Goal: Task Accomplishment & Management: Manage account settings

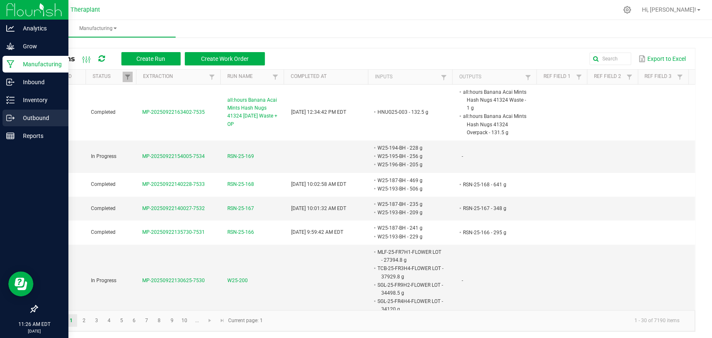
drag, startPoint x: 0, startPoint y: 0, endPoint x: 7, endPoint y: 117, distance: 117.3
click at [7, 117] on icon at bounding box center [10, 118] width 8 height 8
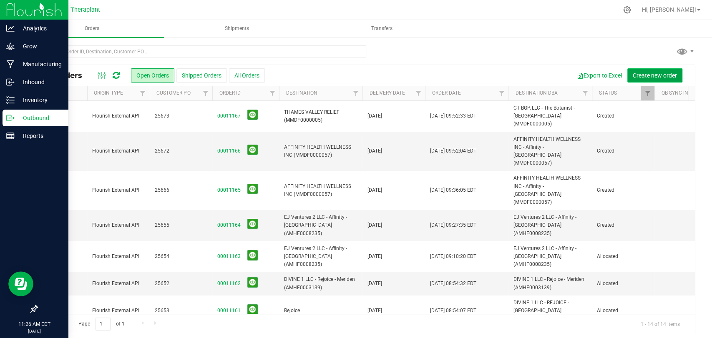
click at [640, 72] on span "Create new order" at bounding box center [654, 75] width 44 height 7
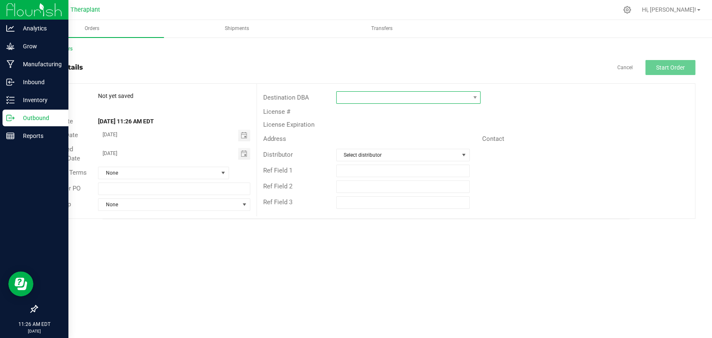
click at [413, 96] on span at bounding box center [402, 98] width 133 height 12
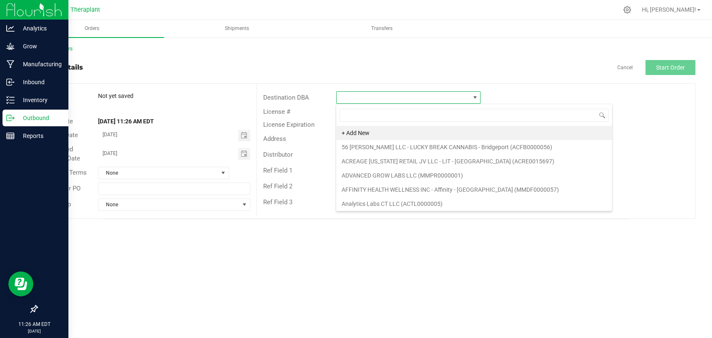
scroll to position [12, 144]
click at [378, 204] on li "Analytics Labs CT LLC (ACTL0000005)" at bounding box center [474, 204] width 276 height 14
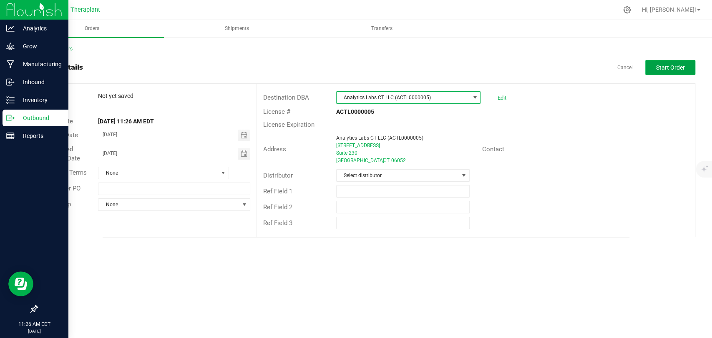
click at [662, 69] on span "Start Order" at bounding box center [670, 67] width 29 height 7
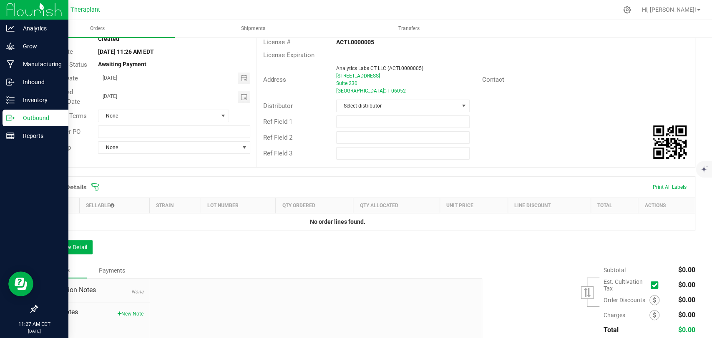
scroll to position [130, 0]
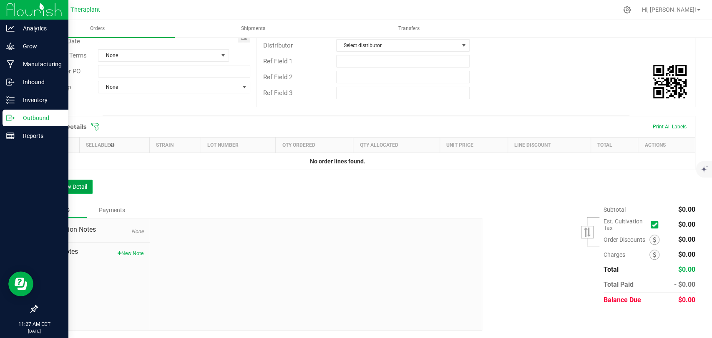
click at [79, 185] on button "Add New Detail" at bounding box center [65, 187] width 56 height 14
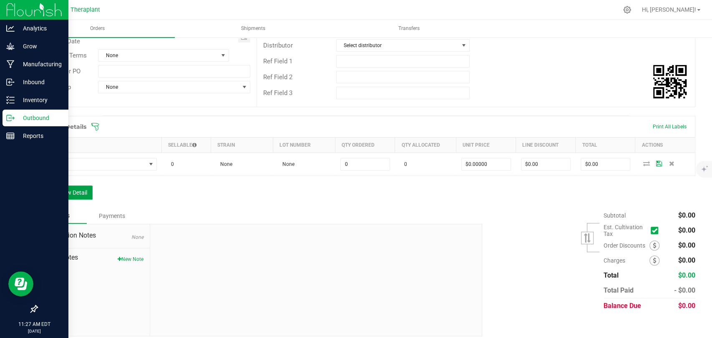
click at [73, 195] on button "Add New Detail" at bounding box center [65, 192] width 56 height 14
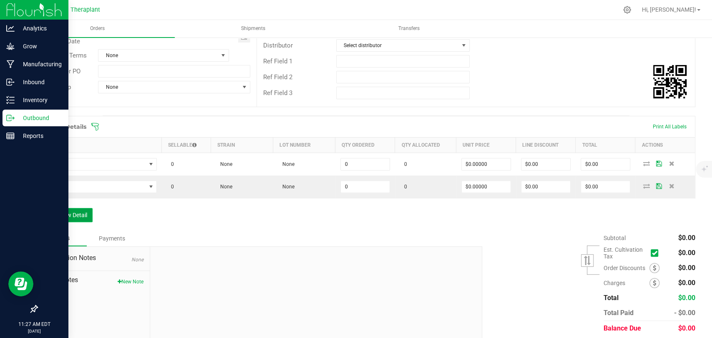
click at [75, 213] on button "Add New Detail" at bounding box center [65, 215] width 56 height 14
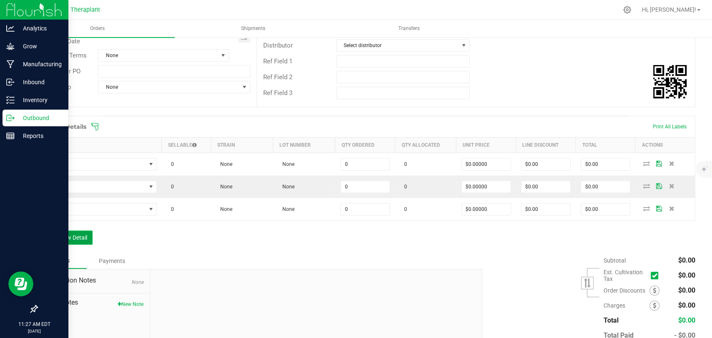
click at [80, 238] on button "Add New Detail" at bounding box center [65, 238] width 56 height 14
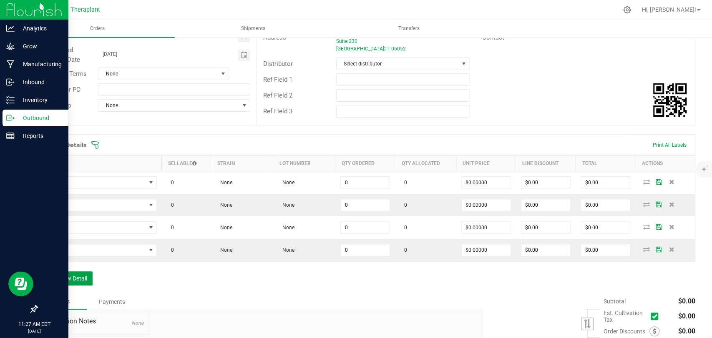
scroll to position [185, 0]
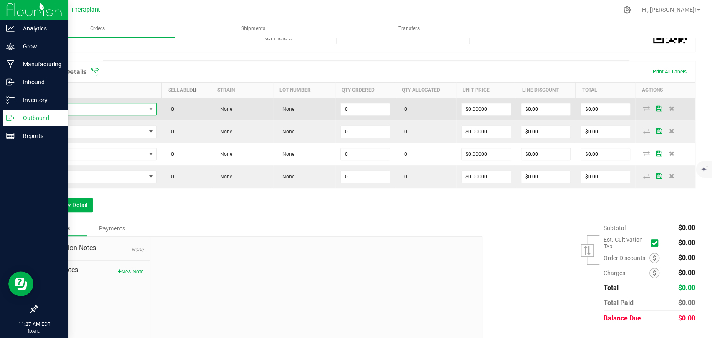
click at [106, 106] on span "NO DATA FOUND" at bounding box center [94, 109] width 103 height 12
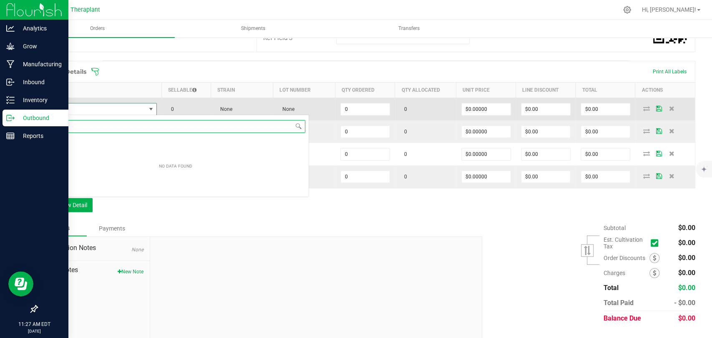
scroll to position [12, 113]
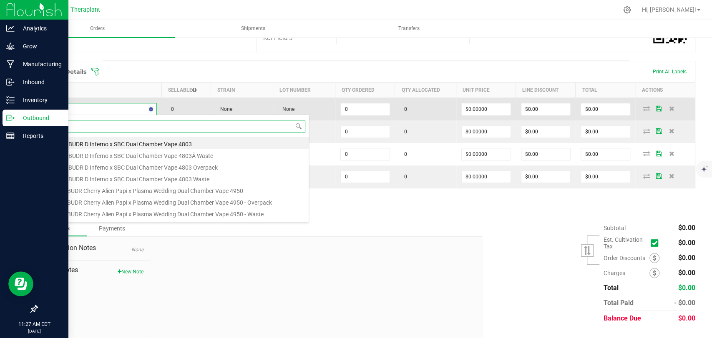
type input "sgl-25-"
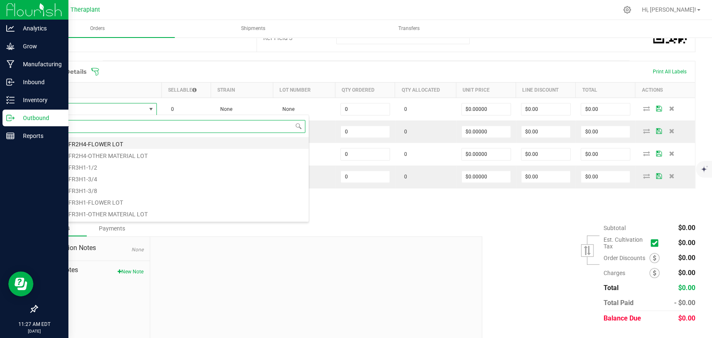
click at [93, 141] on li "SGL-25-FR2H4-FLOWER LOT" at bounding box center [176, 143] width 266 height 12
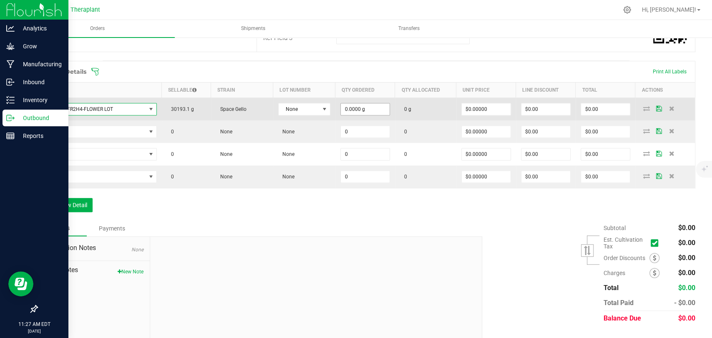
click at [356, 107] on input "0.0000 g" at bounding box center [365, 109] width 49 height 12
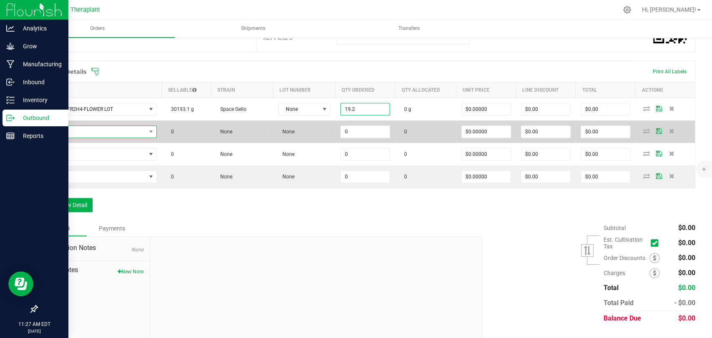
type input "19.2000 g"
click at [84, 131] on span "NO DATA FOUND" at bounding box center [94, 132] width 103 height 12
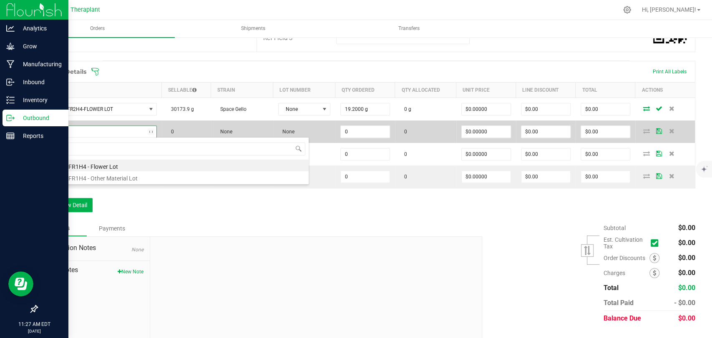
type input "nim-25"
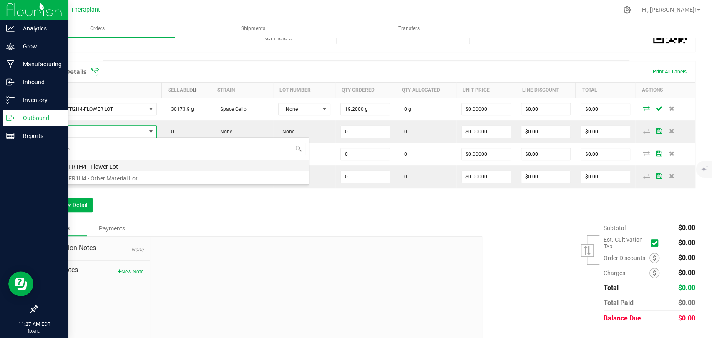
click at [82, 166] on li "NIM-25-FR1H4 - Flower Lot" at bounding box center [176, 166] width 266 height 12
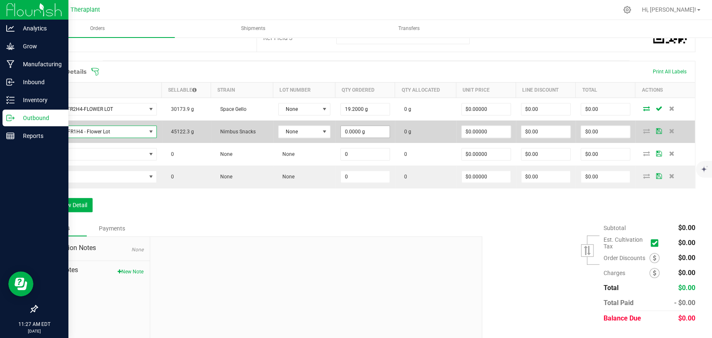
click at [350, 131] on input "0.0000 g" at bounding box center [365, 132] width 49 height 12
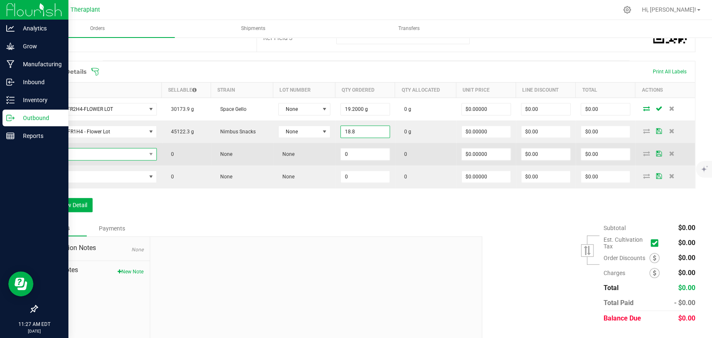
click at [120, 150] on span "NO DATA FOUND" at bounding box center [94, 154] width 103 height 12
type input "18.8000 g"
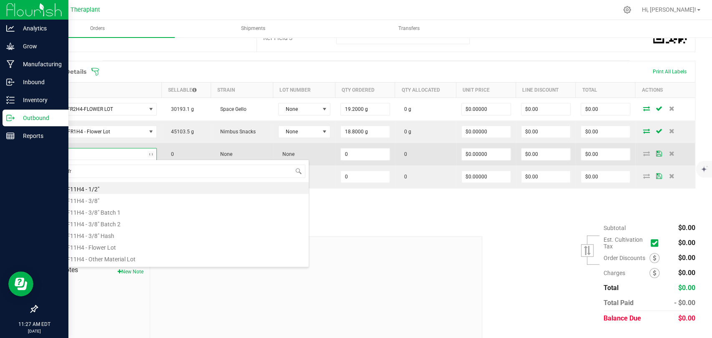
type input "air-25-fr2"
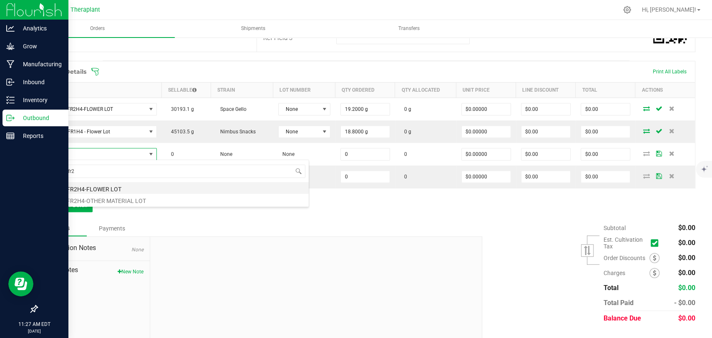
click at [100, 186] on li "AIR-25-FR2H4-FLOWER LOT" at bounding box center [176, 188] width 266 height 12
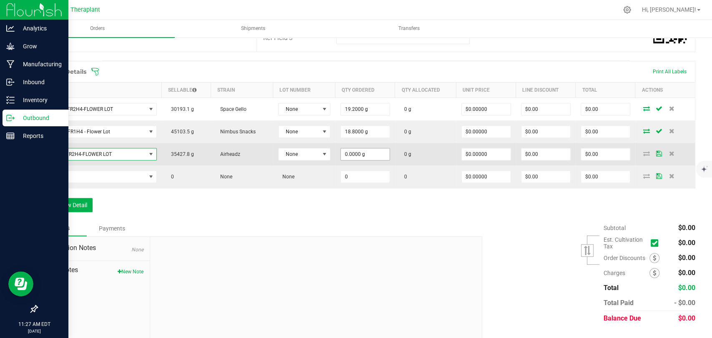
click at [353, 154] on input "0.0000 g" at bounding box center [365, 154] width 49 height 12
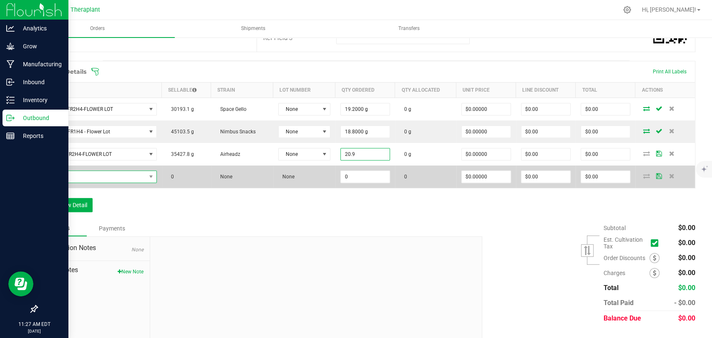
click at [123, 179] on span "NO DATA FOUND" at bounding box center [94, 177] width 103 height 12
type input "20.9000 g"
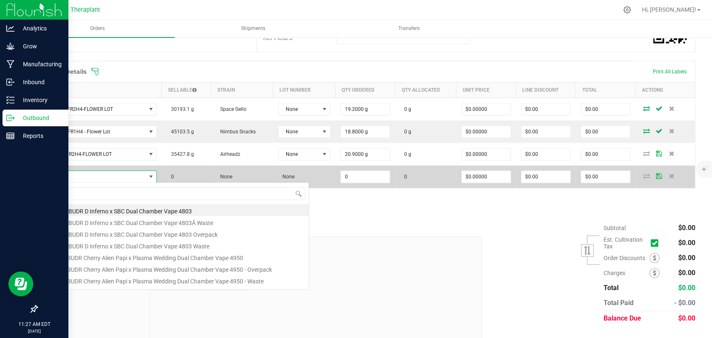
scroll to position [12, 111]
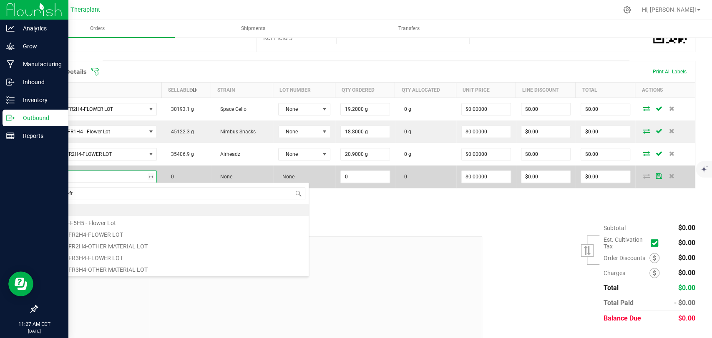
type input "tcb-25-fr2"
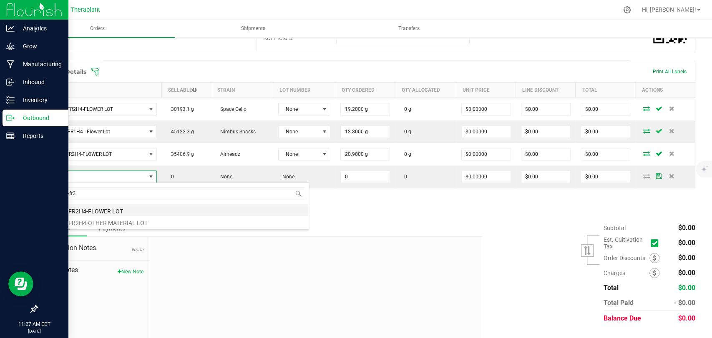
click at [100, 207] on li "TCB-25-FR2H4-FLOWER LOT" at bounding box center [176, 210] width 266 height 12
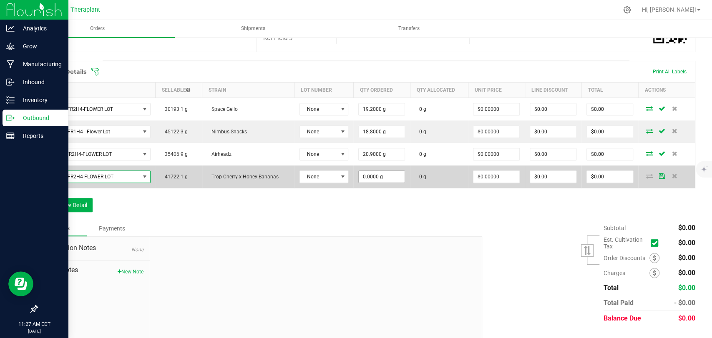
click at [363, 178] on input "0.0000 g" at bounding box center [381, 177] width 46 height 12
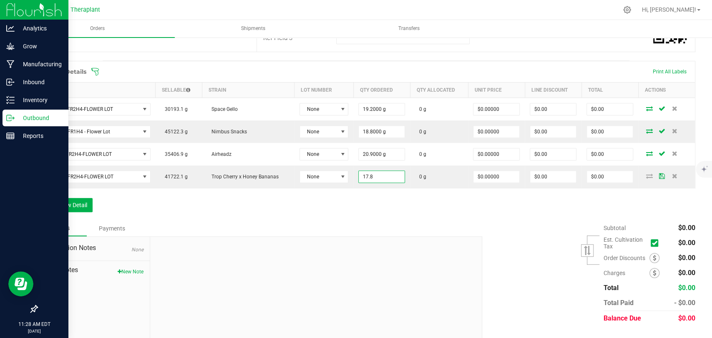
type input "17.8000 g"
click at [367, 195] on div "Order Details Print All Labels Item Sellable Strain Lot Number Qty Ordered Qty …" at bounding box center [366, 141] width 658 height 160
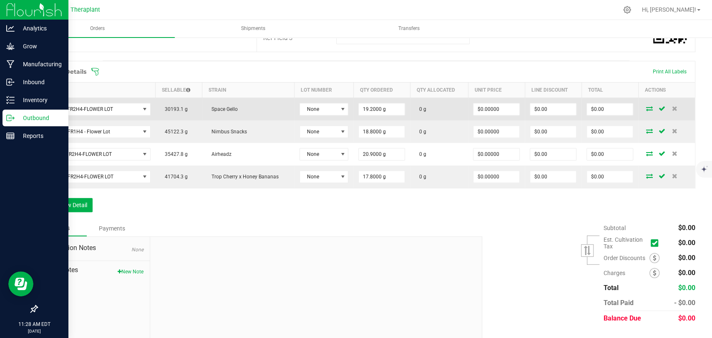
click at [646, 107] on icon at bounding box center [649, 108] width 7 height 5
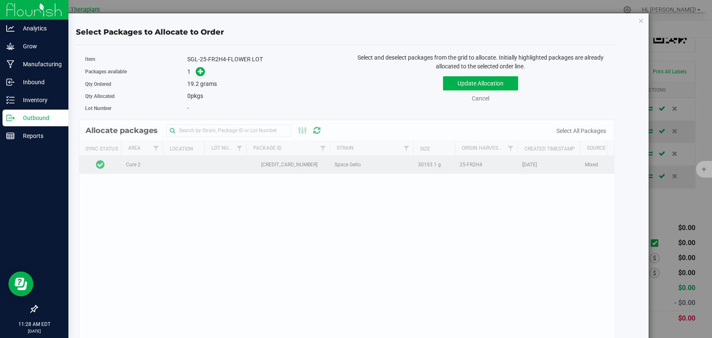
click at [113, 163] on td at bounding box center [100, 165] width 42 height 18
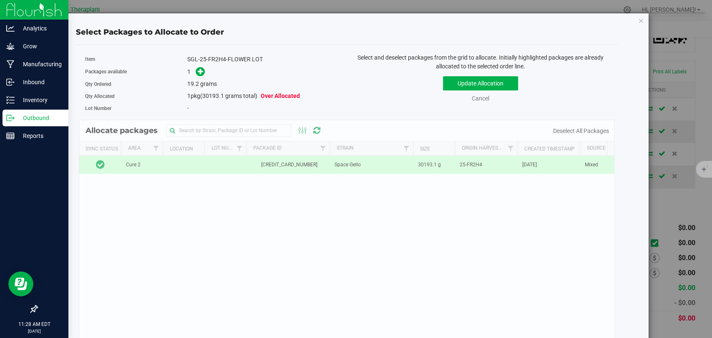
click at [203, 76] on span at bounding box center [198, 72] width 13 height 10
click at [200, 73] on icon at bounding box center [201, 71] width 6 height 6
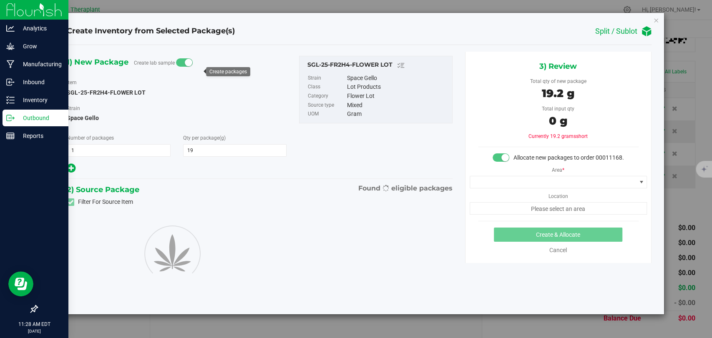
type input "19.2000"
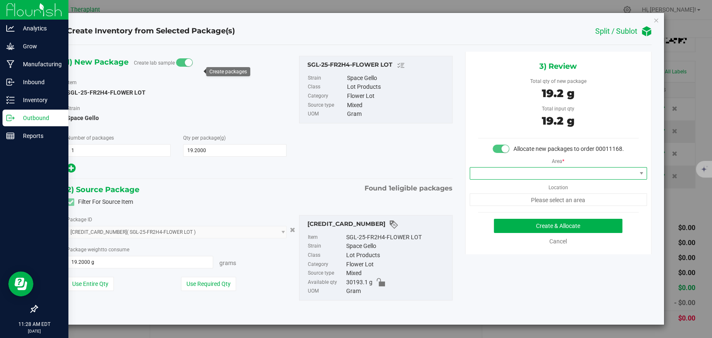
click at [516, 171] on span at bounding box center [553, 174] width 166 height 12
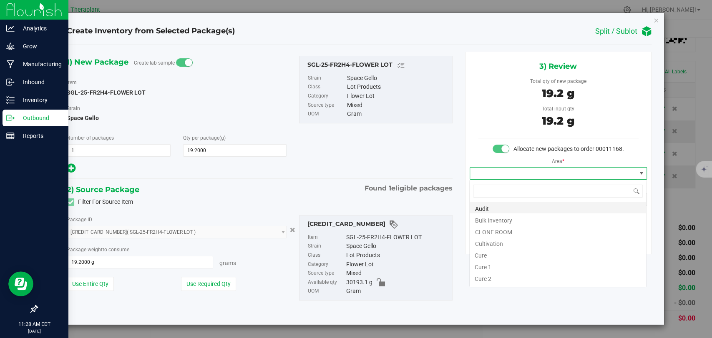
scroll to position [12, 177]
click at [505, 218] on li "Bulk Inventory" at bounding box center [557, 219] width 176 height 12
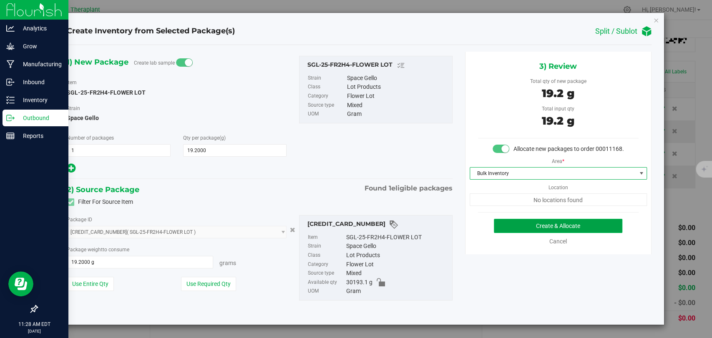
click at [536, 221] on button "Create & Allocate" at bounding box center [558, 226] width 128 height 14
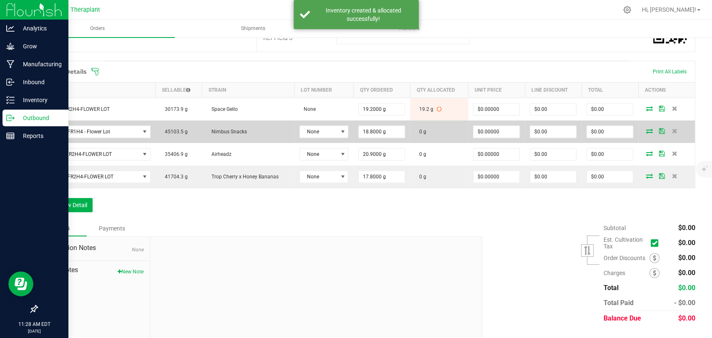
click at [646, 129] on icon at bounding box center [649, 130] width 7 height 5
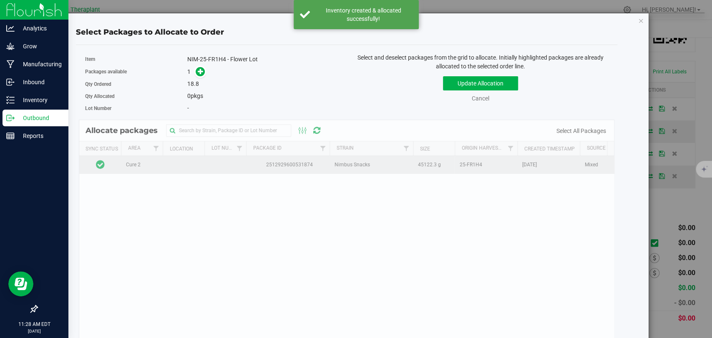
click at [118, 165] on td at bounding box center [100, 165] width 42 height 18
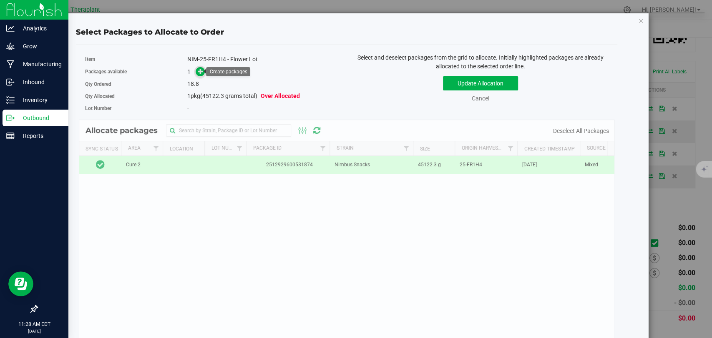
click at [199, 69] on icon at bounding box center [201, 71] width 6 height 6
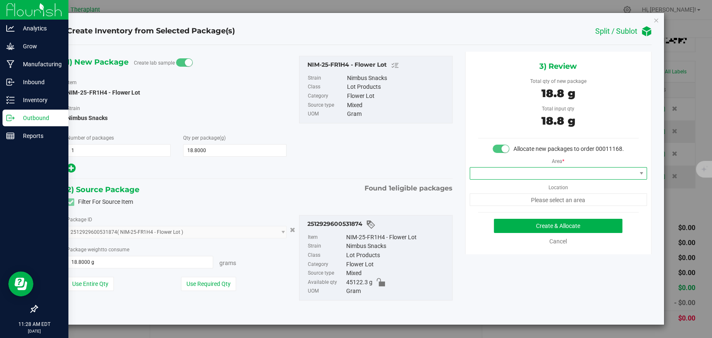
click at [536, 170] on span at bounding box center [553, 174] width 166 height 12
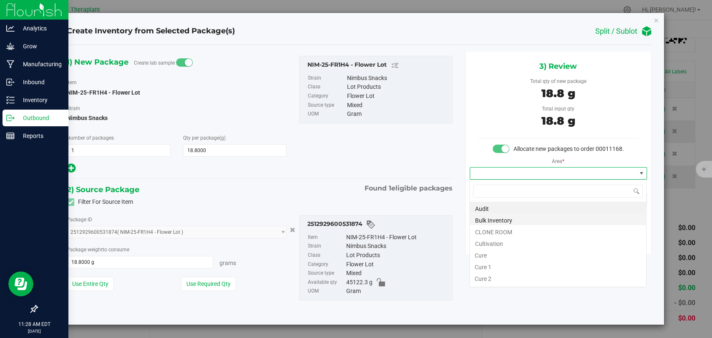
scroll to position [12, 177]
click at [496, 220] on li "Bulk Inventory" at bounding box center [557, 219] width 176 height 12
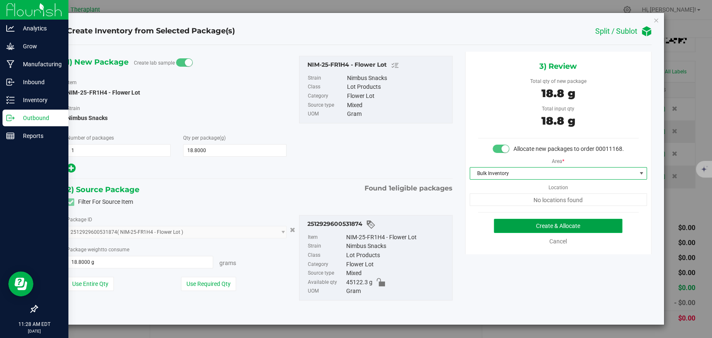
click at [535, 223] on button "Create & Allocate" at bounding box center [558, 226] width 128 height 14
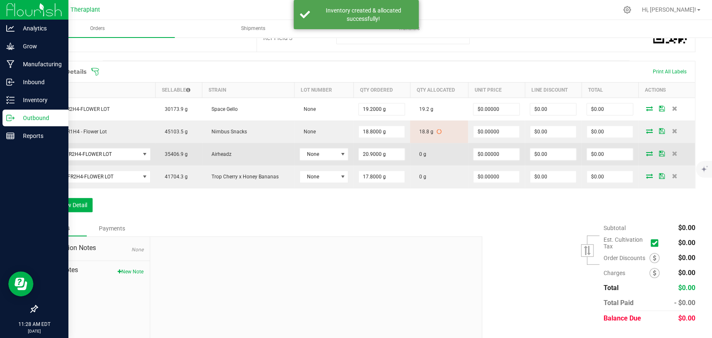
click at [646, 153] on icon at bounding box center [649, 153] width 7 height 5
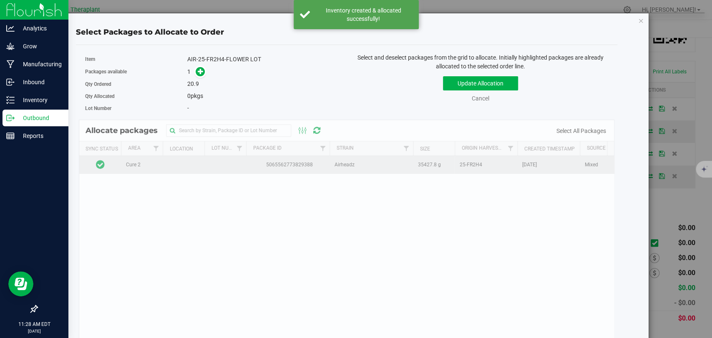
click at [115, 167] on td at bounding box center [100, 165] width 42 height 18
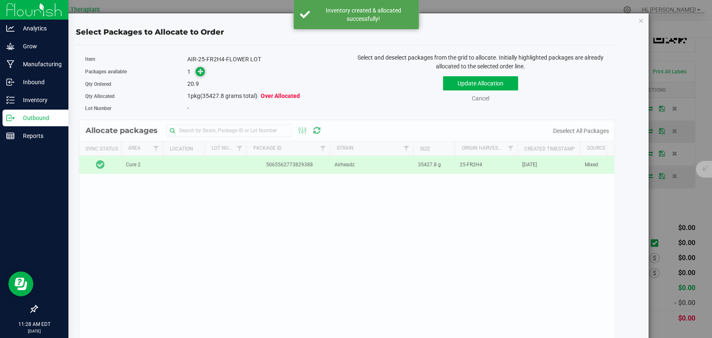
click at [202, 67] on span at bounding box center [198, 72] width 13 height 10
click at [198, 68] on icon at bounding box center [201, 71] width 6 height 6
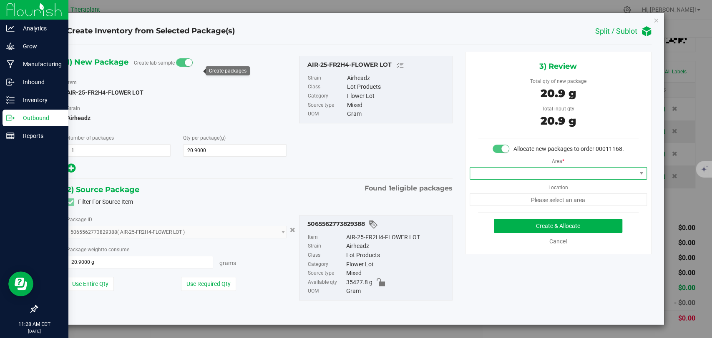
click at [509, 169] on span at bounding box center [553, 174] width 166 height 12
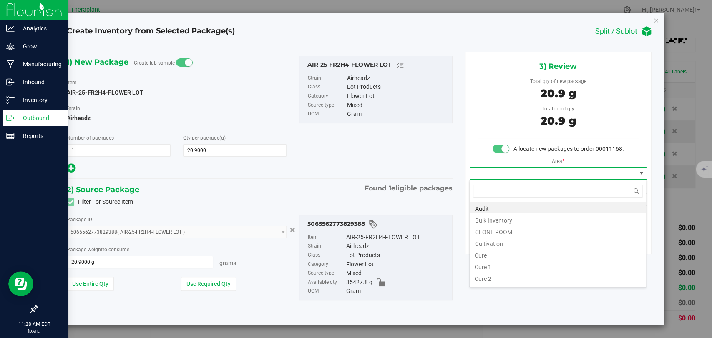
scroll to position [12, 177]
click at [499, 220] on li "Bulk Inventory" at bounding box center [557, 219] width 176 height 12
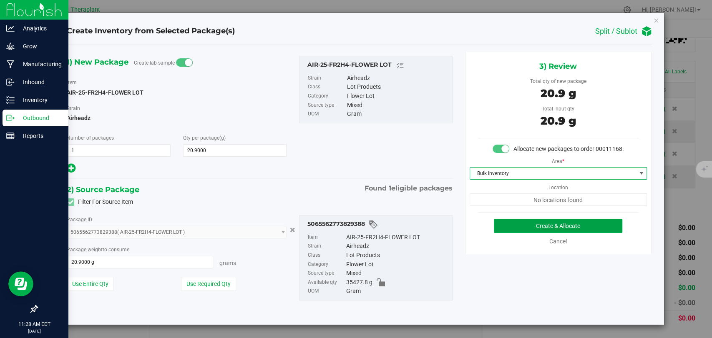
click at [539, 223] on button "Create & Allocate" at bounding box center [558, 226] width 128 height 14
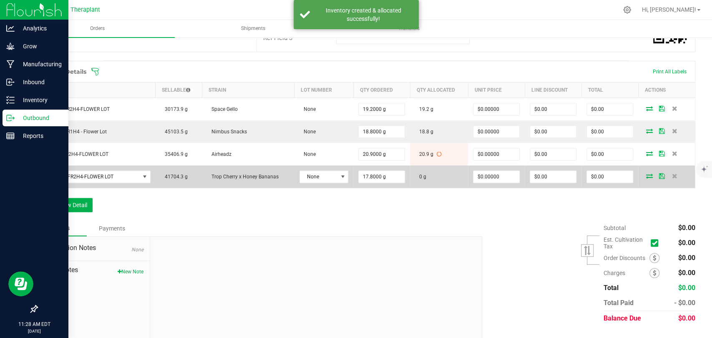
click at [646, 175] on icon at bounding box center [649, 175] width 7 height 5
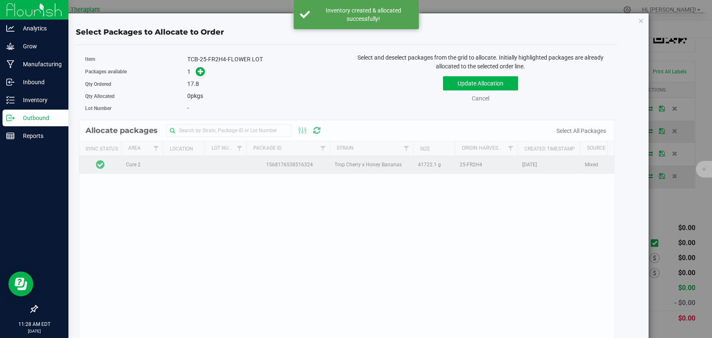
click at [118, 163] on td at bounding box center [100, 165] width 42 height 18
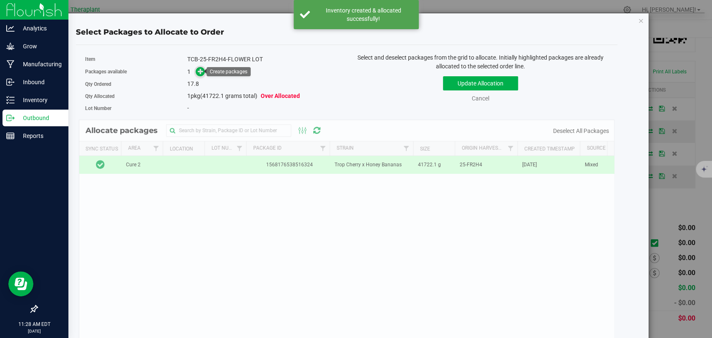
click at [200, 73] on icon at bounding box center [201, 71] width 6 height 6
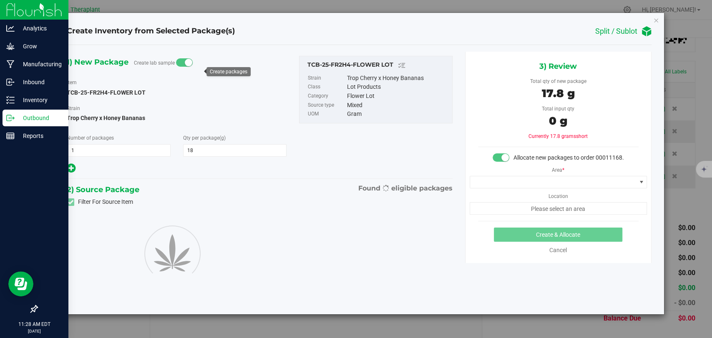
type input "17.8000"
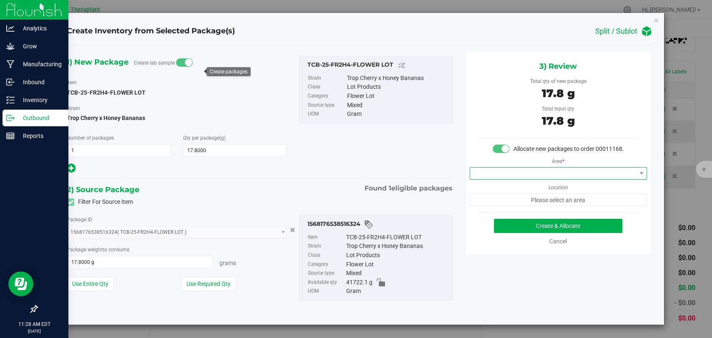
click at [552, 171] on span at bounding box center [553, 174] width 166 height 12
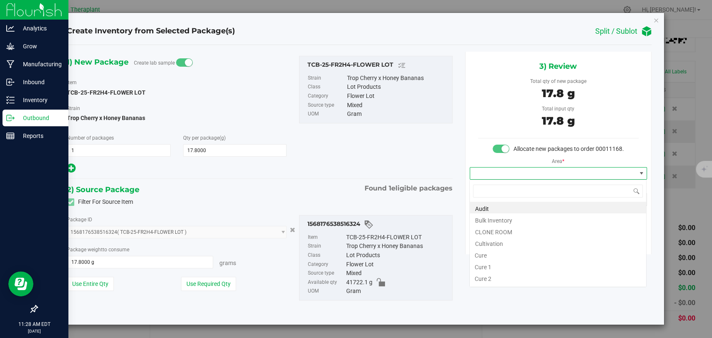
scroll to position [12, 177]
click at [492, 220] on li "Bulk Inventory" at bounding box center [557, 219] width 176 height 12
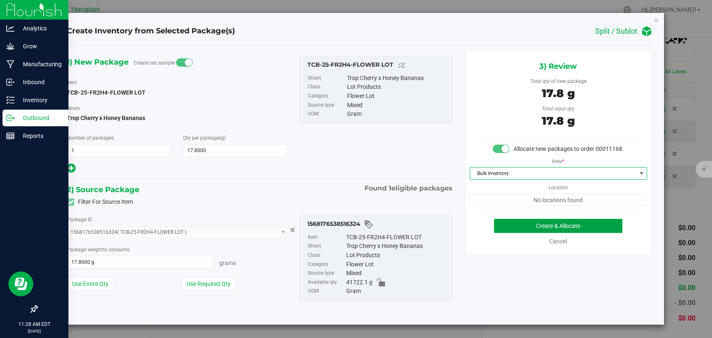
click at [539, 223] on button "Create & Allocate" at bounding box center [558, 226] width 128 height 14
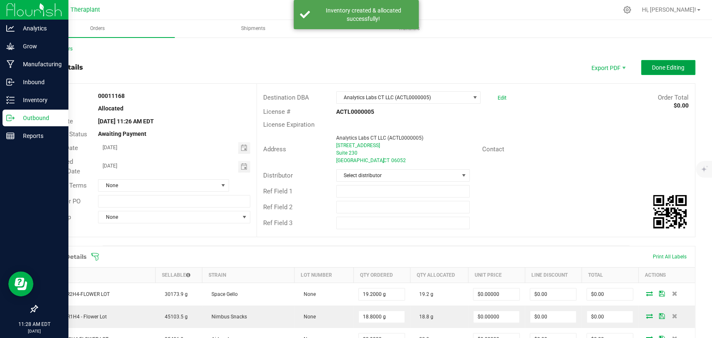
click at [652, 64] on span "Done Editing" at bounding box center [668, 67] width 33 height 7
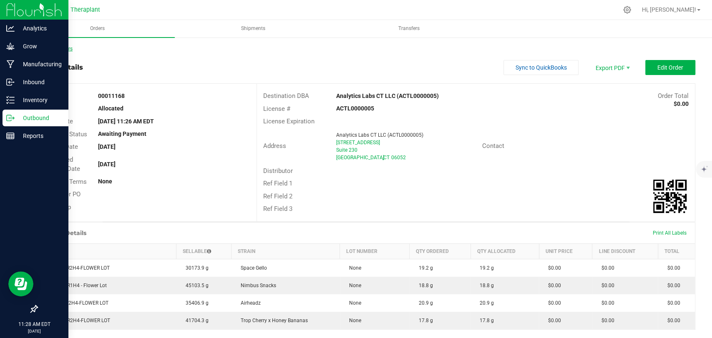
click at [50, 48] on link "Back to Orders" at bounding box center [55, 49] width 36 height 6
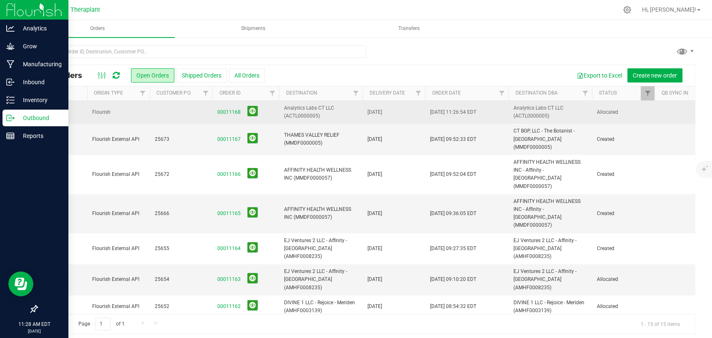
click at [124, 117] on td "Flourish" at bounding box center [118, 112] width 63 height 23
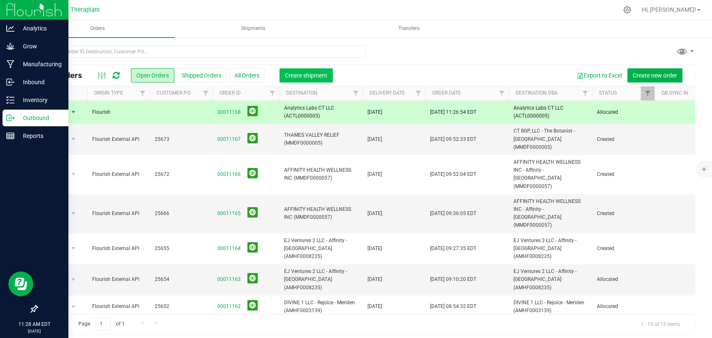
click at [318, 72] on span "Create shipment" at bounding box center [306, 75] width 43 height 7
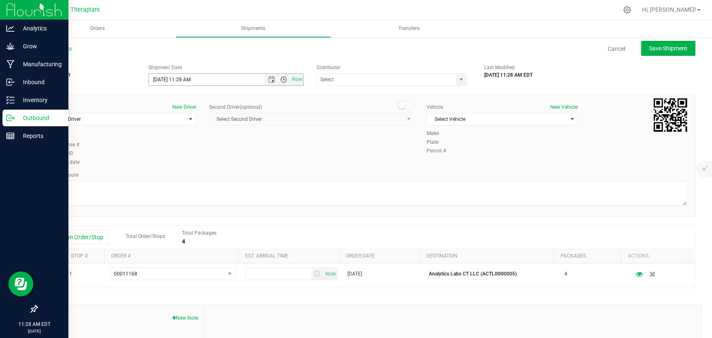
click at [281, 78] on span "Open the time view" at bounding box center [283, 79] width 7 height 7
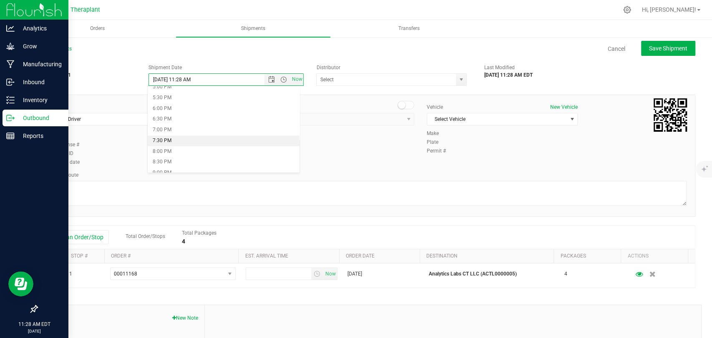
click at [164, 137] on li "7:30 PM" at bounding box center [224, 140] width 152 height 11
type input "9/23/2025 7:30 PM"
click at [153, 119] on span "Select Driver" at bounding box center [116, 119] width 140 height 12
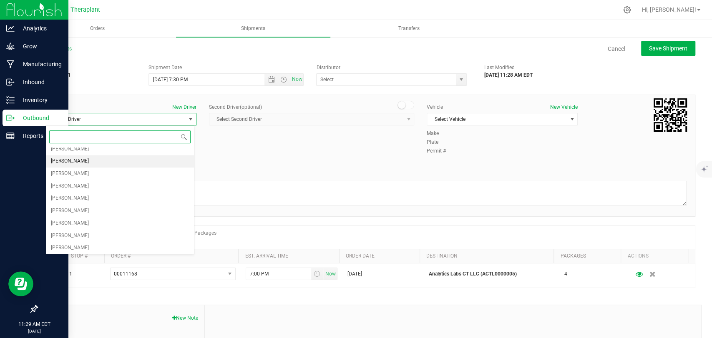
scroll to position [276, 0]
click at [79, 171] on span "Benjamin Smith" at bounding box center [70, 175] width 38 height 11
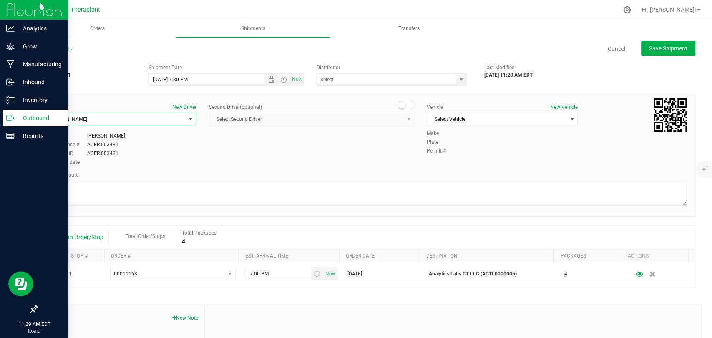
click at [114, 118] on span "Benjamin Smith" at bounding box center [116, 119] width 140 height 12
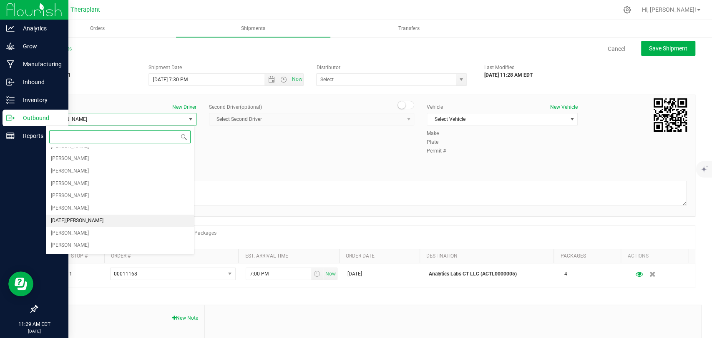
scroll to position [0, 0]
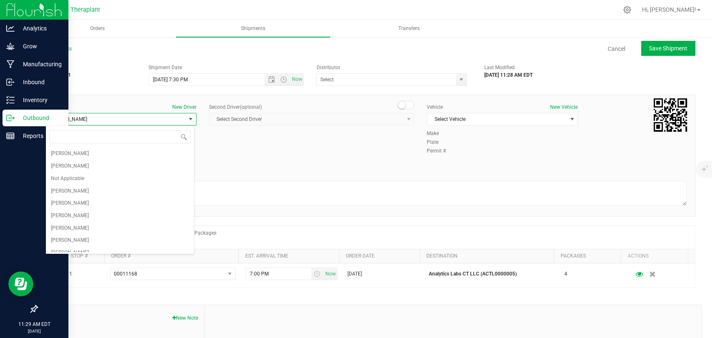
click at [312, 159] on div "Driver New Driver Benjamin Smith Select Driver Diamond Addison Robert Annulli N…" at bounding box center [365, 135] width 653 height 64
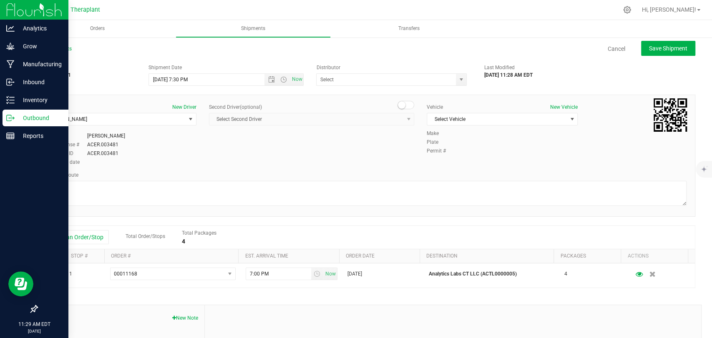
click at [398, 104] on small at bounding box center [402, 105] width 8 height 8
click at [397, 113] on span "Select Second Driver" at bounding box center [311, 119] width 205 height 13
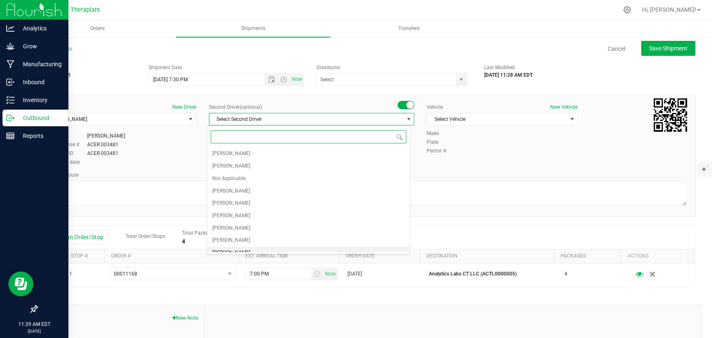
click at [242, 248] on span "Edward Cybulski" at bounding box center [231, 253] width 38 height 11
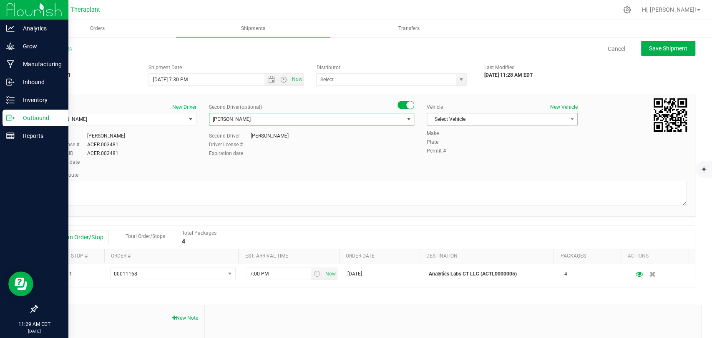
click at [450, 124] on span "Select Vehicle" at bounding box center [497, 119] width 140 height 12
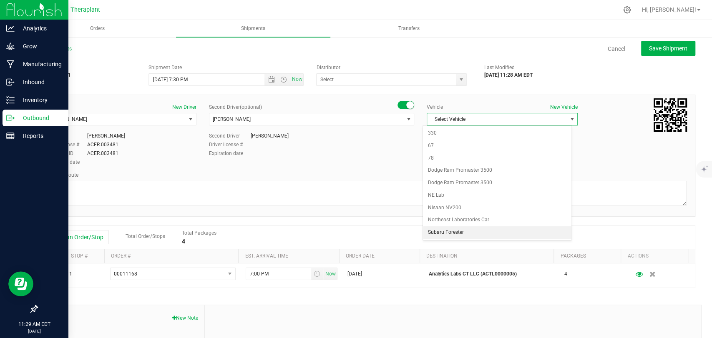
click at [466, 231] on li "Subaru Forester" at bounding box center [497, 232] width 148 height 13
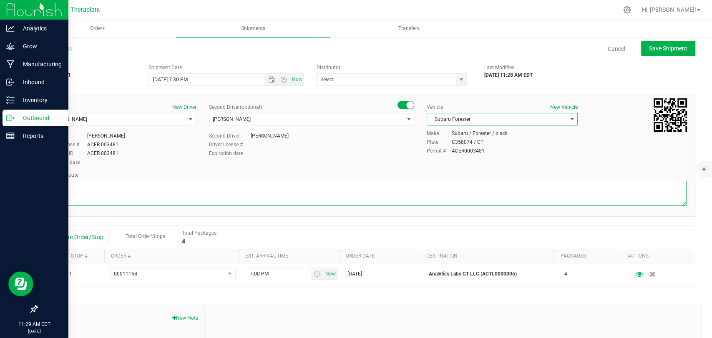
click at [396, 198] on textarea at bounding box center [365, 193] width 641 height 25
click at [98, 195] on textarea at bounding box center [365, 193] width 641 height 25
paste textarea "Head east on [GEOGRAPHIC_DATA] toward [GEOGRAPHIC_DATA], Take Route 262 East to…"
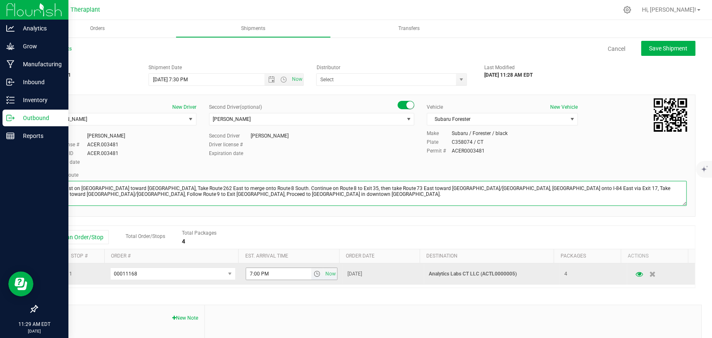
click at [313, 275] on span "select" at bounding box center [316, 274] width 7 height 7
type textarea "Head east on [GEOGRAPHIC_DATA] toward [GEOGRAPHIC_DATA], Take Route 262 East to…"
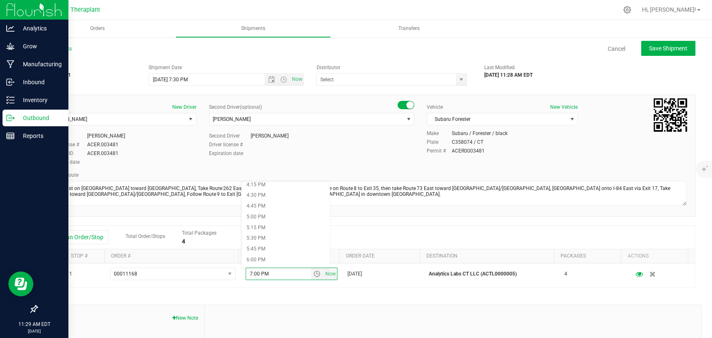
scroll to position [787, 0]
click at [263, 260] on li "8:00 PM" at bounding box center [285, 258] width 88 height 11
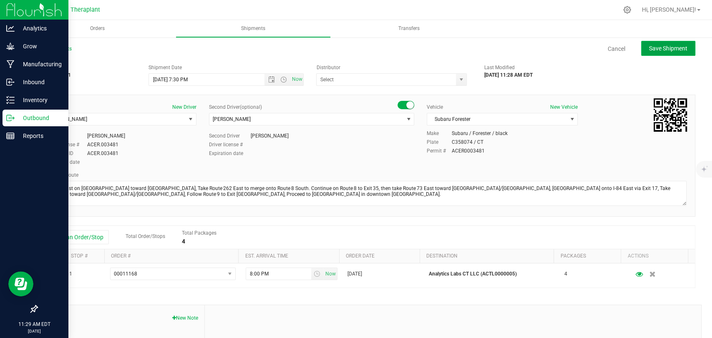
click at [649, 51] on span "Save Shipment" at bounding box center [668, 48] width 38 height 7
type input "9/23/2025 11:30 PM"
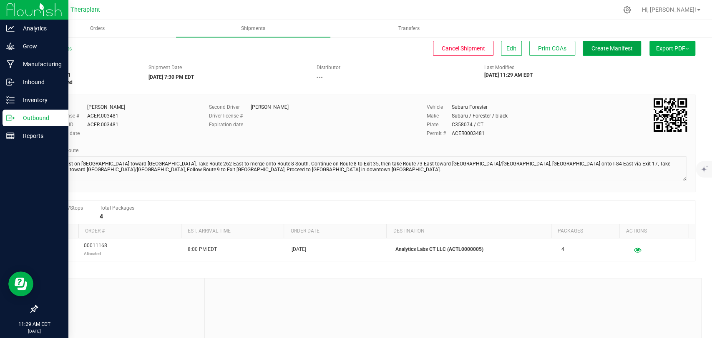
click at [599, 48] on span "Create Manifest" at bounding box center [611, 48] width 41 height 7
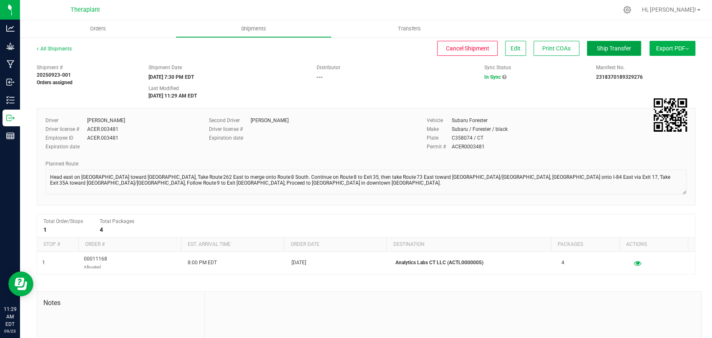
click at [596, 48] on span "Ship Transfer" at bounding box center [613, 48] width 34 height 7
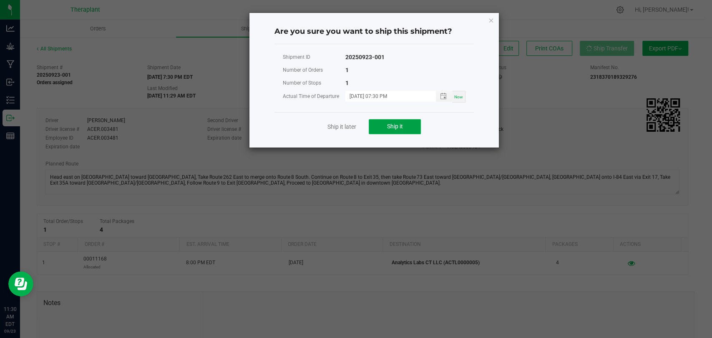
click at [386, 121] on button "Ship it" at bounding box center [394, 126] width 52 height 15
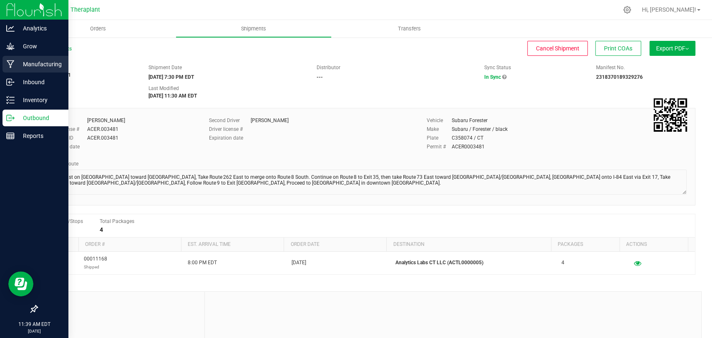
click at [13, 61] on icon at bounding box center [11, 64] width 8 height 8
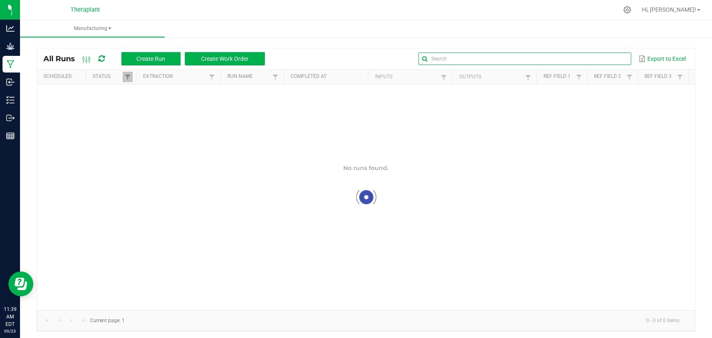
click at [602, 63] on input "text" at bounding box center [524, 59] width 213 height 13
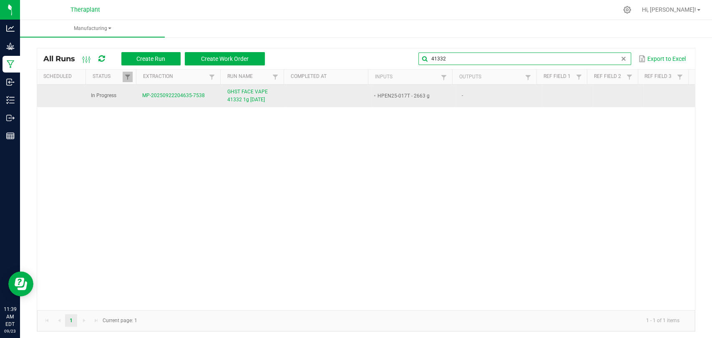
type input "41332"
click at [241, 92] on span "GHST FACE VAPE 41332 1g [DATE]" at bounding box center [254, 96] width 54 height 16
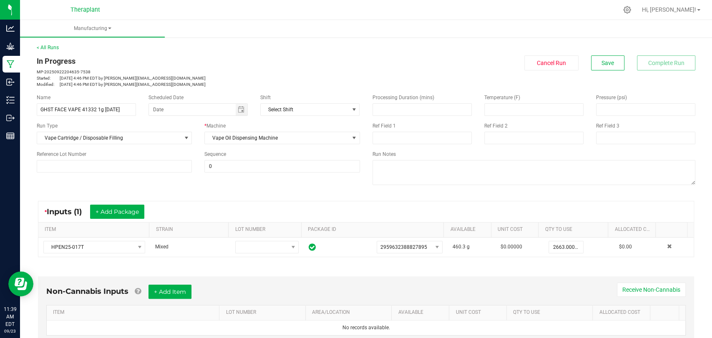
scroll to position [175, 0]
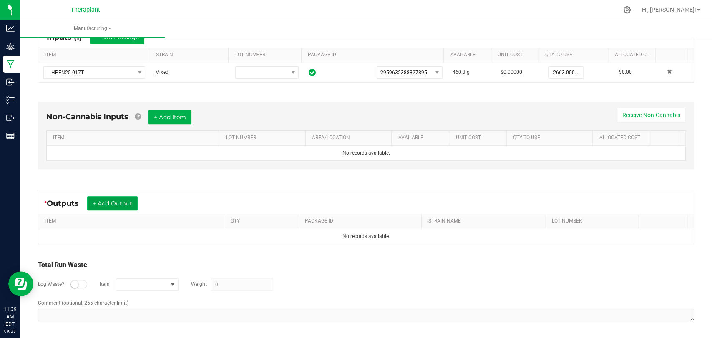
click at [127, 198] on button "+ Add Output" at bounding box center [112, 203] width 50 height 14
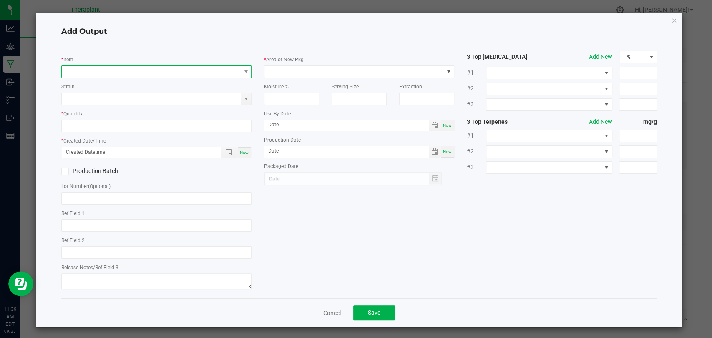
click at [148, 75] on span "NO DATA FOUND" at bounding box center [151, 72] width 179 height 12
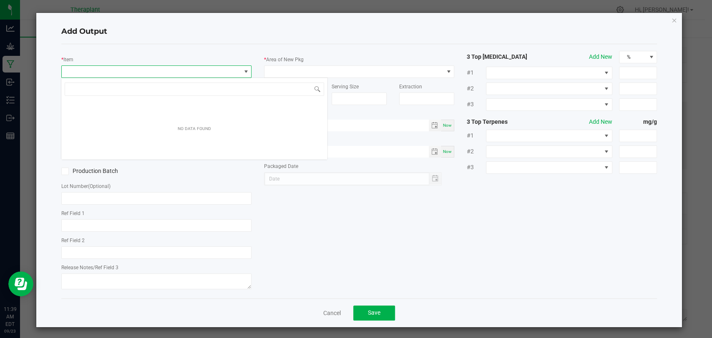
scroll to position [12, 188]
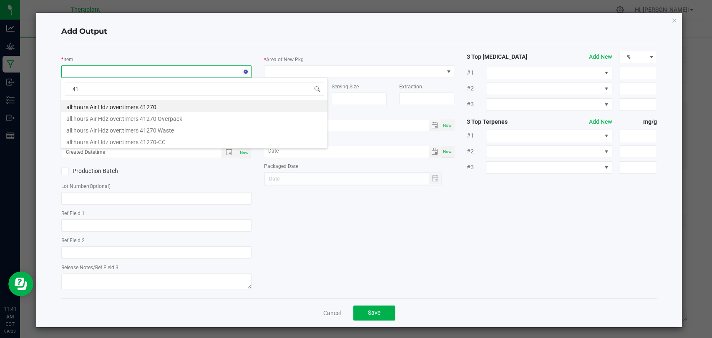
type input "4"
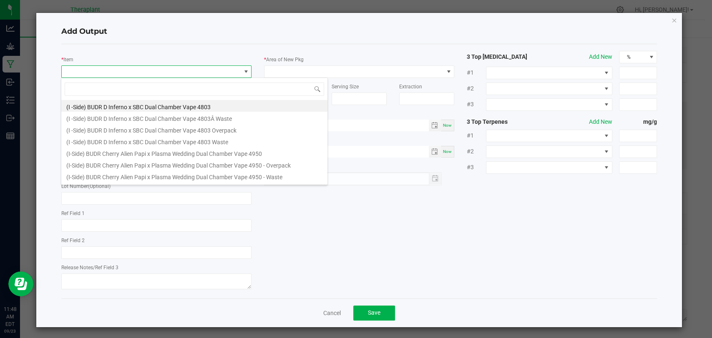
click at [437, 248] on div "* Item Strain * Quantity * Created Date/Time Now Production Batch Lot Number (O…" at bounding box center [359, 171] width 608 height 241
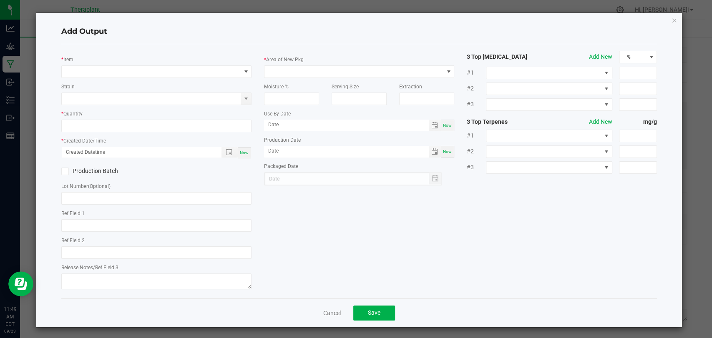
click at [664, 20] on div "Add Output * Item Strain * Quantity * Created Date/Time Now Production Batch Lo…" at bounding box center [358, 170] width 645 height 314
click at [671, 20] on icon "button" at bounding box center [674, 20] width 6 height 10
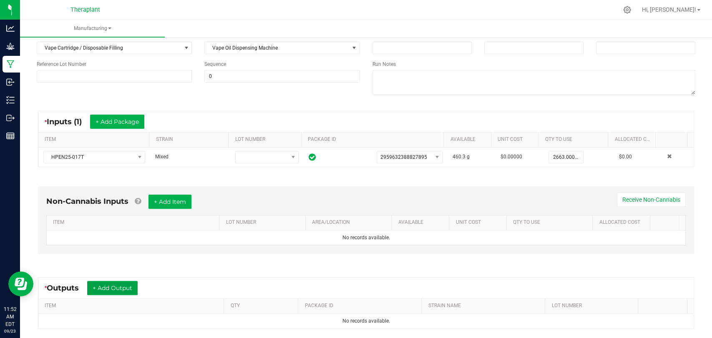
scroll to position [36, 0]
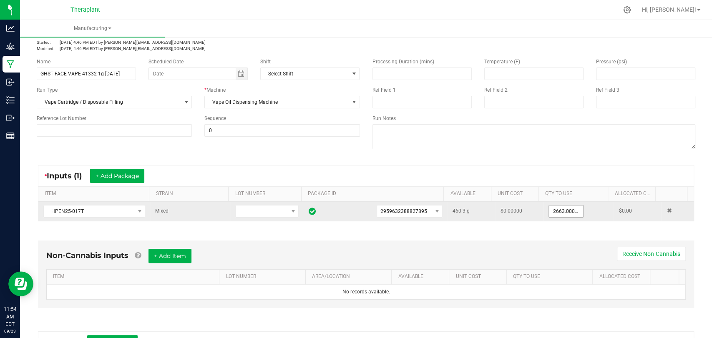
click at [562, 208] on input "2663.0000 g" at bounding box center [566, 211] width 34 height 12
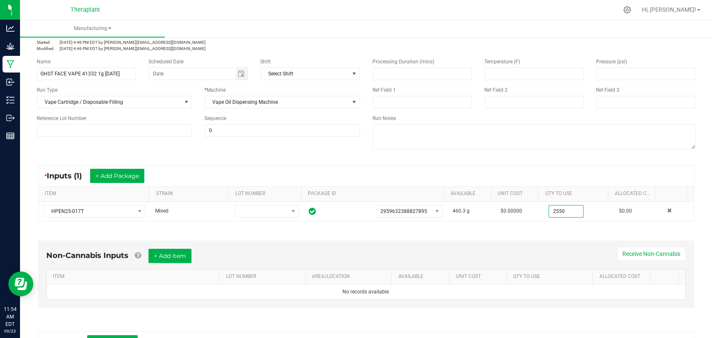
type input "2550.0000 g"
click at [560, 226] on div "* Inputs (1) + Add Package ITEM STRAIN LOT NUMBER PACKAGE ID AVAILABLE Unit Cos…" at bounding box center [365, 193] width 671 height 71
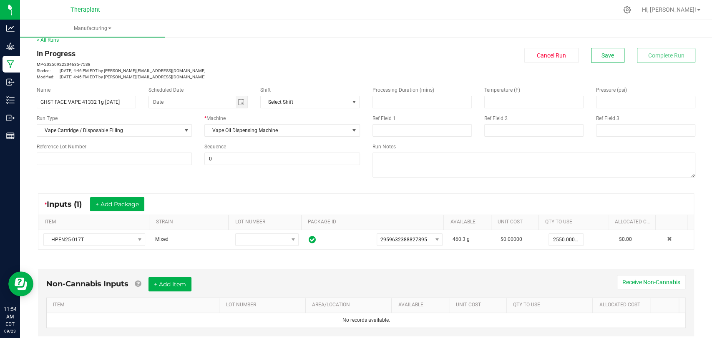
scroll to position [0, 0]
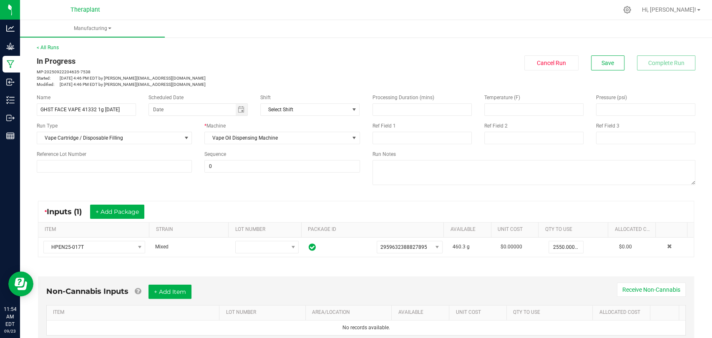
click at [601, 71] on div "In Progress MP-20250922204635-7538 Started: [DATE] 4:46 PM EDT by [PERSON_NAME]…" at bounding box center [365, 71] width 671 height 32
click at [601, 67] on button "Save" at bounding box center [607, 62] width 33 height 15
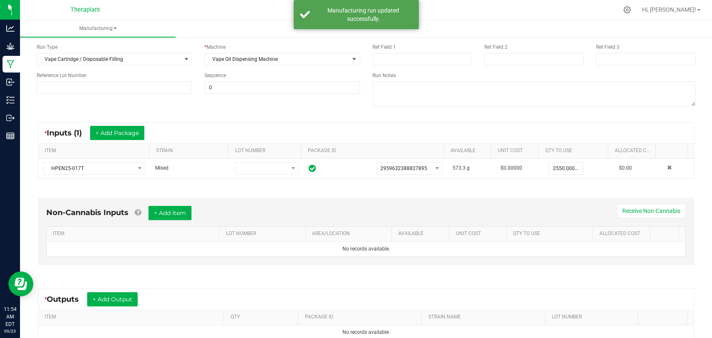
scroll to position [175, 0]
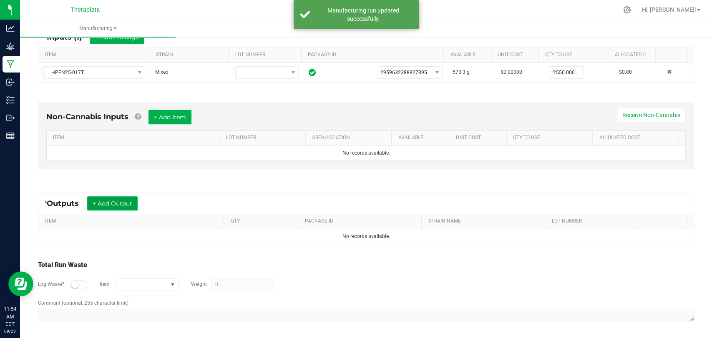
click at [130, 206] on button "+ Add Output" at bounding box center [112, 203] width 50 height 14
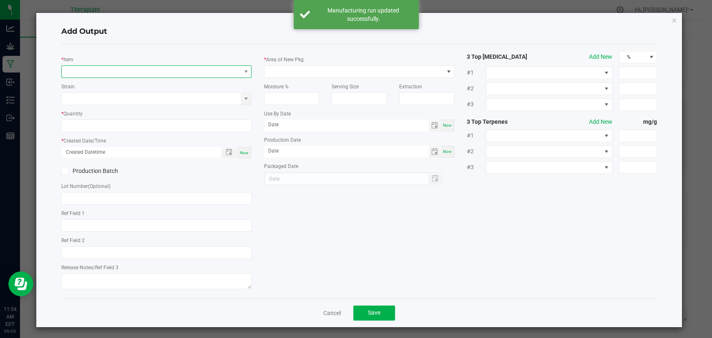
click at [157, 73] on span "NO DATA FOUND" at bounding box center [151, 72] width 179 height 12
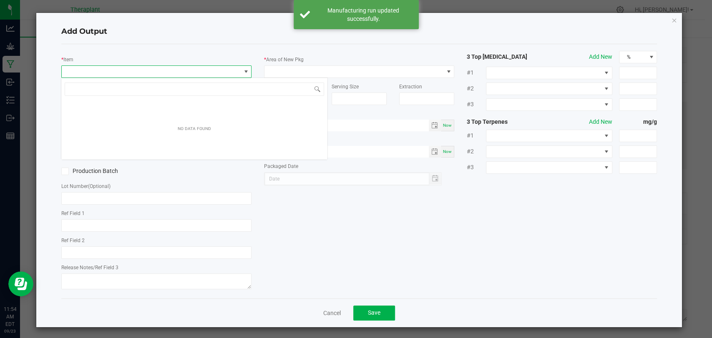
scroll to position [12, 188]
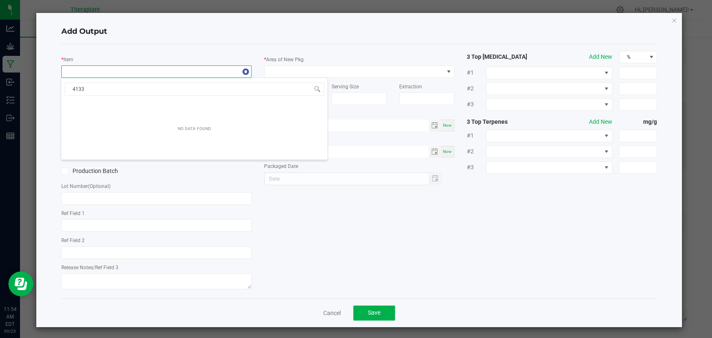
type input "41332"
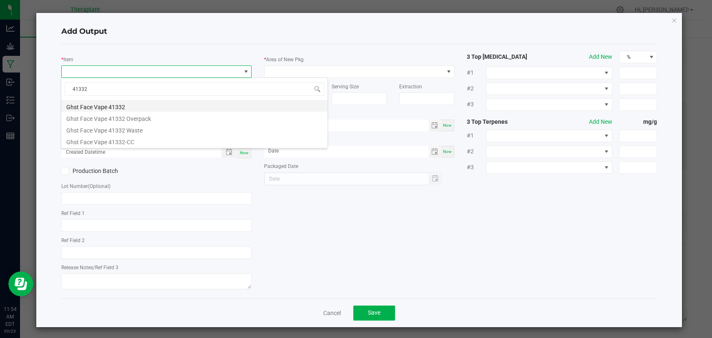
click at [120, 104] on li "Ghst Face Vape 41332" at bounding box center [194, 106] width 266 height 12
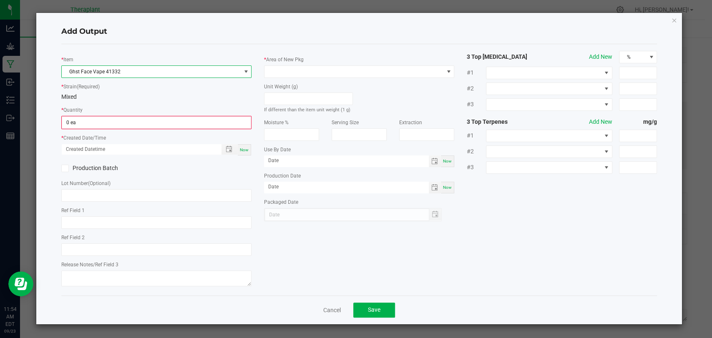
click at [118, 113] on div "* Quantity 0 ea" at bounding box center [156, 117] width 190 height 24
click at [117, 119] on input "0" at bounding box center [156, 123] width 188 height 12
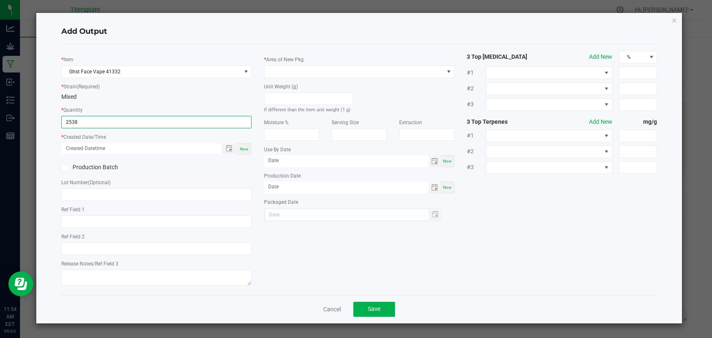
type input "2538 ea"
click at [246, 150] on span "Now" at bounding box center [244, 149] width 9 height 5
type input "[DATE] 11:54 AM"
type input "[DATE]"
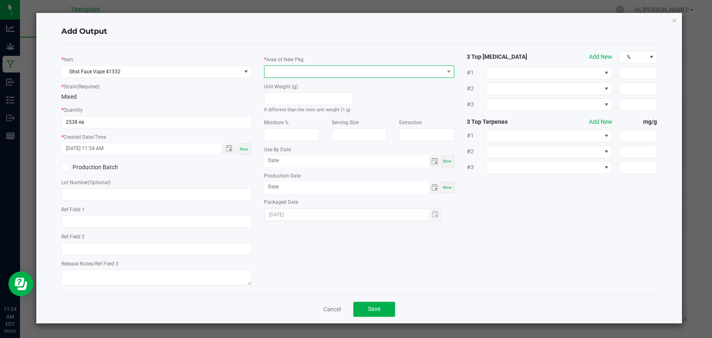
click at [280, 71] on span at bounding box center [353, 72] width 179 height 12
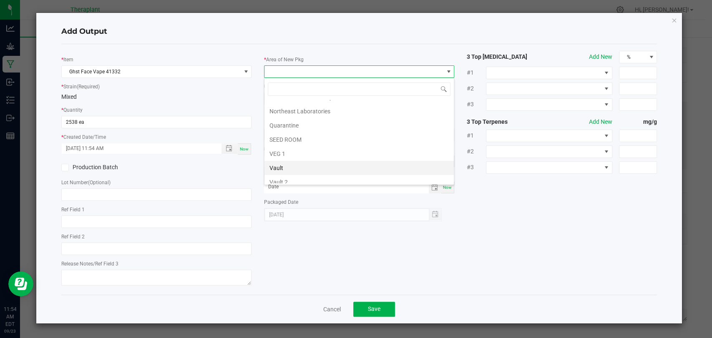
scroll to position [156, 0]
click at [277, 147] on li "Vault 2" at bounding box center [358, 150] width 189 height 14
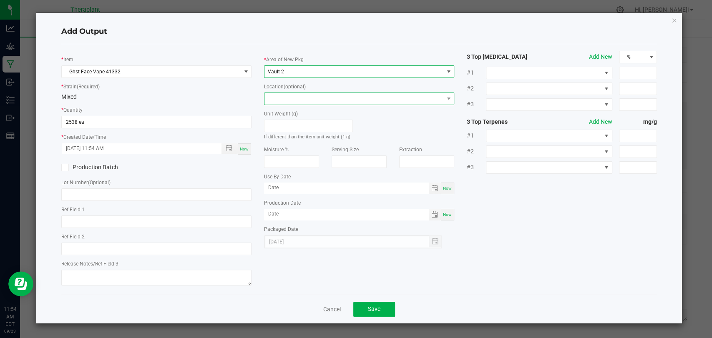
click at [284, 95] on span at bounding box center [353, 99] width 179 height 12
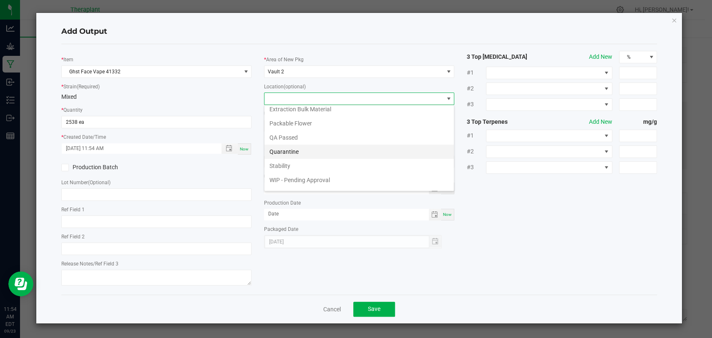
scroll to position [43, 0]
click at [288, 157] on li "WIP - Pending Approval" at bounding box center [358, 155] width 189 height 14
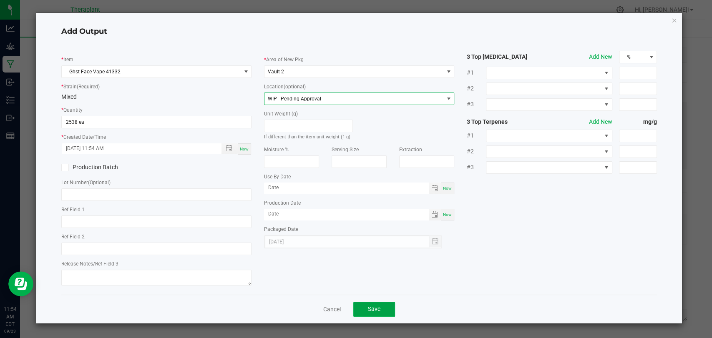
click at [376, 307] on span "Save" at bounding box center [374, 309] width 13 height 7
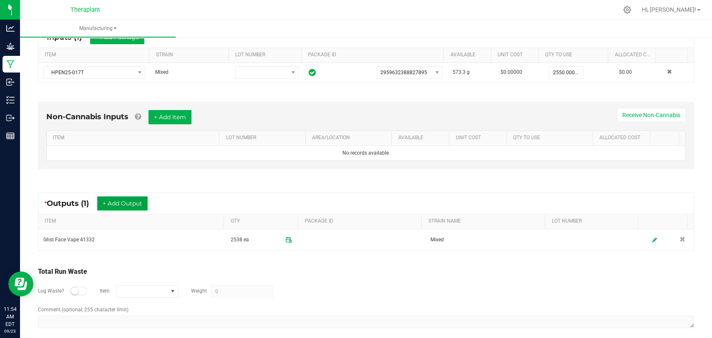
click at [120, 201] on button "+ Add Output" at bounding box center [122, 203] width 50 height 14
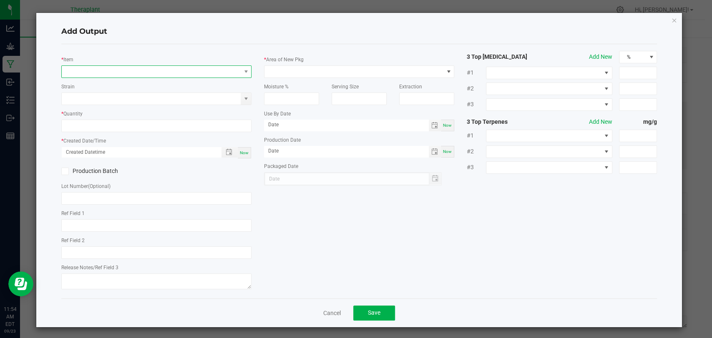
click at [128, 68] on span "NO DATA FOUND" at bounding box center [151, 72] width 179 height 12
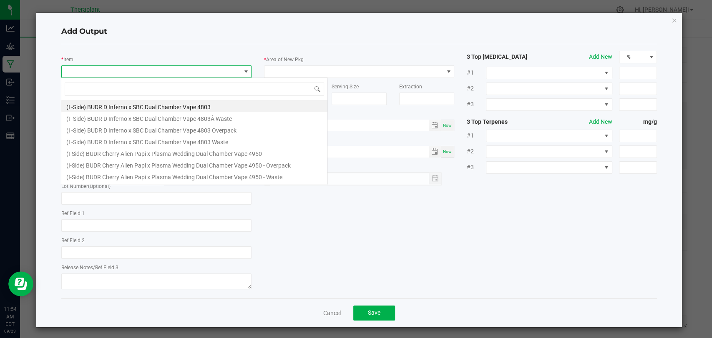
scroll to position [12, 188]
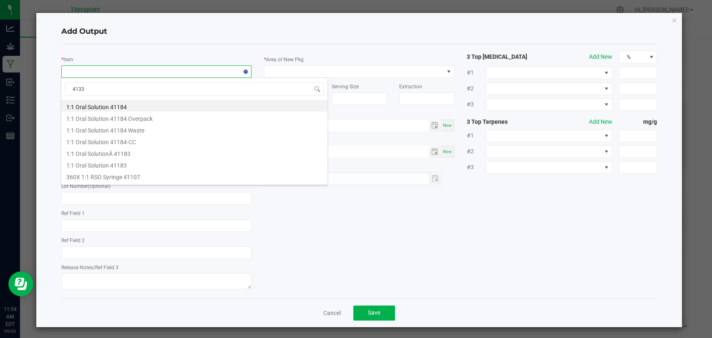
type input "41332"
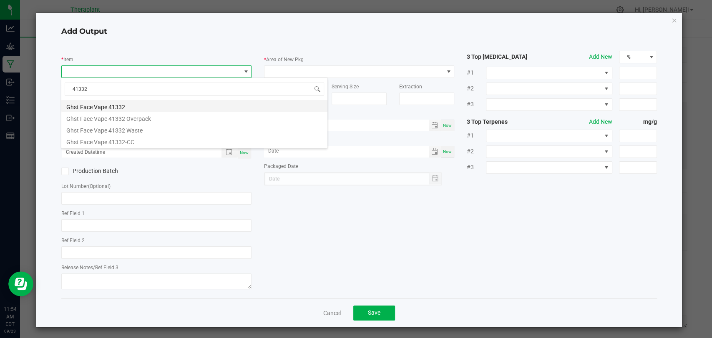
click at [122, 106] on li "Ghst Face Vape 41332" at bounding box center [194, 106] width 266 height 12
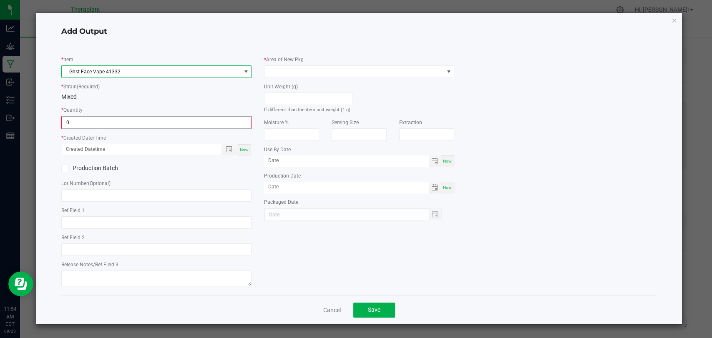
click at [114, 119] on input "0" at bounding box center [156, 123] width 188 height 12
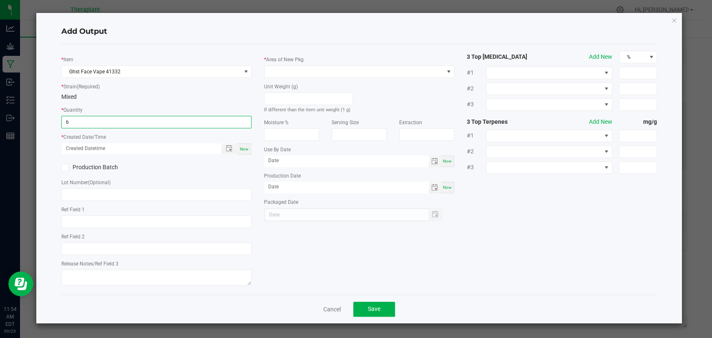
type input "6 ea"
click at [249, 147] on div "Now" at bounding box center [244, 148] width 13 height 11
type input "[DATE] 11:54 AM"
type input "[DATE]"
click at [320, 64] on div "* Area of New Pkg" at bounding box center [359, 66] width 190 height 23
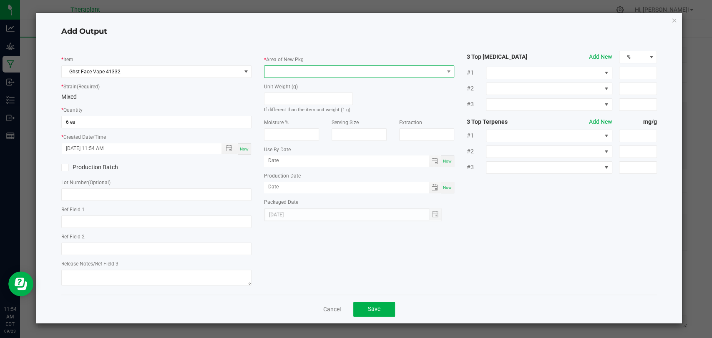
click at [321, 70] on span at bounding box center [353, 72] width 179 height 12
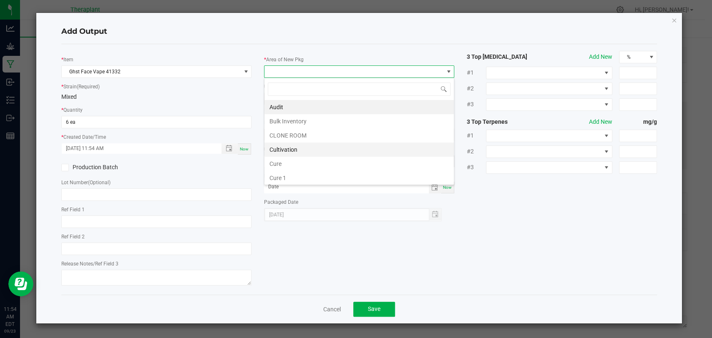
scroll to position [156, 0]
click at [291, 146] on li "Vault 2" at bounding box center [358, 150] width 189 height 14
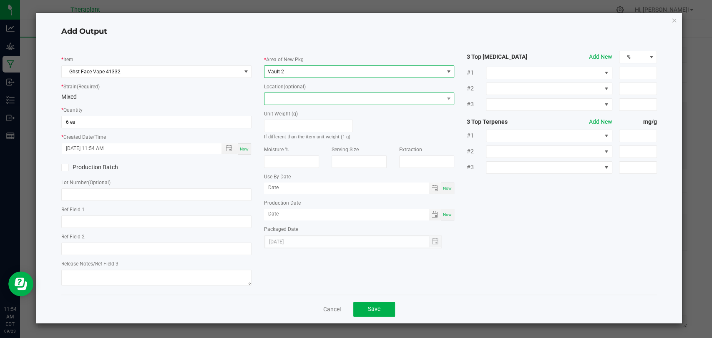
click at [290, 101] on span at bounding box center [353, 99] width 179 height 12
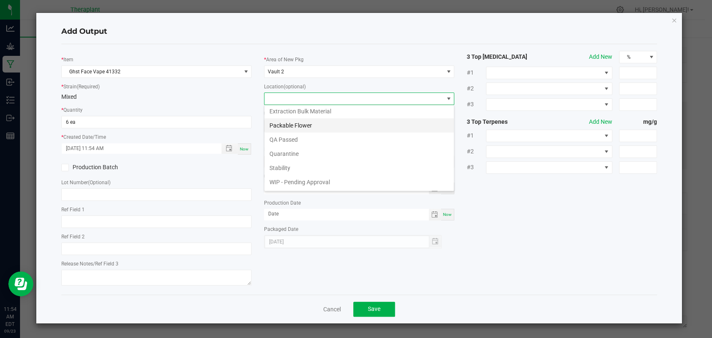
scroll to position [43, 0]
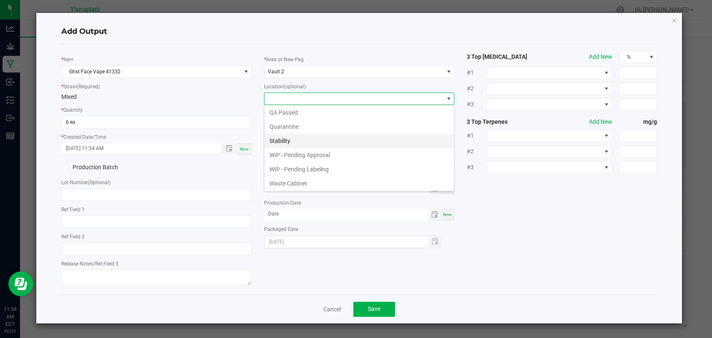
click at [288, 137] on li "Stability" at bounding box center [358, 141] width 189 height 14
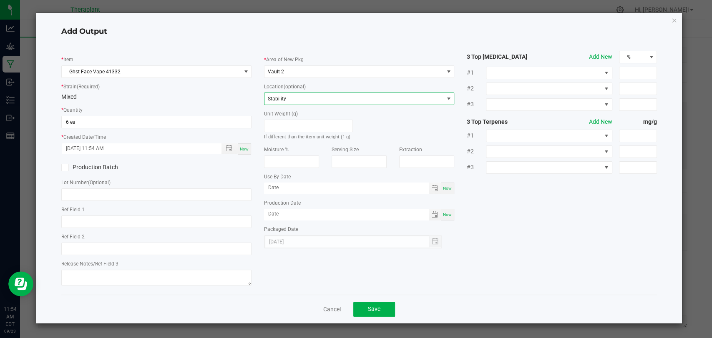
click at [371, 300] on div "Cancel Save" at bounding box center [358, 309] width 595 height 29
click at [371, 304] on button "Save" at bounding box center [374, 309] width 42 height 15
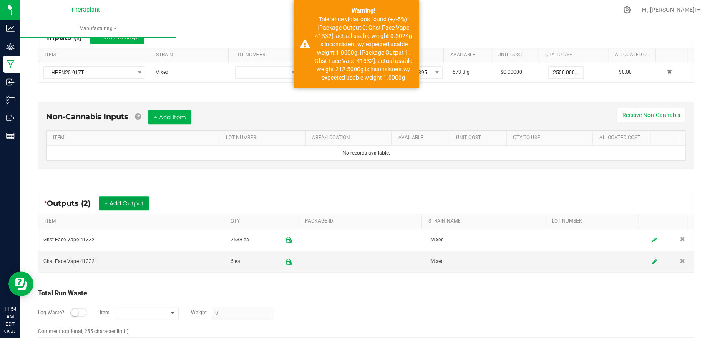
click at [137, 202] on button "+ Add Output" at bounding box center [124, 203] width 50 height 14
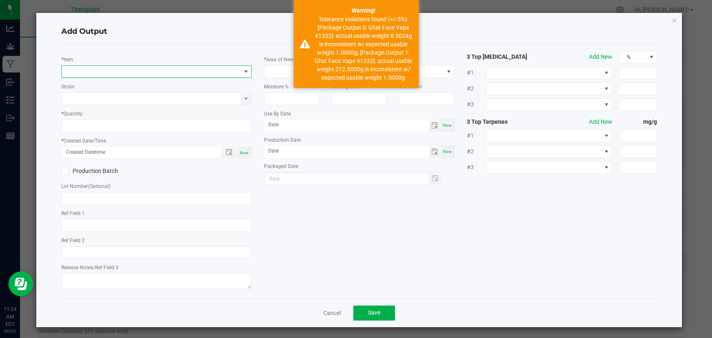
click at [148, 72] on span "NO DATA FOUND" at bounding box center [151, 72] width 179 height 12
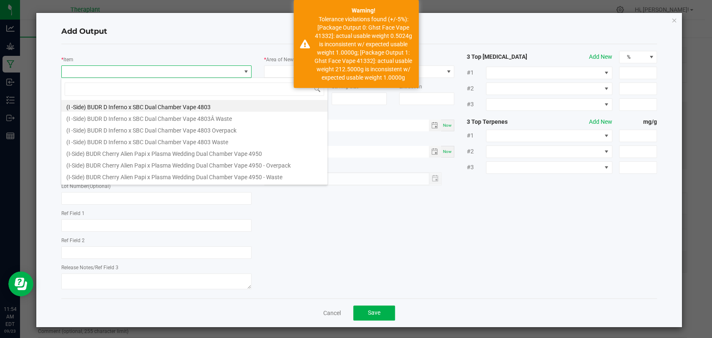
scroll to position [12, 188]
type input "41332"
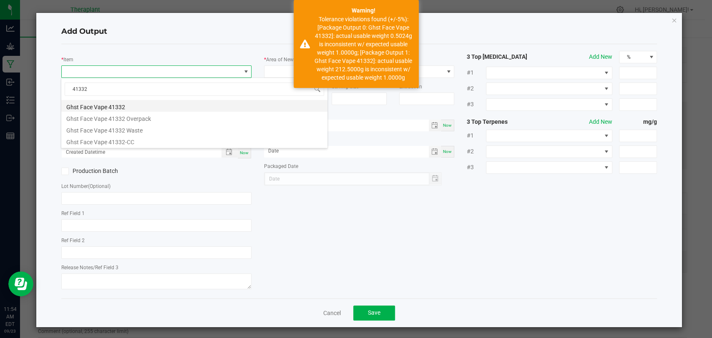
click at [130, 100] on li "Ghst Face Vape 41332" at bounding box center [194, 106] width 266 height 12
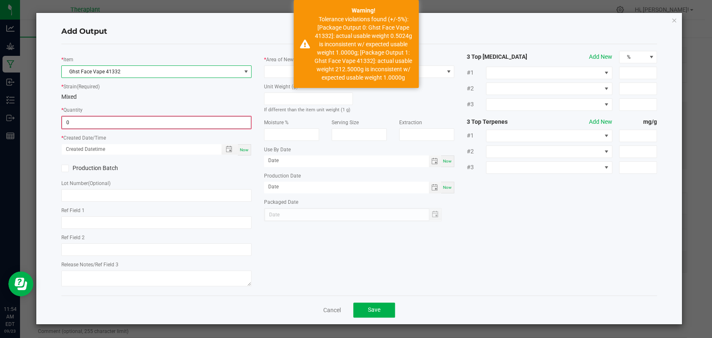
click at [120, 117] on input "0" at bounding box center [156, 123] width 188 height 12
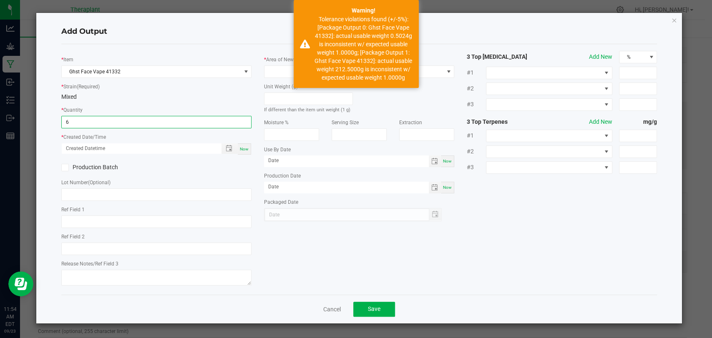
type input "6 ea"
click at [248, 148] on span "Now" at bounding box center [244, 149] width 9 height 5
type input "[DATE] 11:54 AM"
type input "[DATE]"
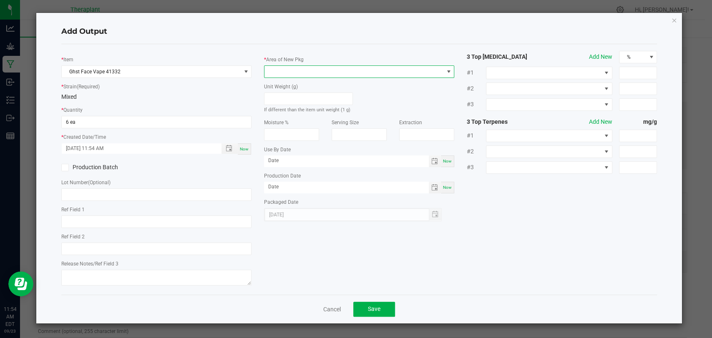
click at [282, 68] on span at bounding box center [353, 72] width 179 height 12
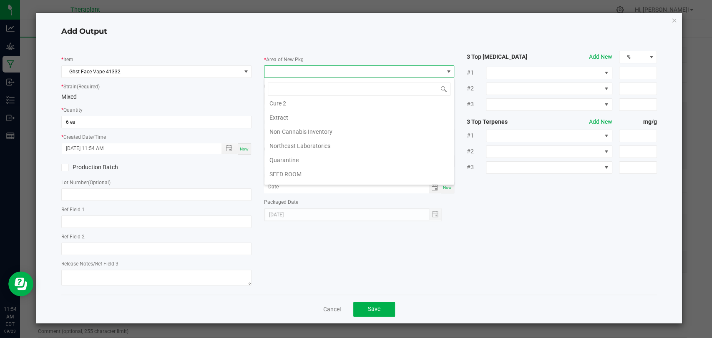
scroll to position [156, 0]
click at [278, 148] on li "Vault 2" at bounding box center [358, 150] width 189 height 14
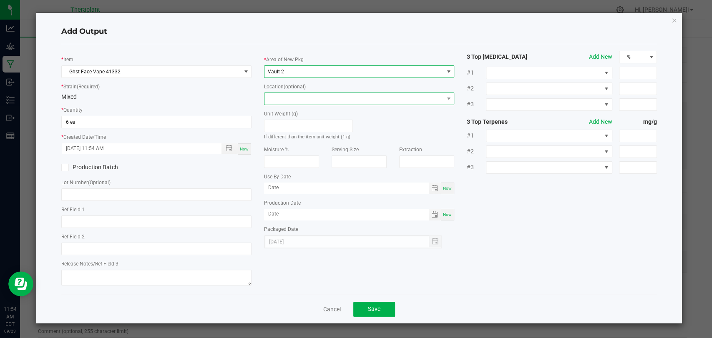
click at [286, 95] on span at bounding box center [353, 99] width 179 height 12
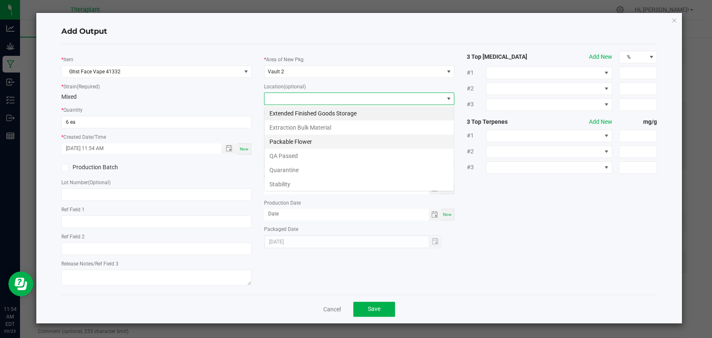
scroll to position [12, 190]
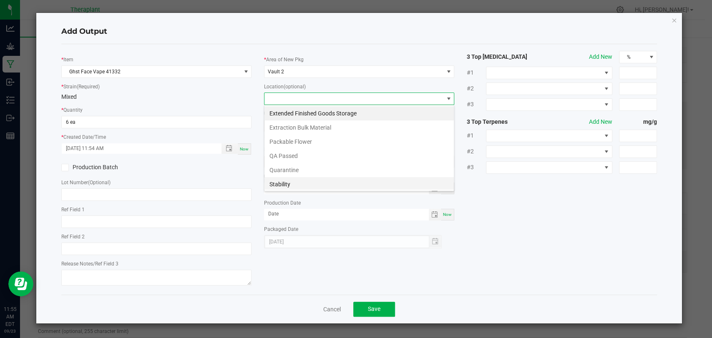
click at [283, 179] on li "Stability" at bounding box center [358, 184] width 189 height 14
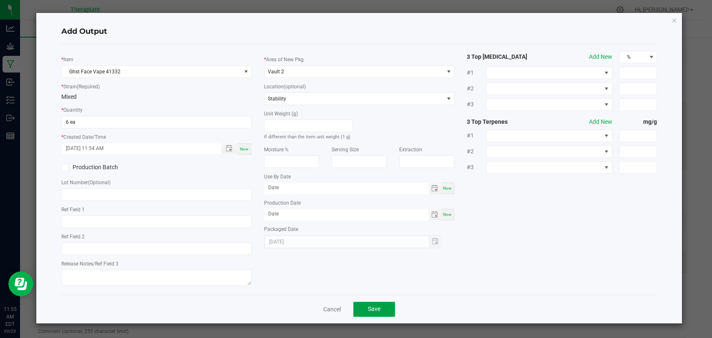
click at [360, 303] on button "Save" at bounding box center [374, 309] width 42 height 15
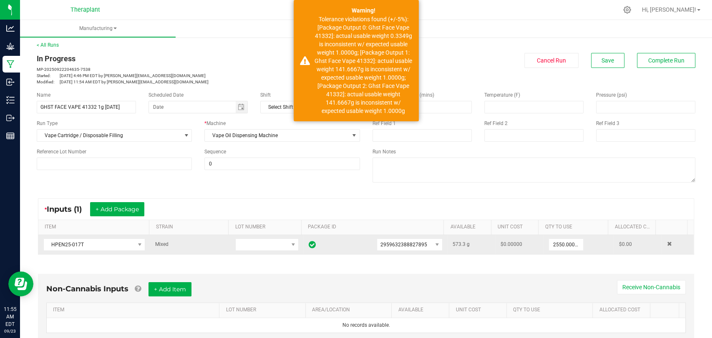
scroll to position [0, 0]
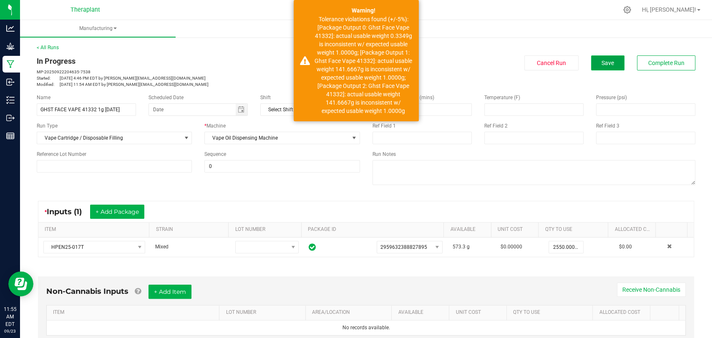
click at [607, 68] on button "Save" at bounding box center [607, 62] width 33 height 15
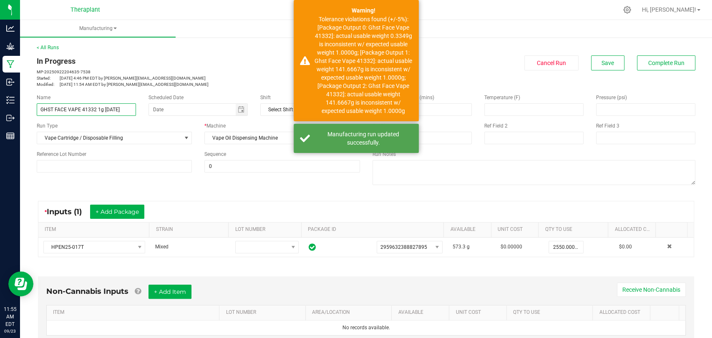
click at [102, 108] on input "GHST FACE VAPE 41332 1g [DATE]" at bounding box center [86, 109] width 99 height 13
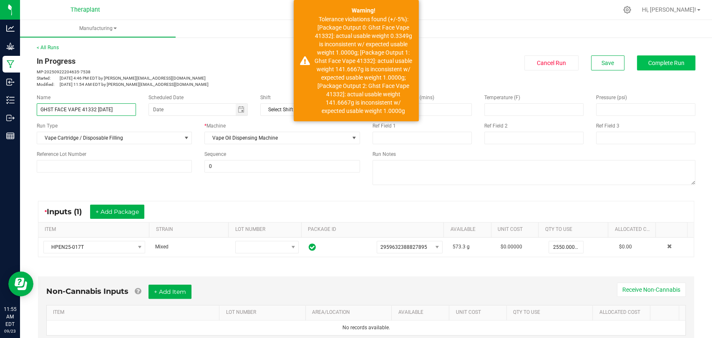
type input "GHST FACE VAPE 41332 [DATE]"
click at [640, 58] on button "Complete Run" at bounding box center [666, 62] width 58 height 15
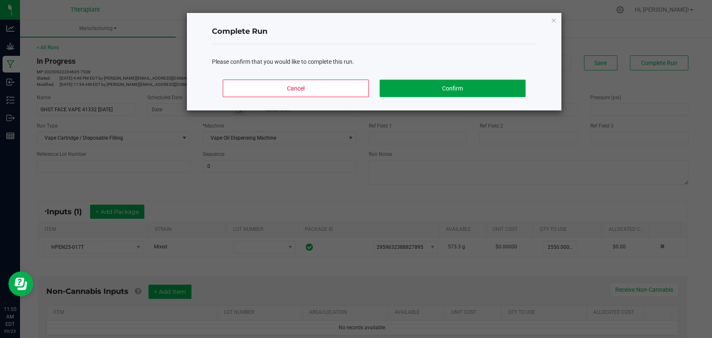
click at [460, 88] on button "Confirm" at bounding box center [452, 89] width 146 height 18
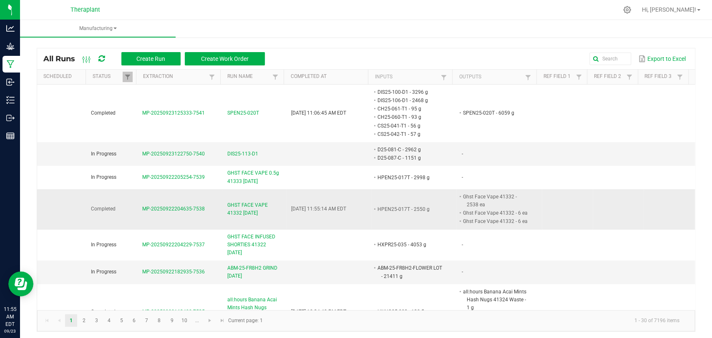
drag, startPoint x: 257, startPoint y: 211, endPoint x: 222, endPoint y: 207, distance: 34.8
click at [222, 207] on td "GHST FACE VAPE 41332 [DATE]" at bounding box center [254, 209] width 64 height 40
copy span "GHST FACE VAPE 41332 [DATE]"
click at [147, 54] on button "Create Run" at bounding box center [150, 58] width 59 height 13
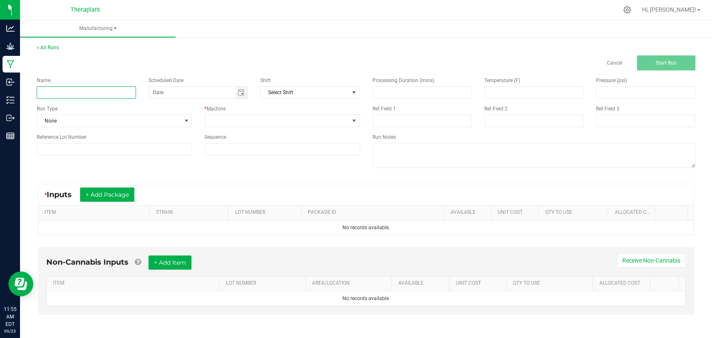
click at [117, 90] on input at bounding box center [86, 92] width 99 height 13
paste input "GHST FACE VAPE 41332 [DATE]"
type input "GHST FACE VAPE 41332 [DATE] Waste + OP"
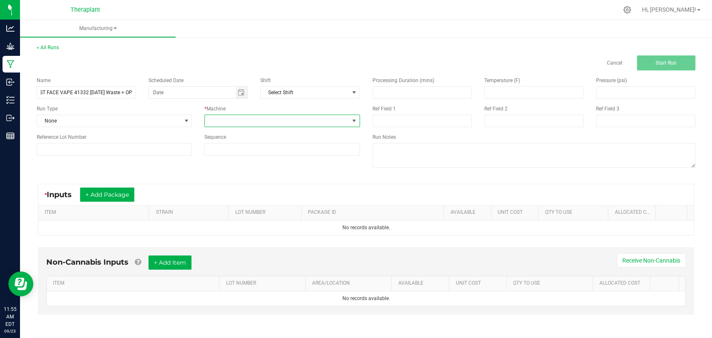
click at [226, 118] on span at bounding box center [277, 121] width 144 height 12
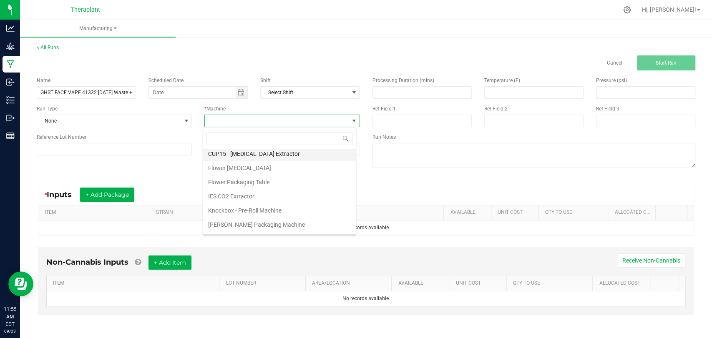
scroll to position [43, 0]
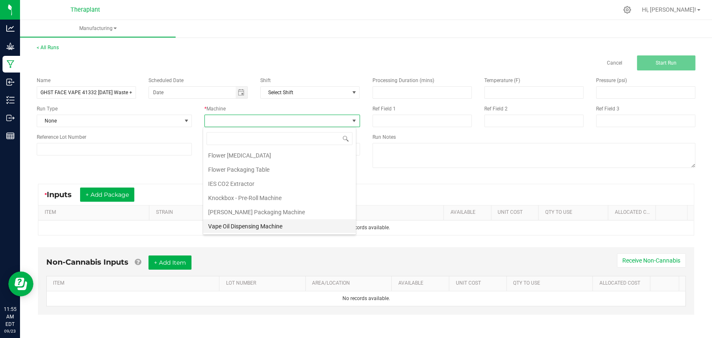
click at [250, 221] on li "Vape Oil Dispensing Machine" at bounding box center [279, 226] width 153 height 14
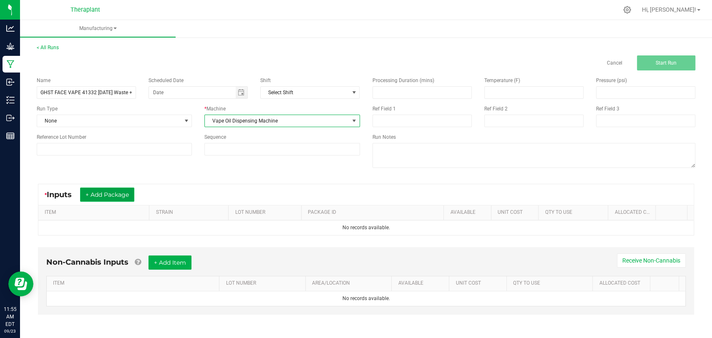
click at [131, 198] on button "+ Add Package" at bounding box center [107, 195] width 54 height 14
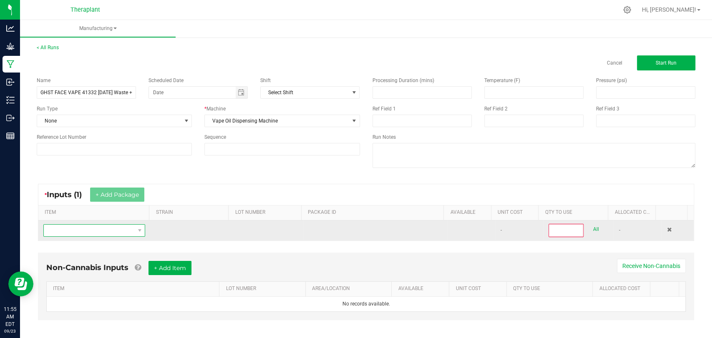
click at [120, 229] on span "NO DATA FOUND" at bounding box center [89, 231] width 90 height 12
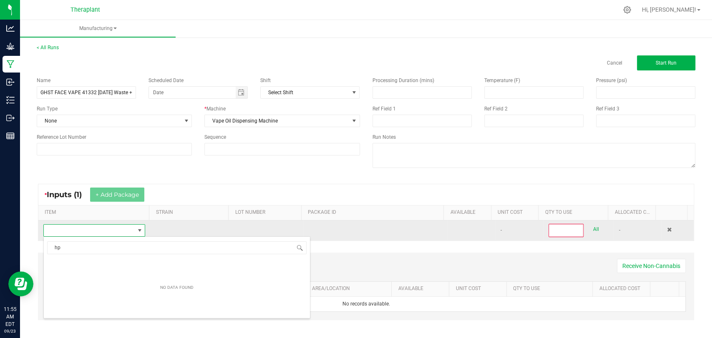
scroll to position [12, 98]
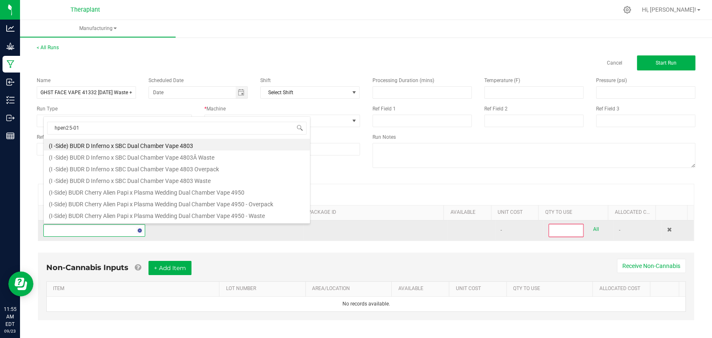
type input "hpen25-017"
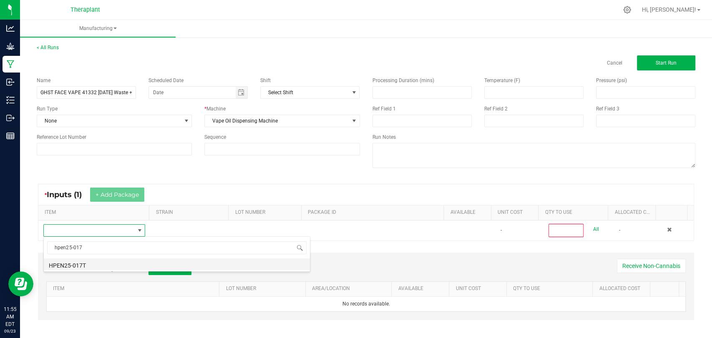
click at [74, 263] on li "HPEN25-017T" at bounding box center [177, 264] width 266 height 12
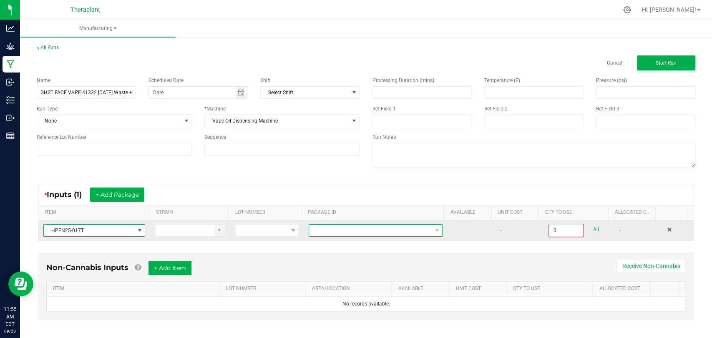
click at [338, 228] on span at bounding box center [370, 231] width 123 height 12
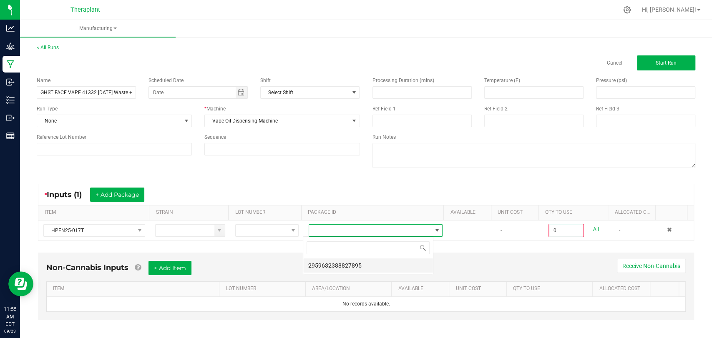
scroll to position [12, 130]
click at [335, 269] on li "2959632388827895" at bounding box center [368, 265] width 130 height 14
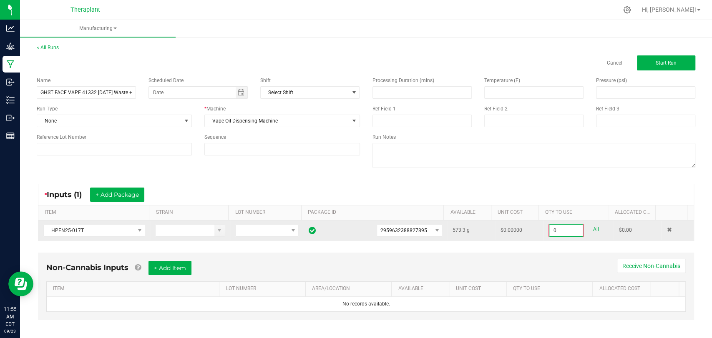
click at [555, 233] on input "0" at bounding box center [565, 231] width 33 height 12
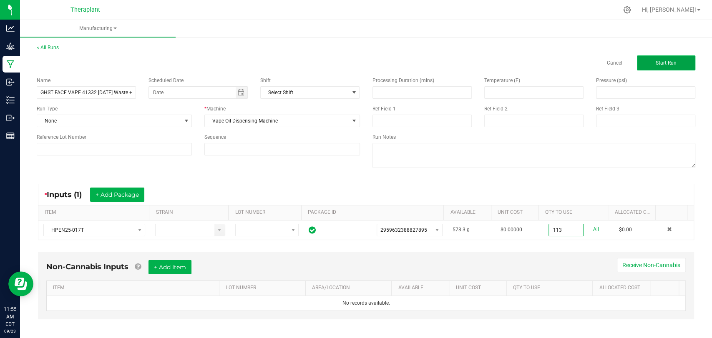
type input "113.0000 g"
click at [638, 58] on button "Start Run" at bounding box center [666, 62] width 58 height 15
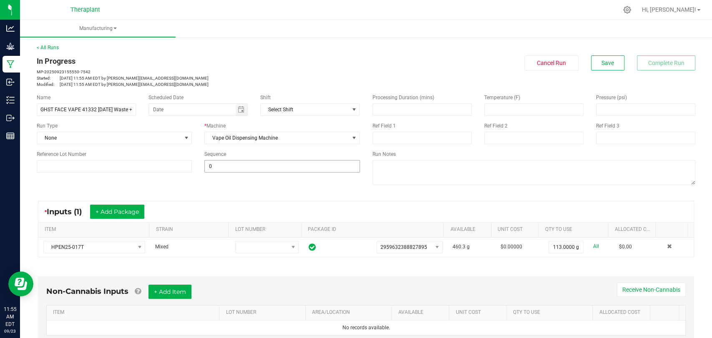
scroll to position [175, 0]
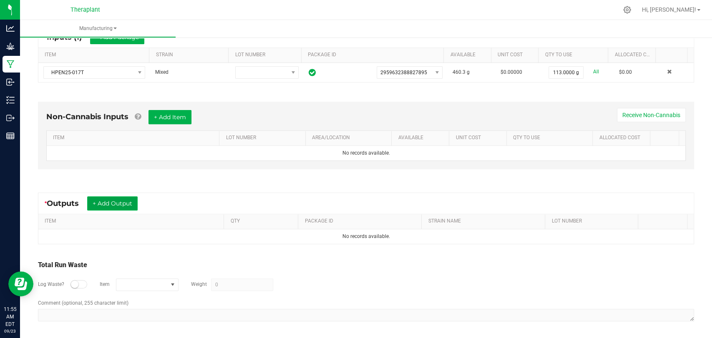
click at [124, 204] on button "+ Add Output" at bounding box center [112, 203] width 50 height 14
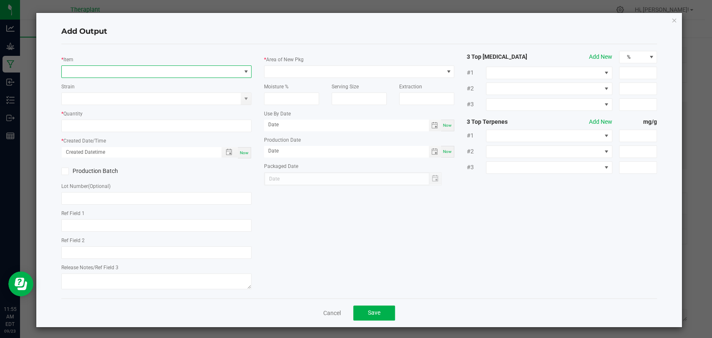
click at [127, 76] on span "NO DATA FOUND" at bounding box center [151, 72] width 179 height 12
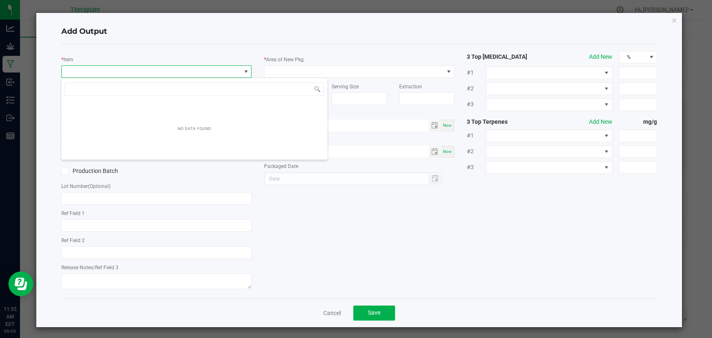
scroll to position [12, 188]
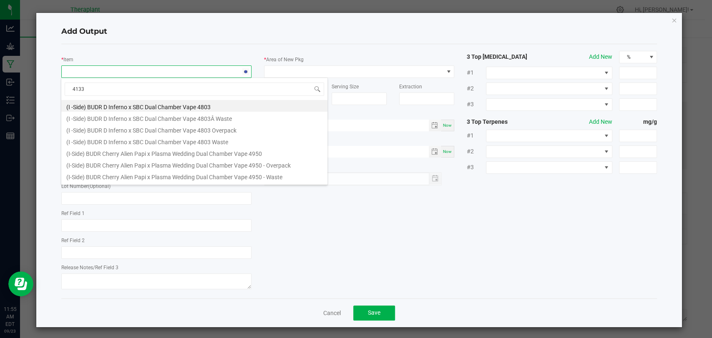
type input "41332"
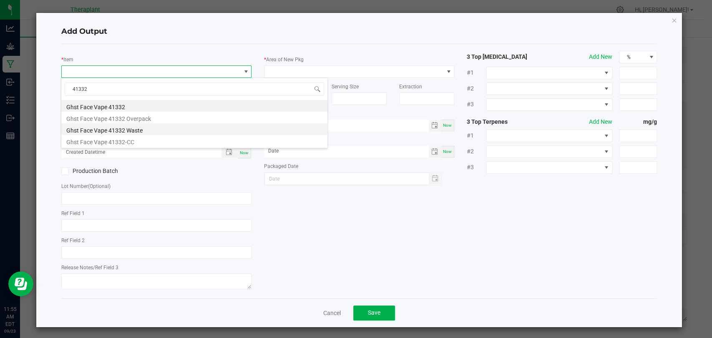
click at [116, 130] on li "Ghst Face Vape 41332 Waste" at bounding box center [194, 129] width 266 height 12
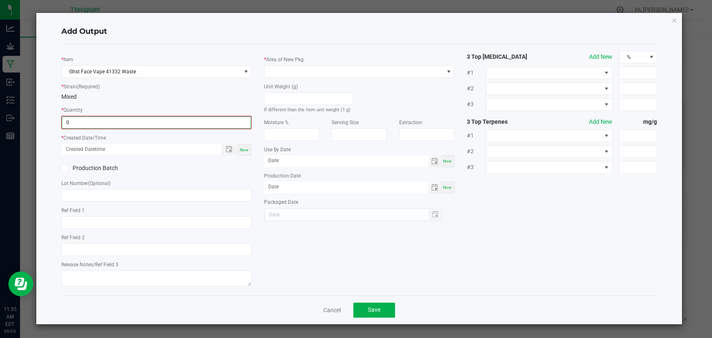
click at [109, 122] on input "0" at bounding box center [156, 123] width 188 height 12
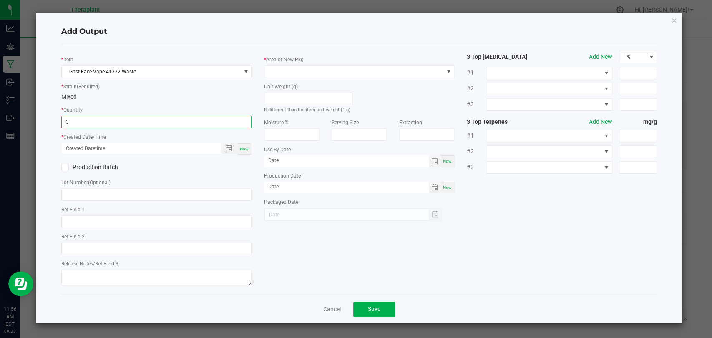
type input "3 ea"
click at [243, 148] on span "Now" at bounding box center [244, 149] width 9 height 5
type input "[DATE] 11:56 AM"
type input "[DATE]"
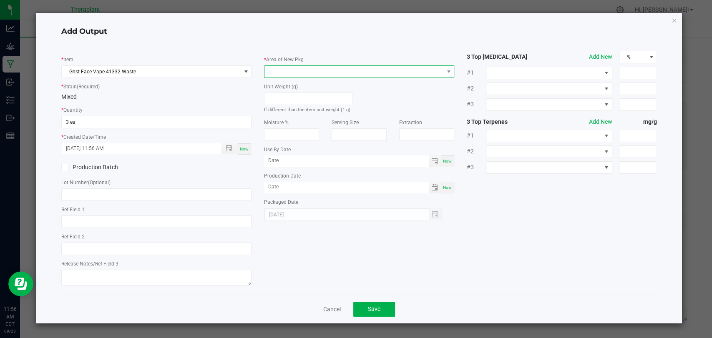
click at [281, 70] on span at bounding box center [353, 72] width 179 height 12
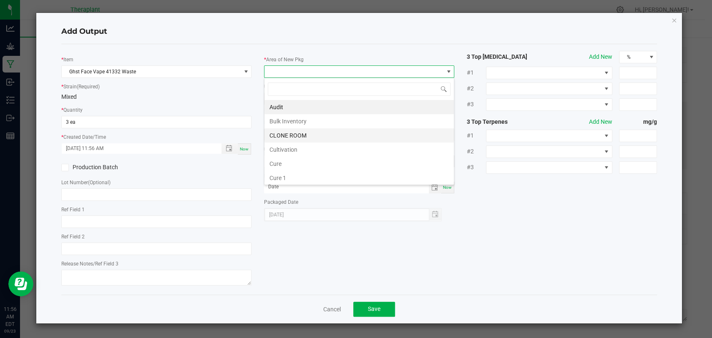
scroll to position [156, 0]
click at [283, 146] on li "Vault 2" at bounding box center [358, 150] width 189 height 14
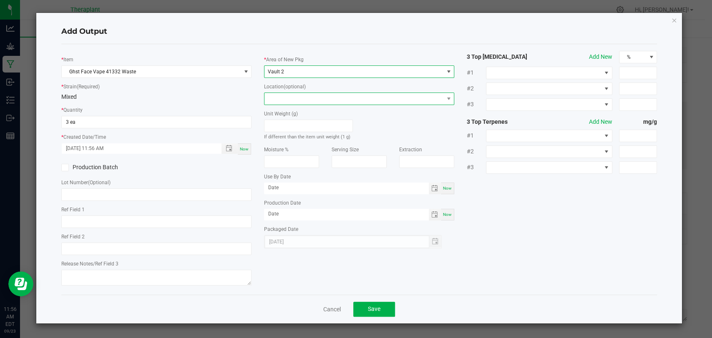
click at [288, 93] on span at bounding box center [353, 99] width 179 height 12
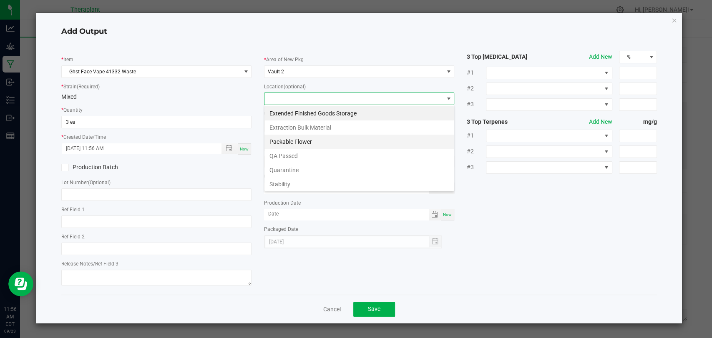
scroll to position [43, 0]
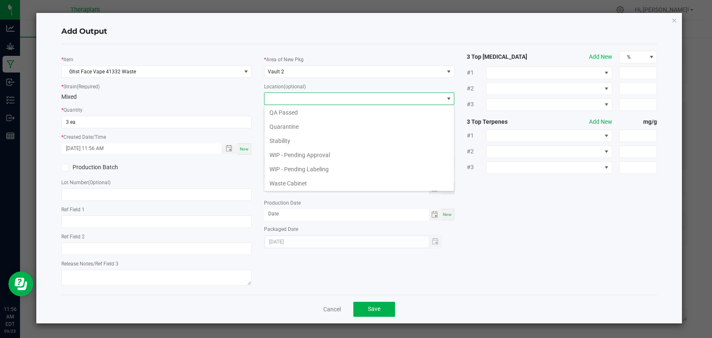
click at [287, 181] on li "Waste Cabinet" at bounding box center [358, 183] width 189 height 14
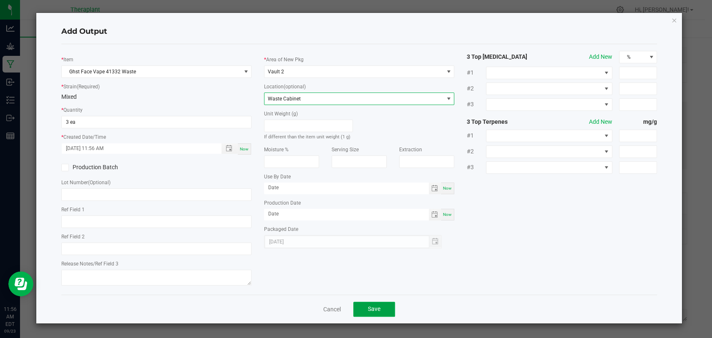
click at [372, 304] on button "Save" at bounding box center [374, 309] width 42 height 15
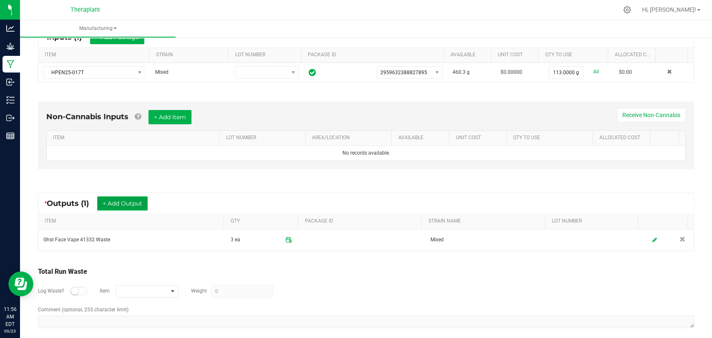
click at [145, 207] on button "+ Add Output" at bounding box center [122, 203] width 50 height 14
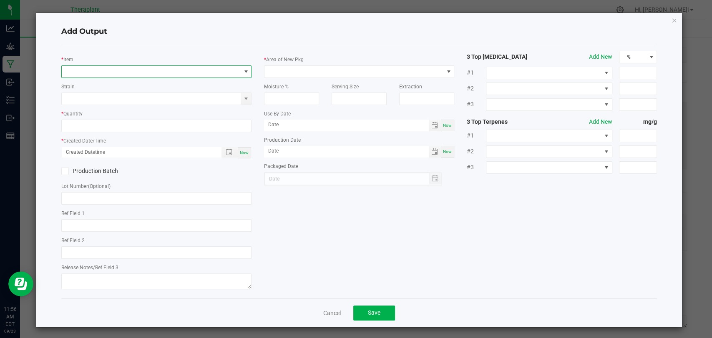
click at [121, 68] on span "NO DATA FOUND" at bounding box center [151, 72] width 179 height 12
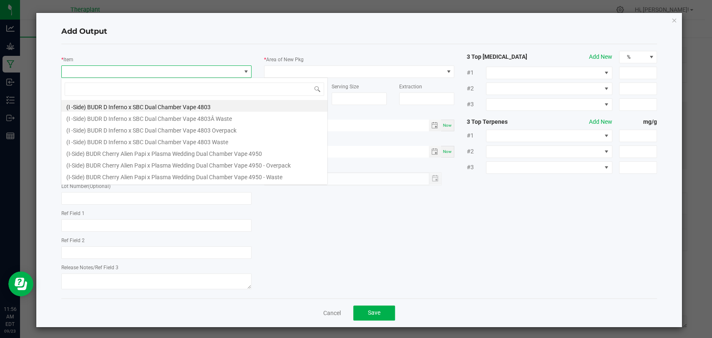
scroll to position [12, 188]
type input "41332"
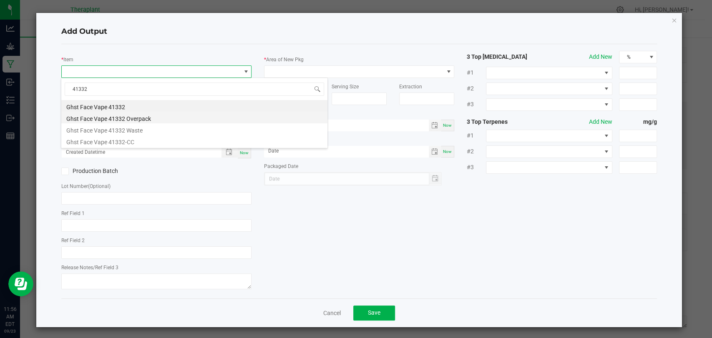
click at [115, 115] on li "Ghst Face Vape 41332 Overpack" at bounding box center [194, 118] width 266 height 12
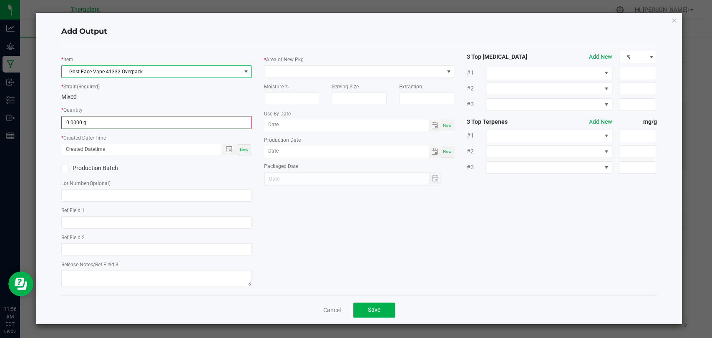
click at [114, 123] on input "0.0000 g" at bounding box center [156, 123] width 188 height 12
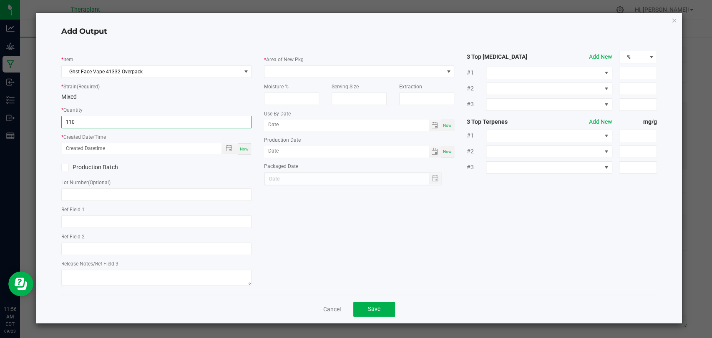
type input "110.0000 g"
click at [247, 148] on span "Now" at bounding box center [244, 149] width 9 height 5
type input "[DATE] 11:56 AM"
type input "[DATE]"
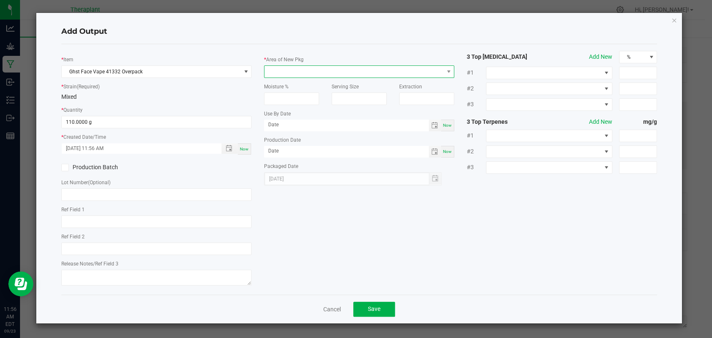
click at [284, 68] on span at bounding box center [353, 72] width 179 height 12
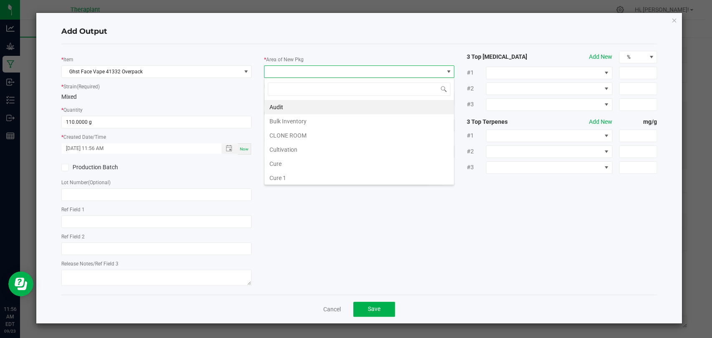
scroll to position [156, 0]
click at [280, 174] on li "Waste" at bounding box center [358, 178] width 189 height 14
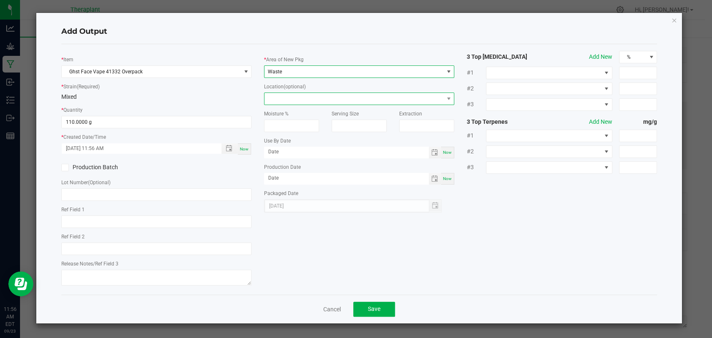
click at [291, 94] on span at bounding box center [353, 99] width 179 height 12
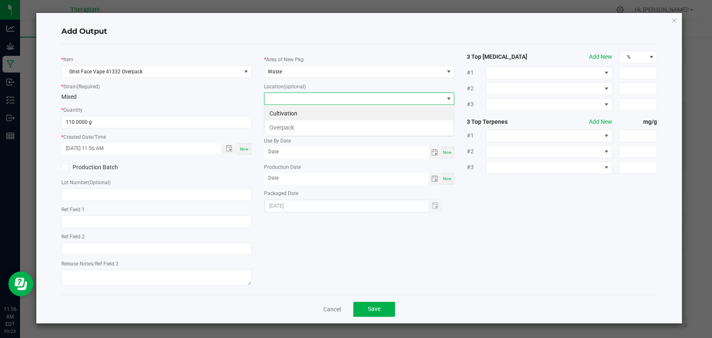
scroll to position [12, 190]
click at [286, 128] on li "Overpack" at bounding box center [358, 127] width 189 height 14
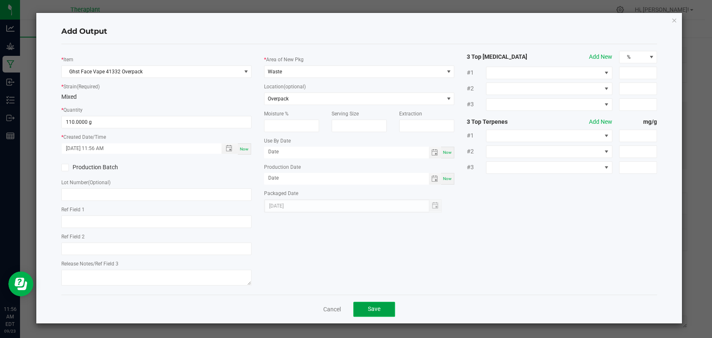
click at [372, 309] on span "Save" at bounding box center [374, 309] width 13 height 7
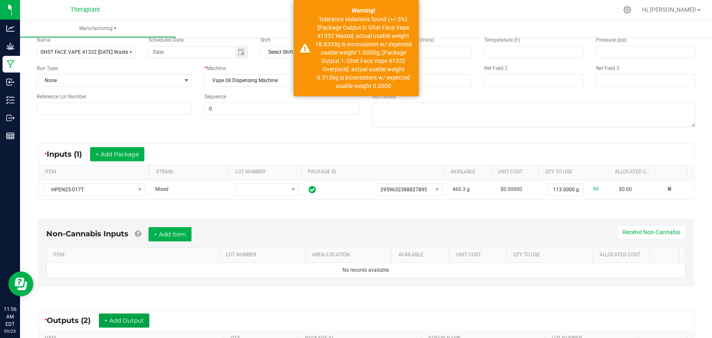
scroll to position [0, 0]
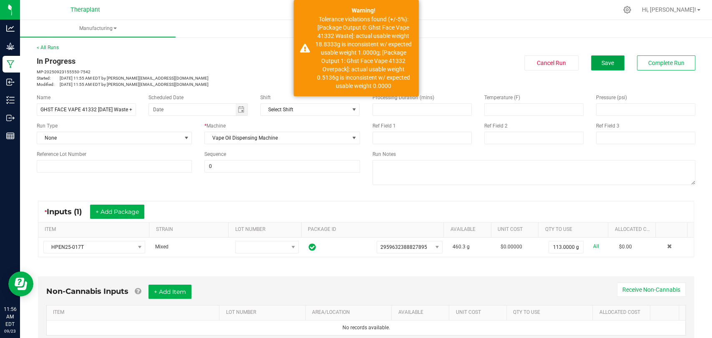
click at [612, 68] on button "Save" at bounding box center [607, 62] width 33 height 15
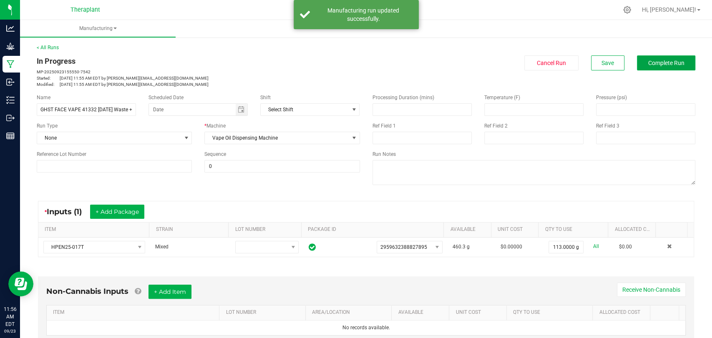
click at [650, 58] on button "Complete Run" at bounding box center [666, 62] width 58 height 15
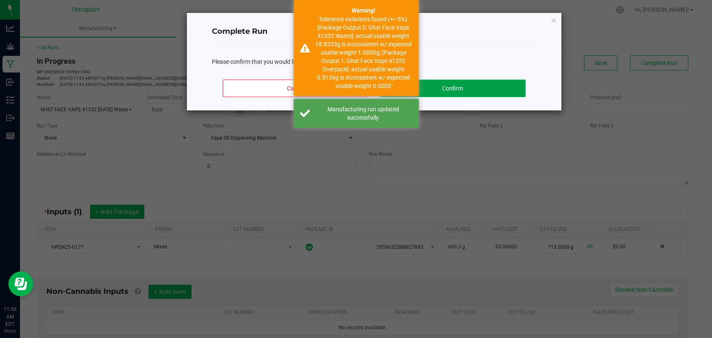
click at [504, 91] on button "Confirm" at bounding box center [452, 89] width 146 height 18
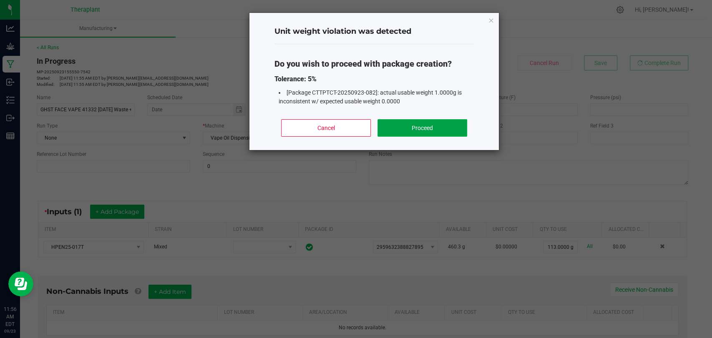
click at [409, 122] on button "Proceed" at bounding box center [422, 128] width 90 height 18
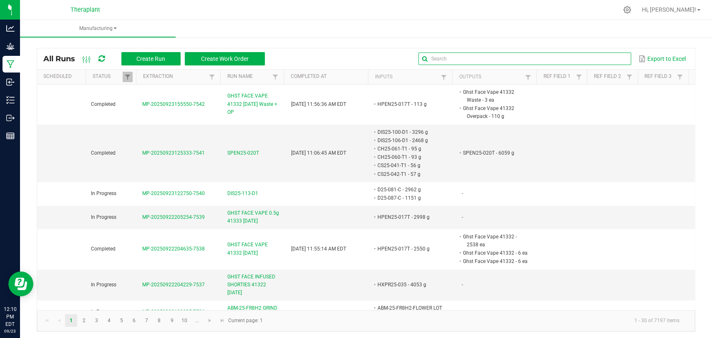
click at [611, 58] on input "text" at bounding box center [524, 59] width 213 height 13
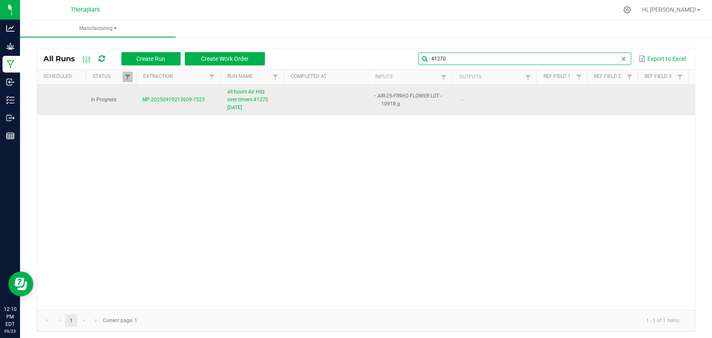
type input "41270"
click at [236, 98] on span "all:hours Air Hdz over:timers 41270 [DATE]" at bounding box center [254, 100] width 54 height 24
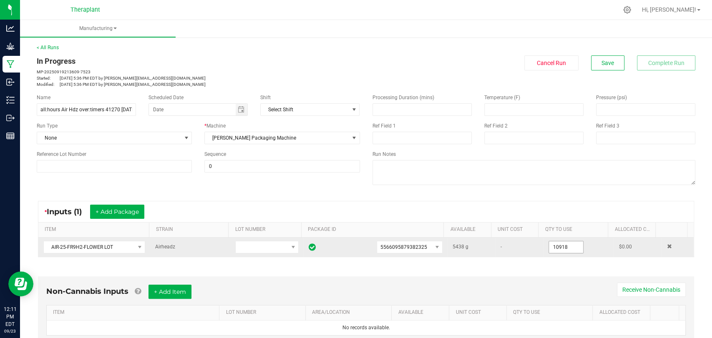
click at [553, 243] on input "10918" at bounding box center [566, 247] width 34 height 12
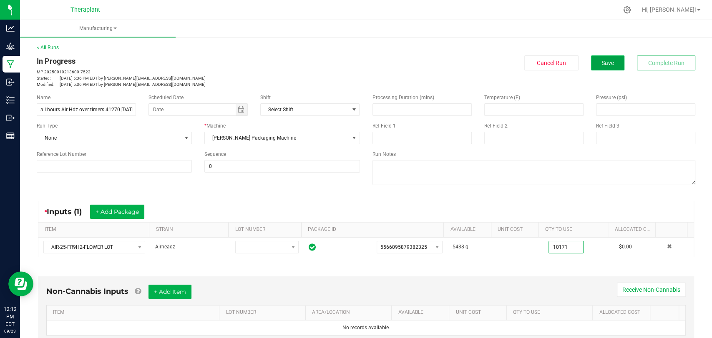
click at [593, 57] on button "Save" at bounding box center [607, 62] width 33 height 15
type input "10171.0000 g"
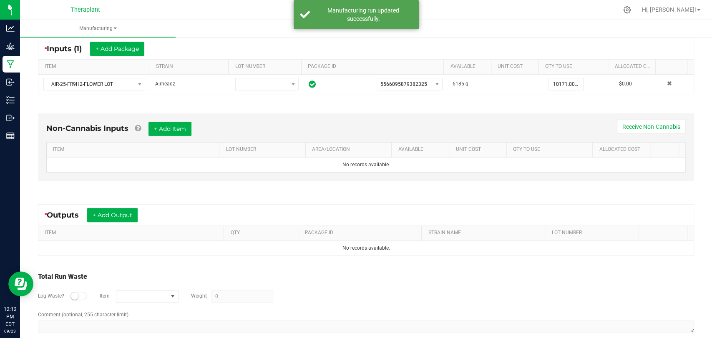
scroll to position [175, 0]
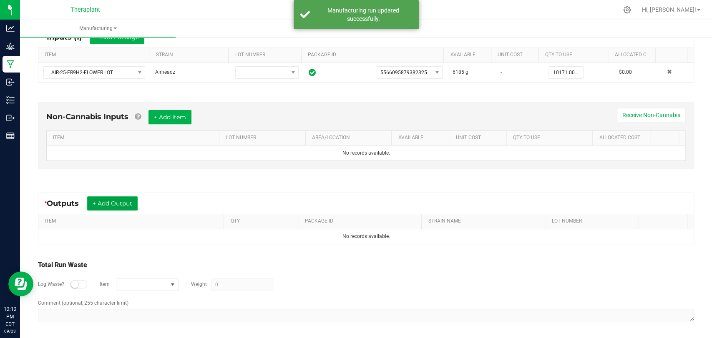
click at [123, 199] on button "+ Add Output" at bounding box center [112, 203] width 50 height 14
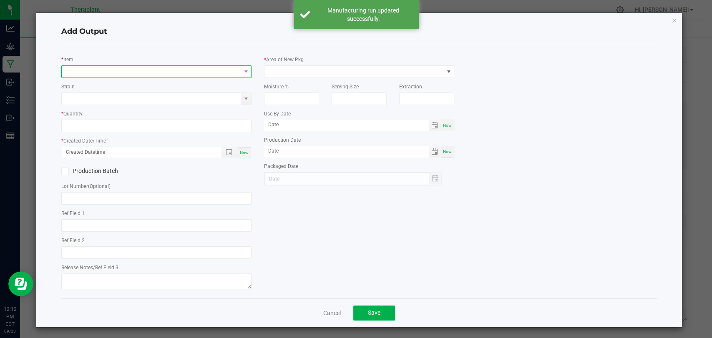
click at [123, 73] on span "NO DATA FOUND" at bounding box center [151, 72] width 179 height 12
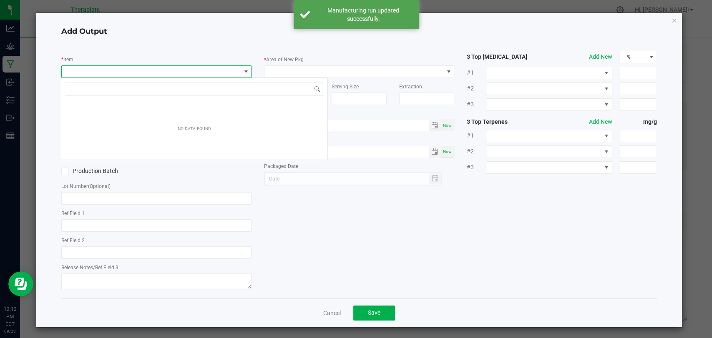
scroll to position [12, 188]
type input "41270"
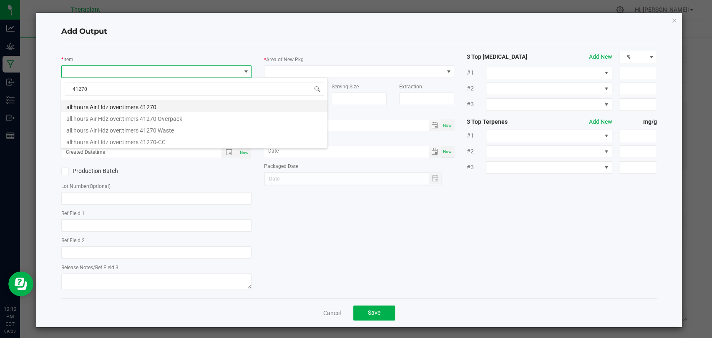
click at [132, 108] on li "all:hours Air Hdz over:timers 41270" at bounding box center [194, 106] width 266 height 12
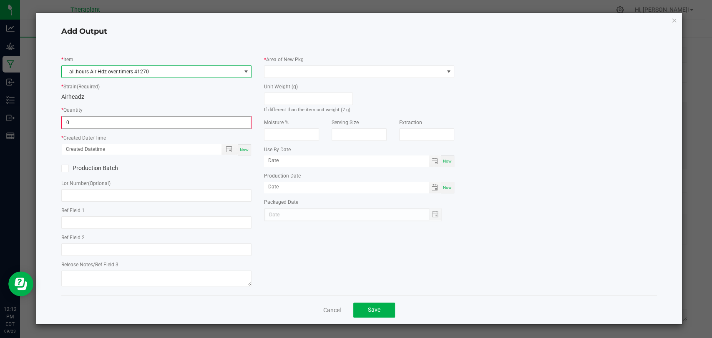
click at [132, 121] on input "0" at bounding box center [156, 123] width 188 height 12
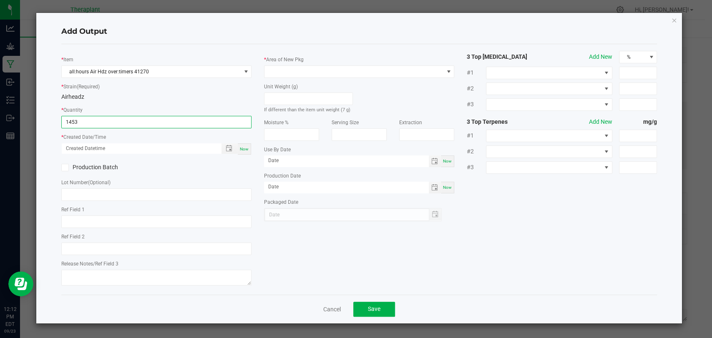
type input "1453 ea"
click at [247, 150] on span "Now" at bounding box center [244, 149] width 9 height 5
type input "[DATE] 12:12 PM"
type input "[DATE]"
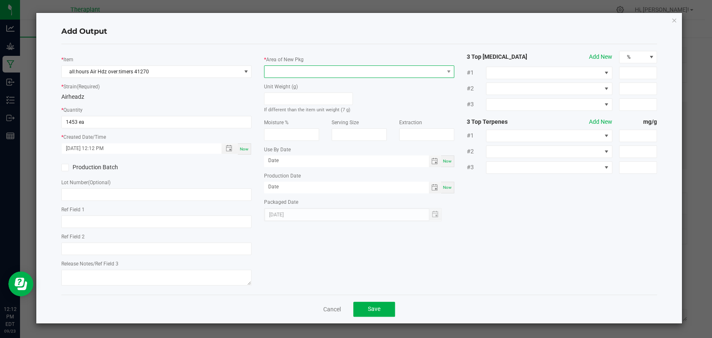
click at [287, 69] on span at bounding box center [353, 72] width 179 height 12
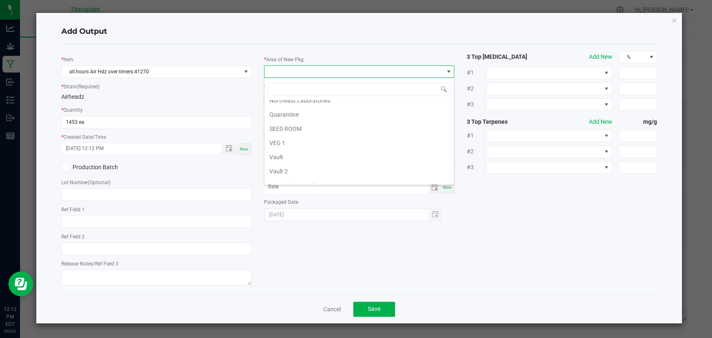
scroll to position [156, 0]
click at [288, 145] on li "Vault 2" at bounding box center [358, 150] width 189 height 14
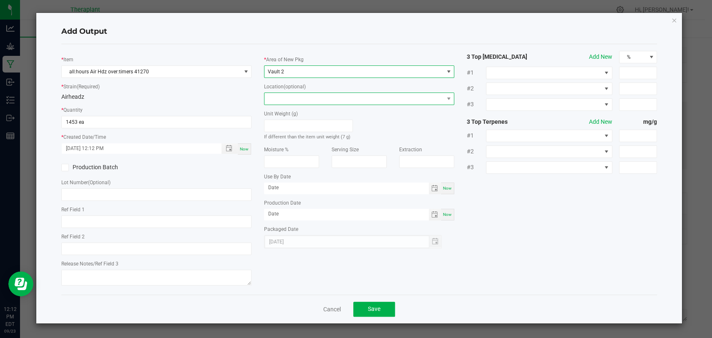
click at [294, 99] on span at bounding box center [353, 99] width 179 height 12
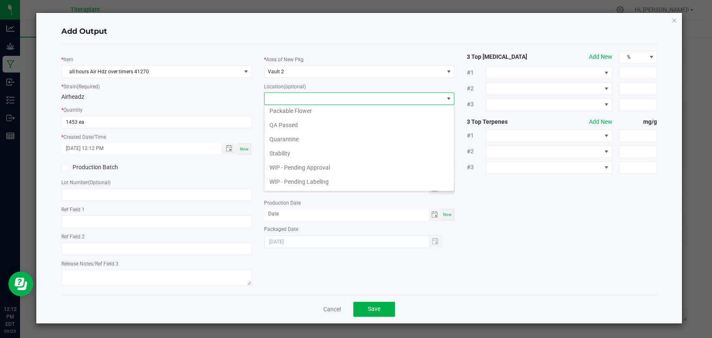
scroll to position [43, 0]
click at [301, 156] on li "WIP - Pending Approval" at bounding box center [358, 155] width 189 height 14
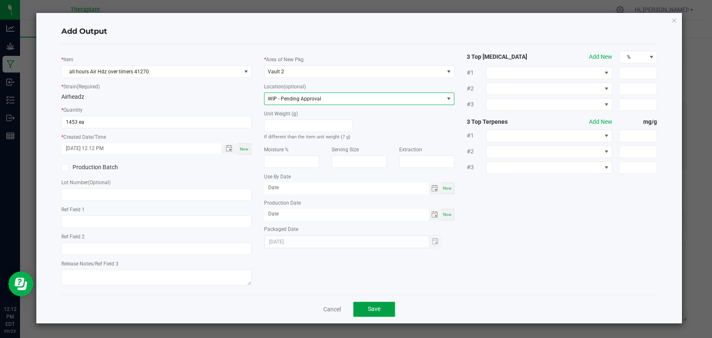
click at [377, 309] on span "Save" at bounding box center [374, 309] width 13 height 7
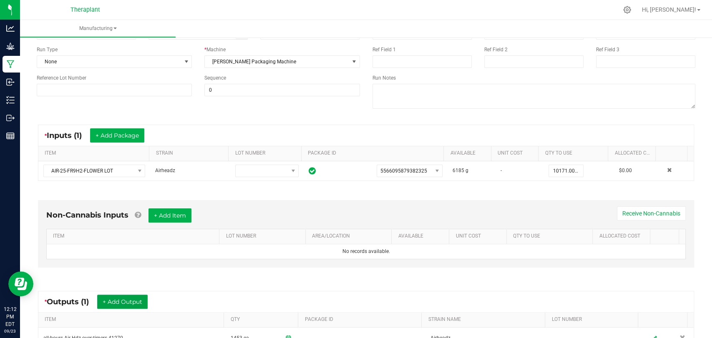
scroll to position [0, 0]
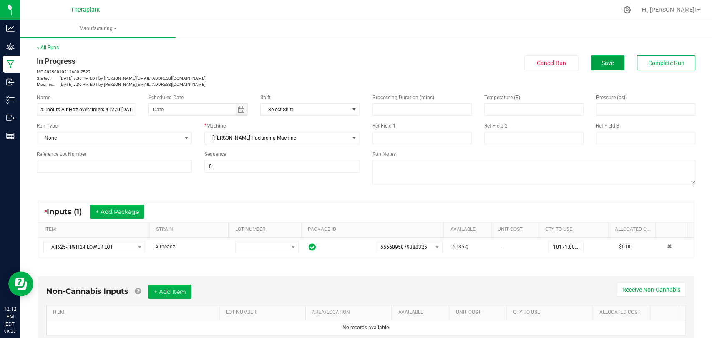
click at [601, 64] on span "Save" at bounding box center [607, 63] width 13 height 7
drag, startPoint x: 40, startPoint y: 110, endPoint x: 127, endPoint y: 109, distance: 87.1
click at [155, 111] on div "Name all:hours Air Hdz over:timers 41270 [DATE] Scheduled Date Shift Select Shi…" at bounding box center [198, 105] width 336 height 22
click at [205, 78] on p "Started: [DATE] 5:36 PM EDT by [PERSON_NAME][EMAIL_ADDRESS][DOMAIN_NAME]" at bounding box center [198, 78] width 323 height 6
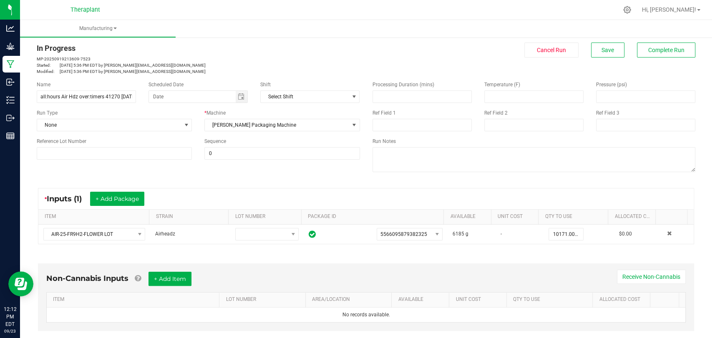
scroll to position [0, 0]
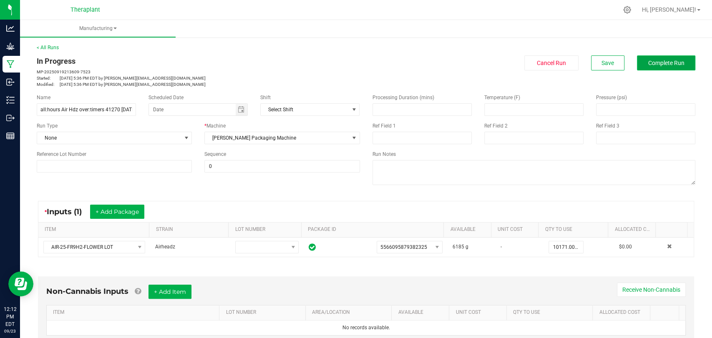
click at [670, 64] on span "Complete Run" at bounding box center [666, 63] width 36 height 7
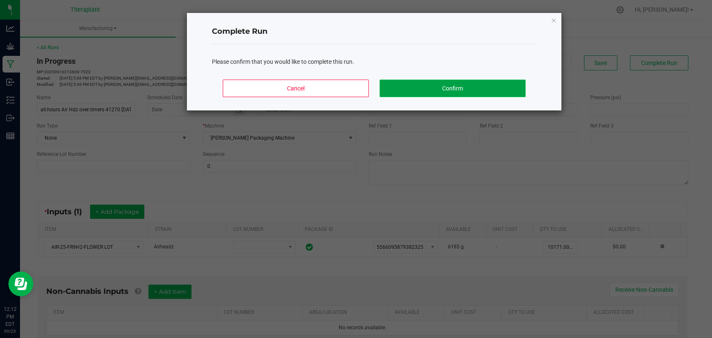
click at [500, 89] on button "Confirm" at bounding box center [452, 89] width 146 height 18
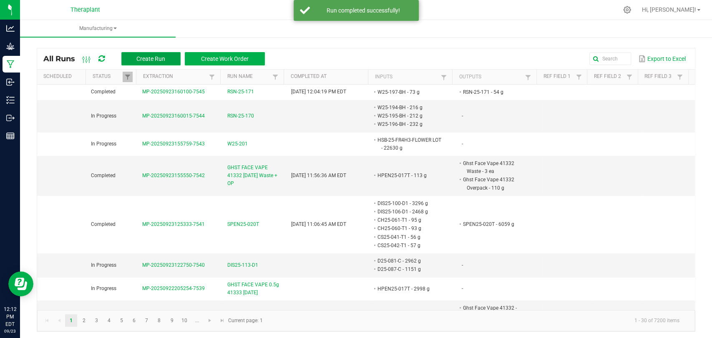
click at [154, 59] on span "Create Run" at bounding box center [150, 58] width 29 height 7
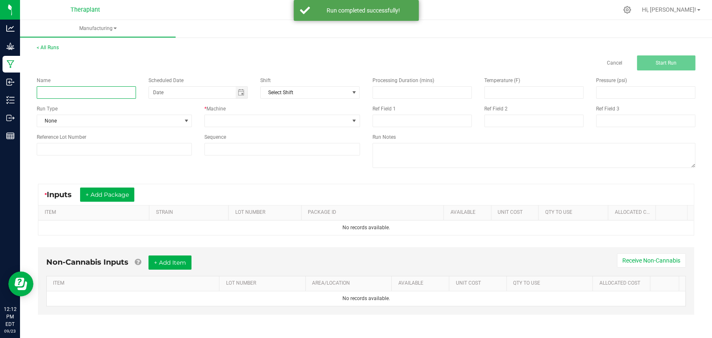
click at [117, 90] on input at bounding box center [86, 92] width 99 height 13
paste input "all:hours Air Hdz over:timers 41270 [DATE]"
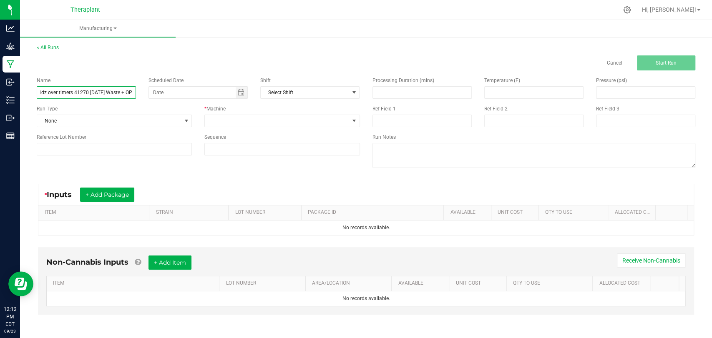
scroll to position [0, 39]
type input "all:hours Air Hdz over:timers 41270 [DATE] Waste + OP"
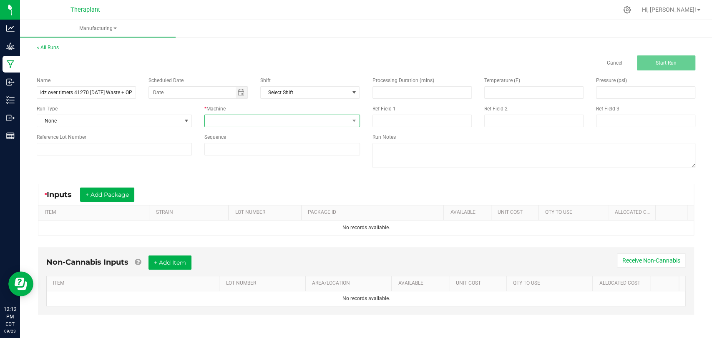
click at [264, 116] on span at bounding box center [277, 121] width 144 height 12
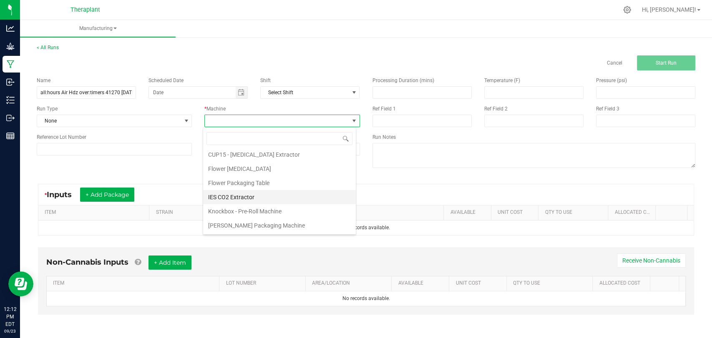
scroll to position [43, 0]
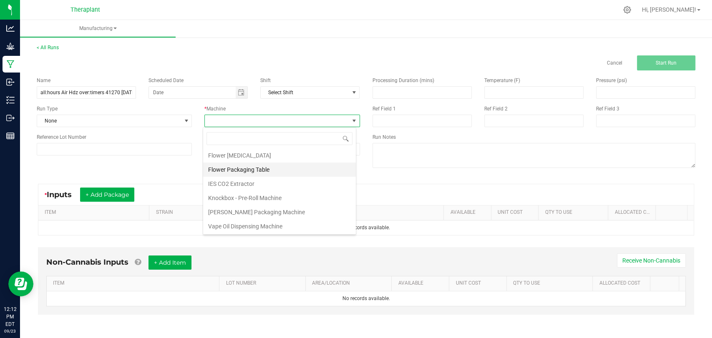
click at [253, 173] on li "Flower Packaging Table" at bounding box center [279, 170] width 153 height 14
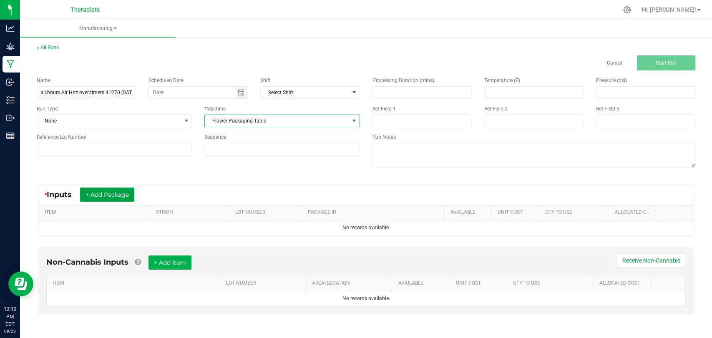
click at [117, 191] on button "+ Add Package" at bounding box center [107, 195] width 54 height 14
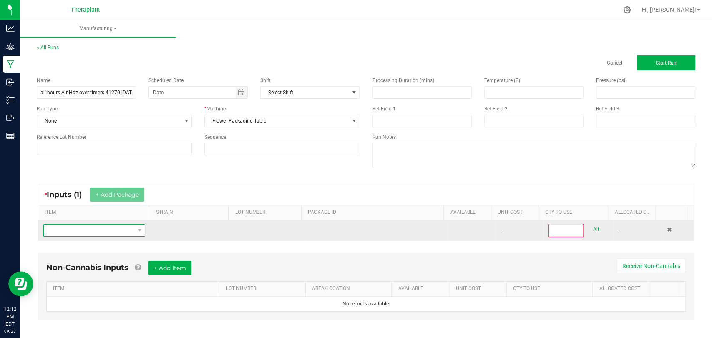
click at [107, 228] on span "NO DATA FOUND" at bounding box center [89, 231] width 90 height 12
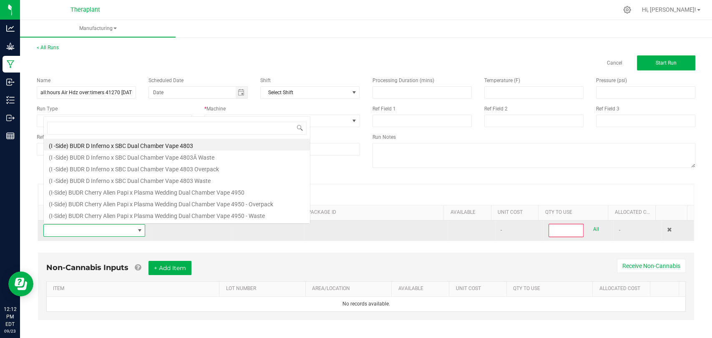
scroll to position [12, 98]
type input "air-25-fr9"
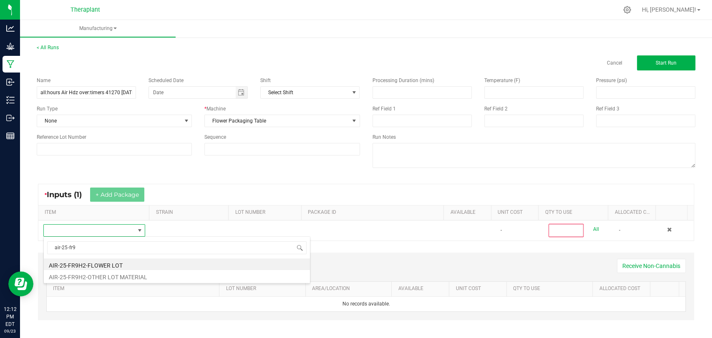
click at [99, 262] on li "AIR-25-FR9H2-FLOWER LOT" at bounding box center [177, 264] width 266 height 12
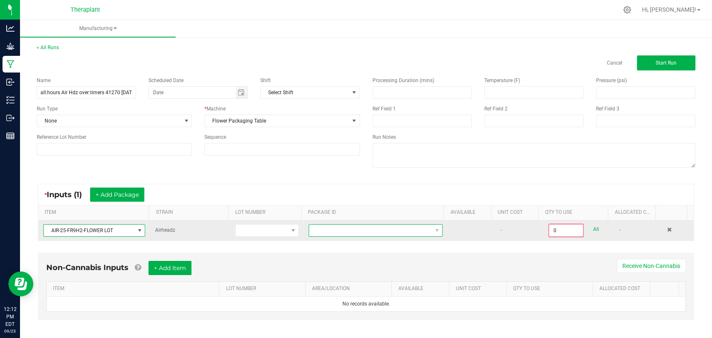
click at [342, 232] on span at bounding box center [370, 231] width 123 height 12
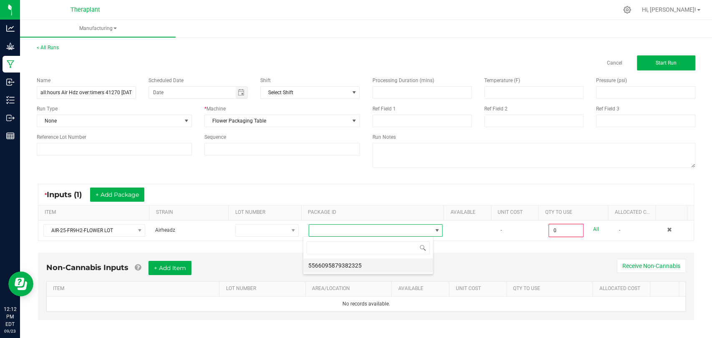
scroll to position [12, 130]
click at [349, 261] on li "5566095879382325" at bounding box center [368, 265] width 130 height 14
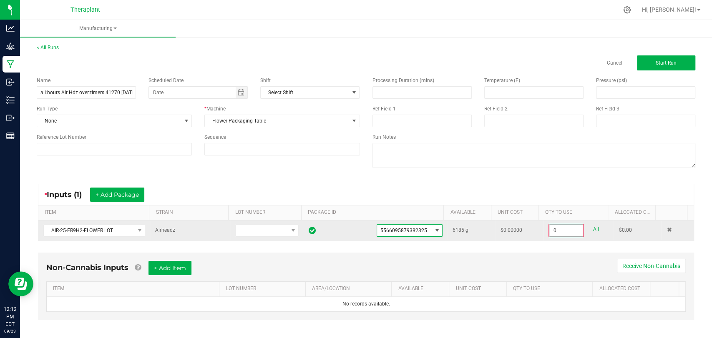
click at [549, 231] on input "0" at bounding box center [565, 231] width 33 height 12
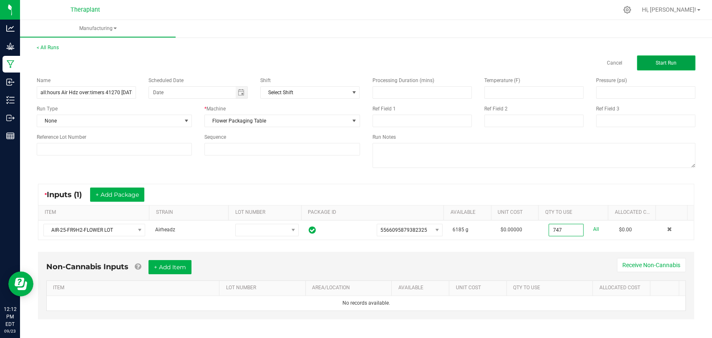
type input "747.0000 g"
click at [657, 62] on span "Start Run" at bounding box center [665, 63] width 21 height 6
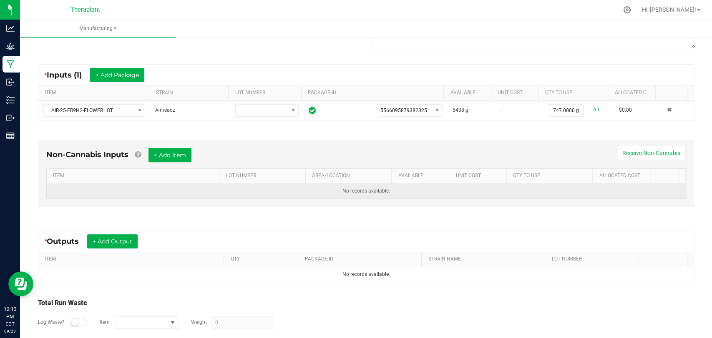
scroll to position [175, 0]
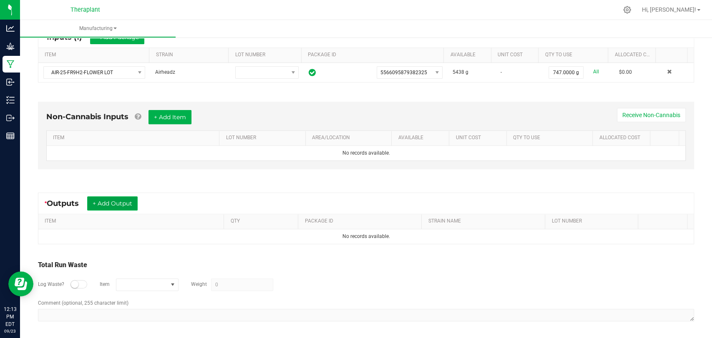
click at [120, 198] on button "+ Add Output" at bounding box center [112, 203] width 50 height 14
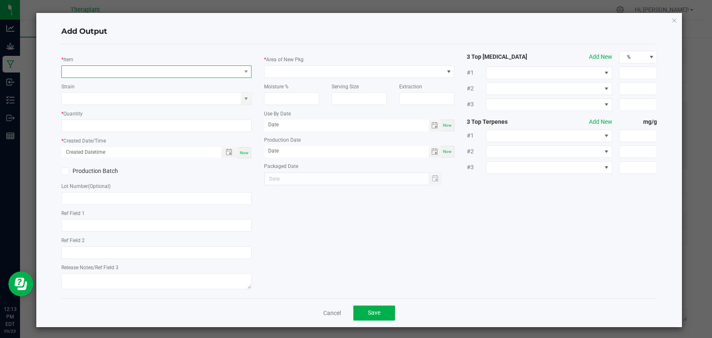
click at [150, 71] on span "NO DATA FOUND" at bounding box center [151, 72] width 179 height 12
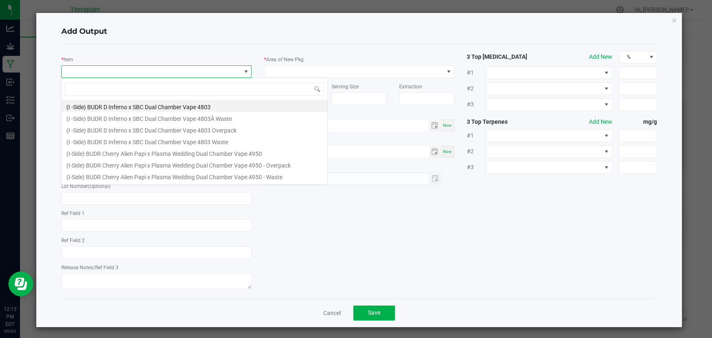
scroll to position [12, 188]
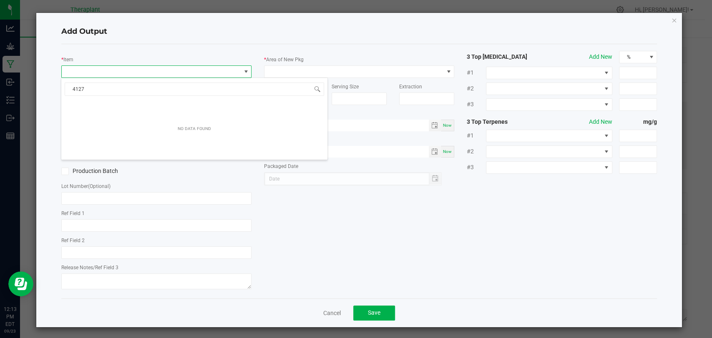
type input "41270"
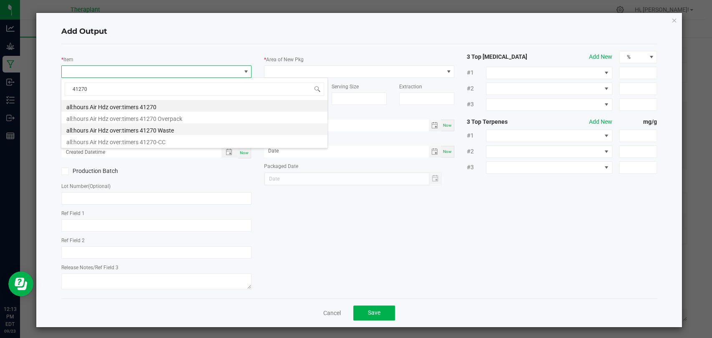
click at [147, 131] on li "all:hours Air Hdz over:timers 41270 Waste" at bounding box center [194, 129] width 266 height 12
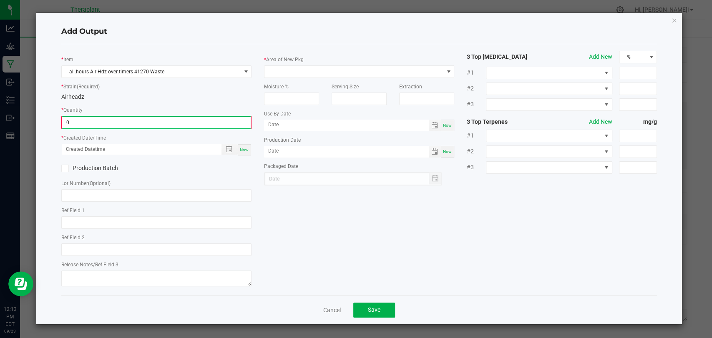
click at [132, 124] on input "0" at bounding box center [156, 123] width 188 height 12
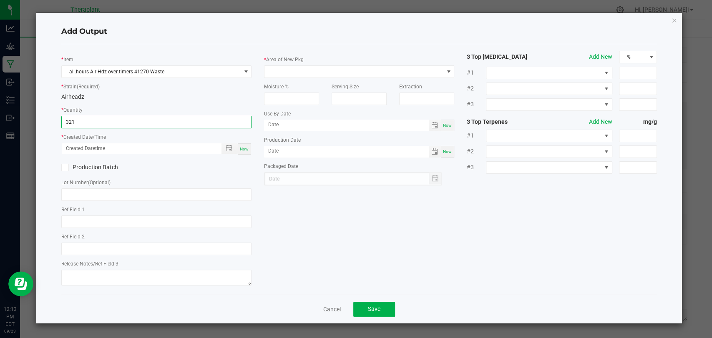
type input "321.0000 g"
click at [245, 151] on div "Now" at bounding box center [244, 148] width 13 height 11
type input "[DATE] 12:13 PM"
type input "[DATE]"
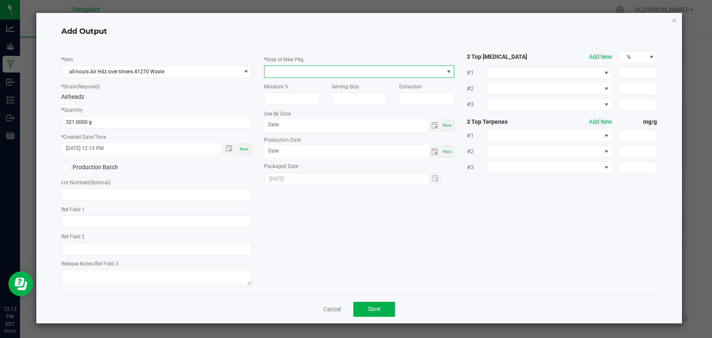
click at [292, 66] on span at bounding box center [353, 72] width 179 height 12
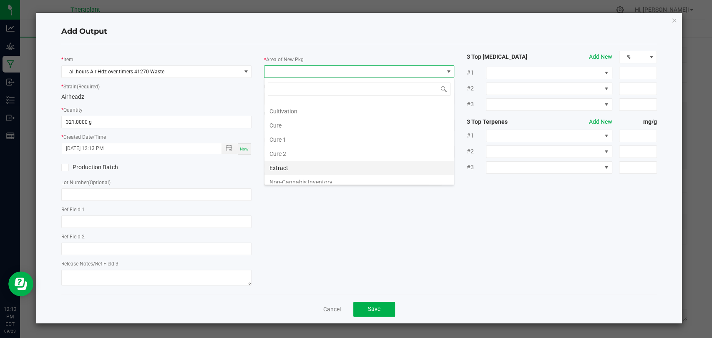
scroll to position [156, 0]
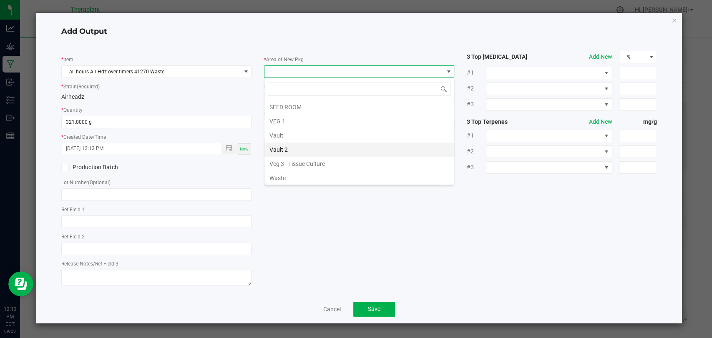
click at [287, 151] on li "Vault 2" at bounding box center [358, 150] width 189 height 14
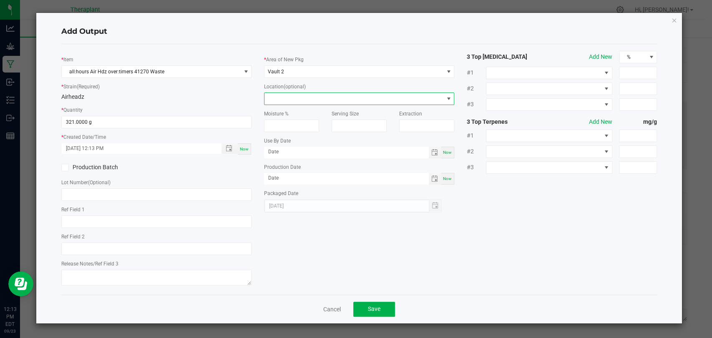
click at [298, 98] on span at bounding box center [353, 99] width 179 height 12
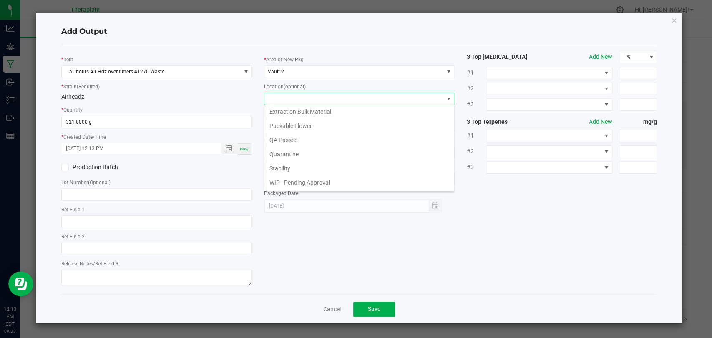
scroll to position [43, 0]
click at [290, 183] on li "Waste Cabinet" at bounding box center [358, 183] width 189 height 14
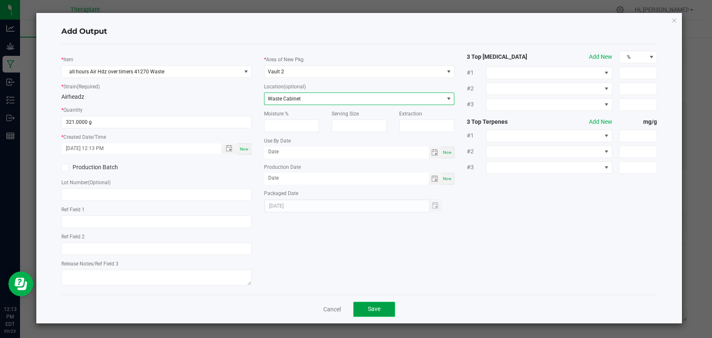
click at [375, 307] on span "Save" at bounding box center [374, 309] width 13 height 7
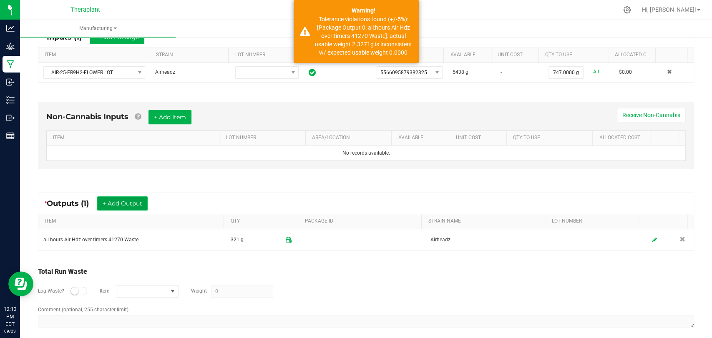
click at [128, 204] on button "+ Add Output" at bounding box center [122, 203] width 50 height 14
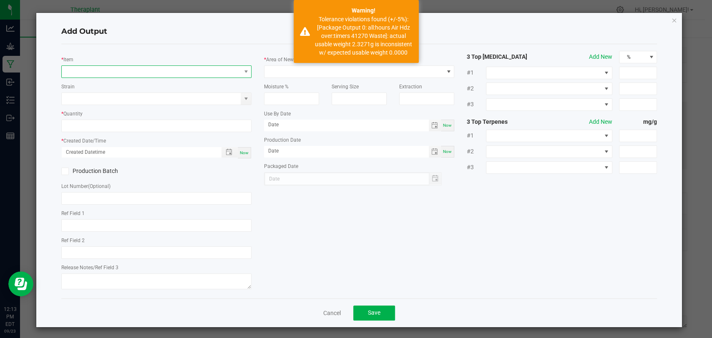
click at [128, 67] on span "NO DATA FOUND" at bounding box center [151, 72] width 179 height 12
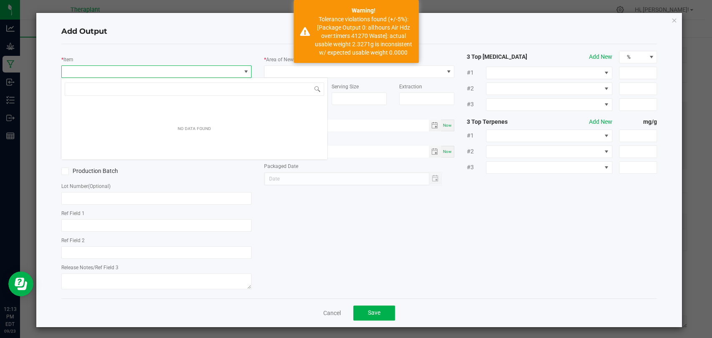
scroll to position [12, 188]
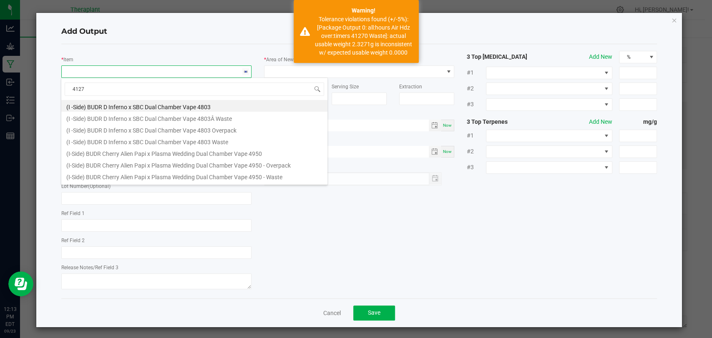
type input "41270"
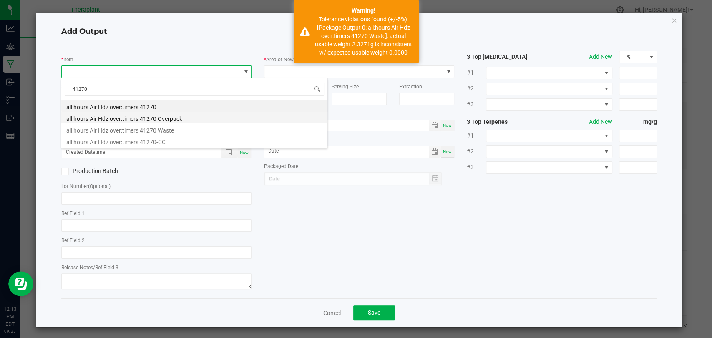
click at [139, 118] on li "all:hours Air Hdz over:timers 41270 Overpack" at bounding box center [194, 118] width 266 height 12
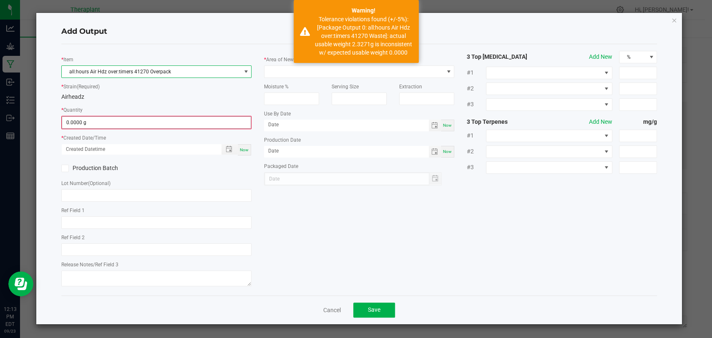
click at [125, 121] on input "0.0000 g" at bounding box center [156, 123] width 188 height 12
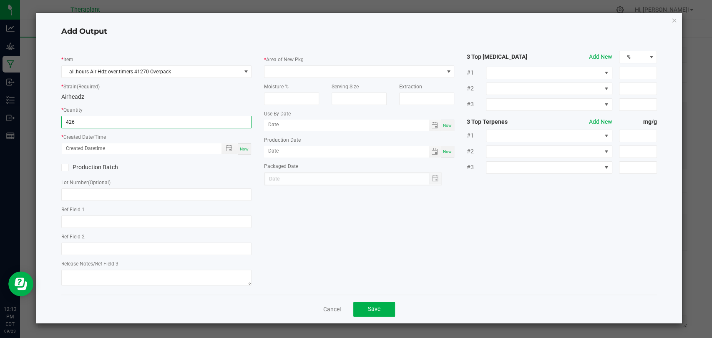
type input "426.0000 g"
click at [240, 148] on span "Now" at bounding box center [244, 149] width 9 height 5
type input "[DATE] 12:13 PM"
type input "[DATE]"
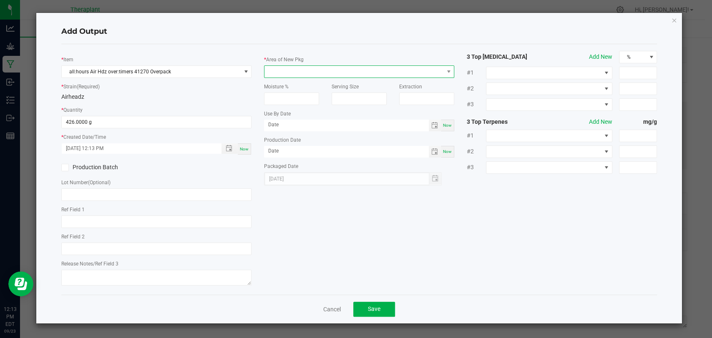
click at [291, 75] on span at bounding box center [353, 72] width 179 height 12
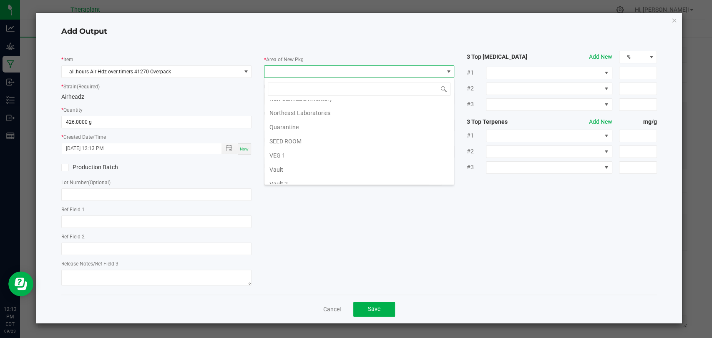
scroll to position [156, 0]
click at [286, 173] on li "Waste" at bounding box center [358, 178] width 189 height 14
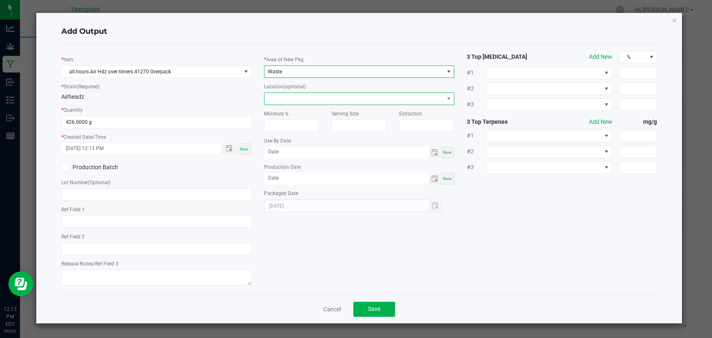
click at [288, 93] on span at bounding box center [353, 99] width 179 height 12
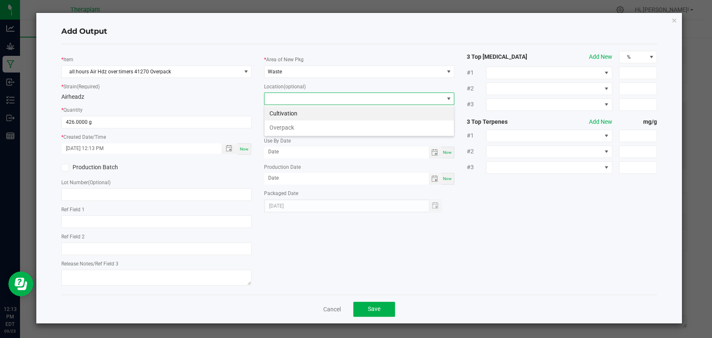
scroll to position [0, 0]
click at [288, 122] on li "Overpack" at bounding box center [358, 127] width 189 height 14
click at [371, 306] on span "Save" at bounding box center [374, 309] width 13 height 7
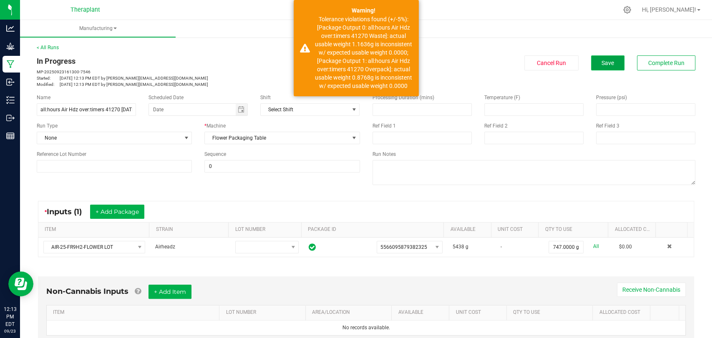
click at [606, 58] on button "Save" at bounding box center [607, 62] width 33 height 15
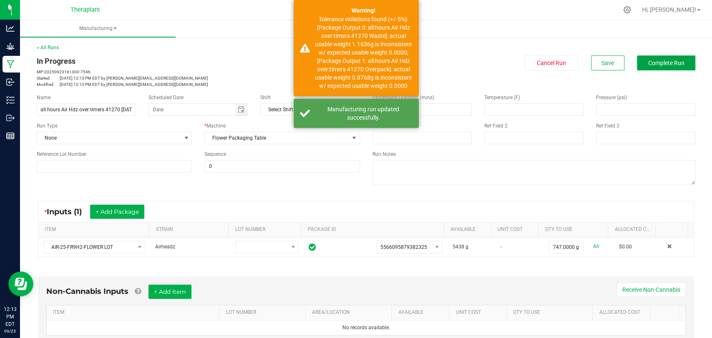
click at [648, 65] on span "Complete Run" at bounding box center [666, 63] width 36 height 7
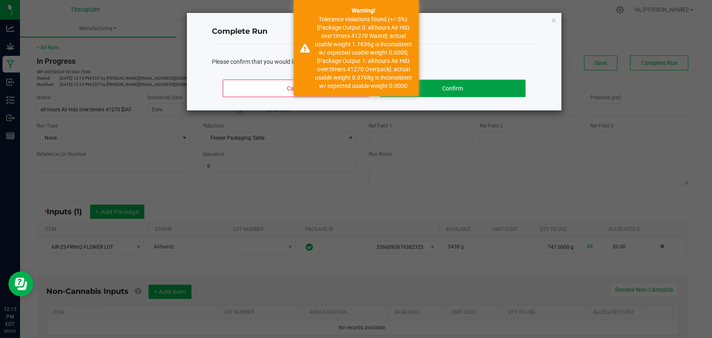
click at [451, 87] on button "Confirm" at bounding box center [452, 89] width 146 height 18
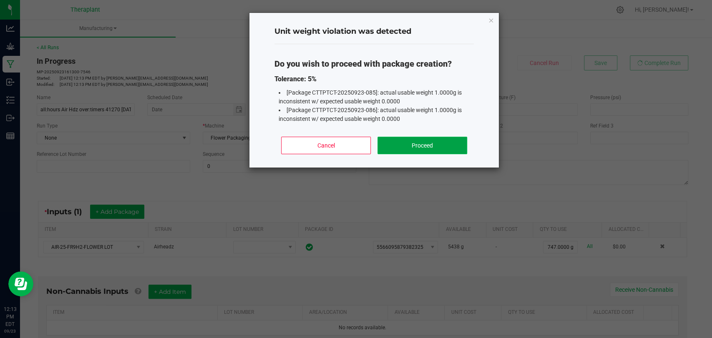
click at [437, 144] on button "Proceed" at bounding box center [422, 146] width 90 height 18
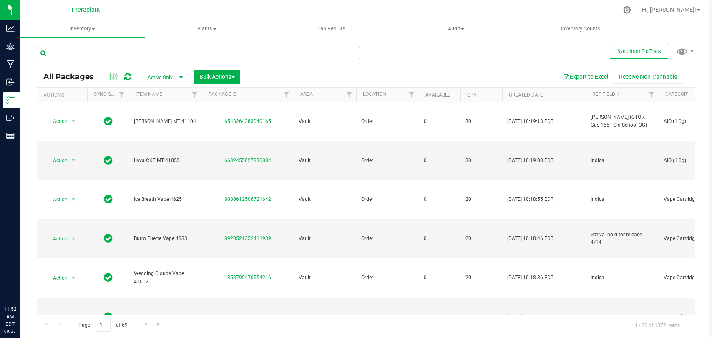
click at [153, 50] on input "text" at bounding box center [198, 53] width 323 height 13
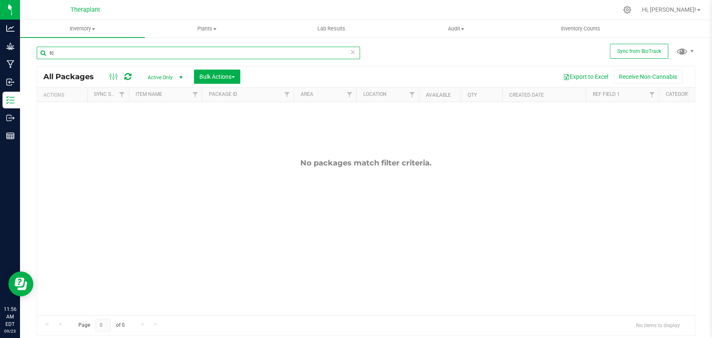
type input "t"
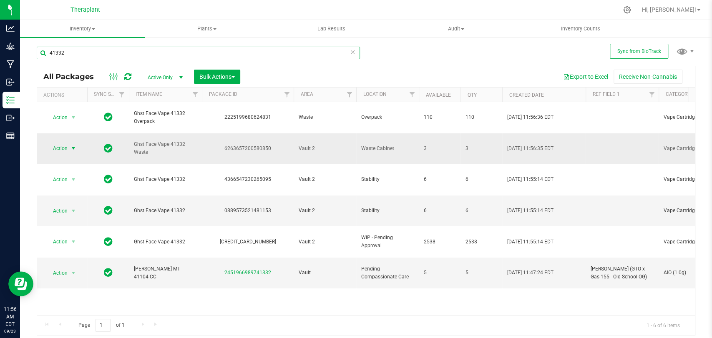
type input "41332"
click at [64, 143] on span "Action" at bounding box center [56, 149] width 23 height 12
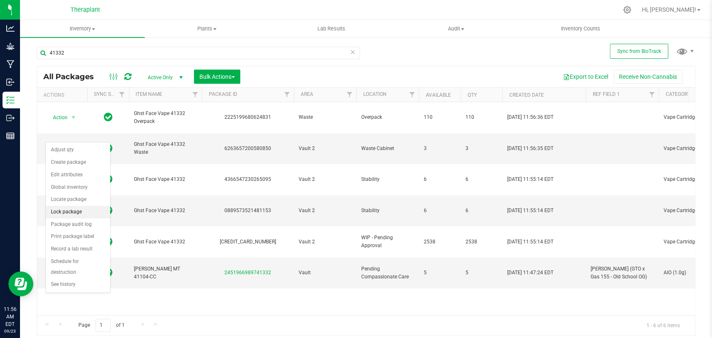
click at [75, 209] on li "Lock package" at bounding box center [78, 212] width 64 height 13
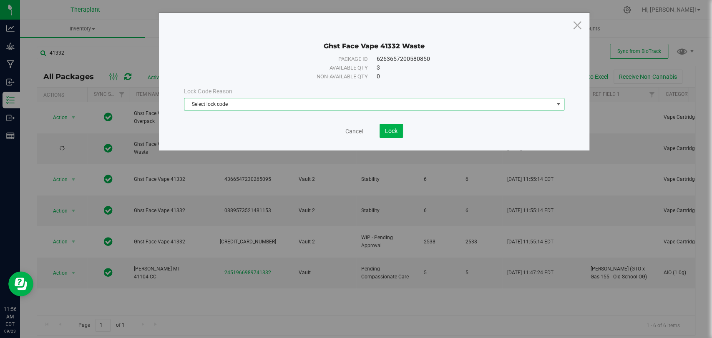
click at [284, 106] on span "Select lock code" at bounding box center [368, 104] width 368 height 12
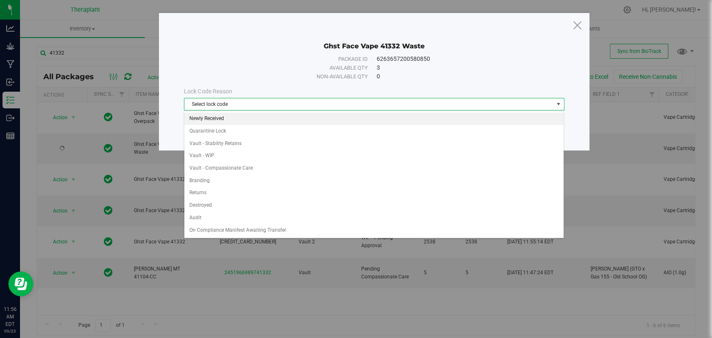
click at [233, 121] on li "Newly Received" at bounding box center [373, 119] width 379 height 13
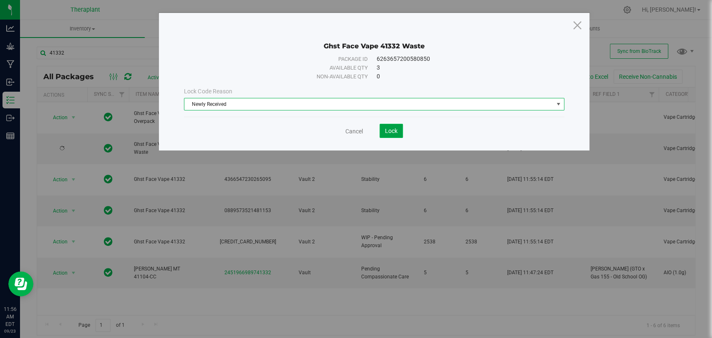
click at [385, 138] on button "Lock" at bounding box center [390, 131] width 23 height 14
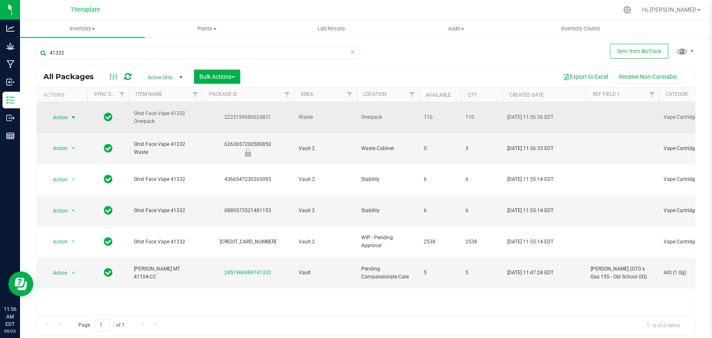
click at [69, 112] on span "select" at bounding box center [73, 118] width 10 height 12
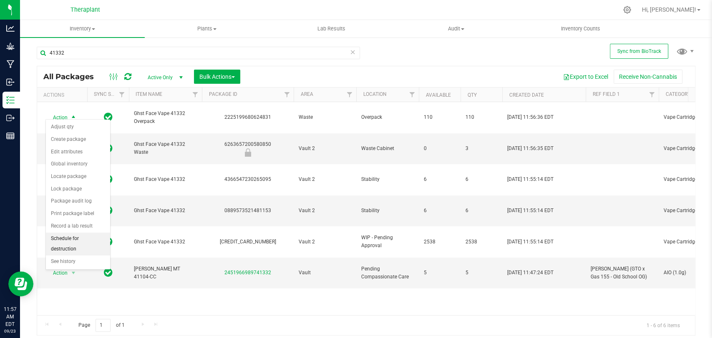
click at [70, 236] on li "Schedule for destruction" at bounding box center [78, 244] width 64 height 23
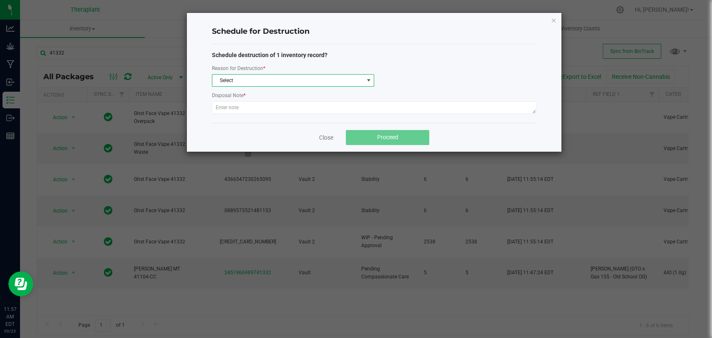
click at [336, 75] on span "Select" at bounding box center [287, 81] width 151 height 12
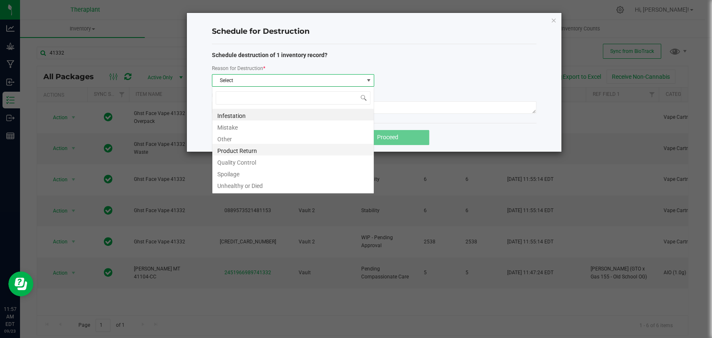
scroll to position [12, 162]
click at [230, 137] on li "Other" at bounding box center [292, 138] width 161 height 12
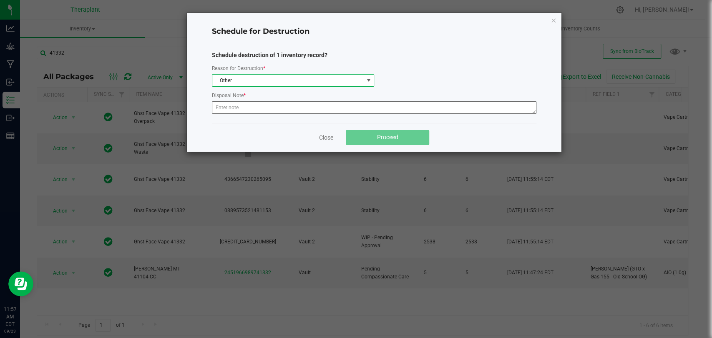
click at [256, 102] on div "Disposal Note *" at bounding box center [374, 103] width 324 height 25
click at [254, 102] on textarea at bounding box center [374, 107] width 324 height 13
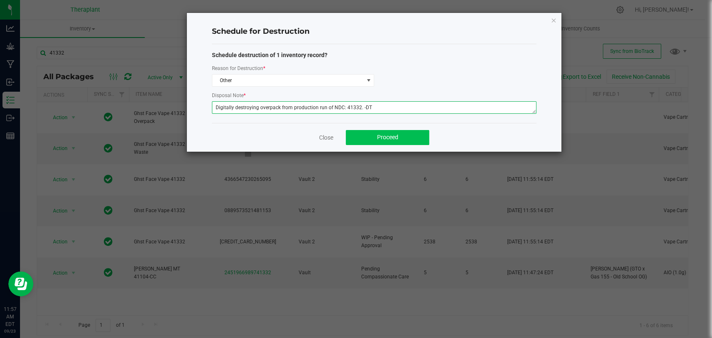
type textarea "Digitally destroying overpack from production run of NDC: 41332. -DT"
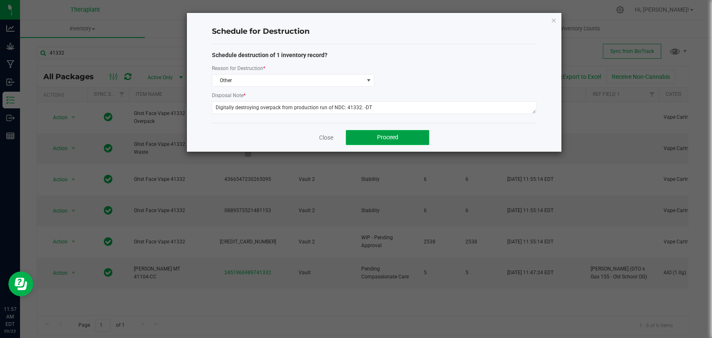
click at [360, 131] on button "Proceed" at bounding box center [387, 137] width 83 height 15
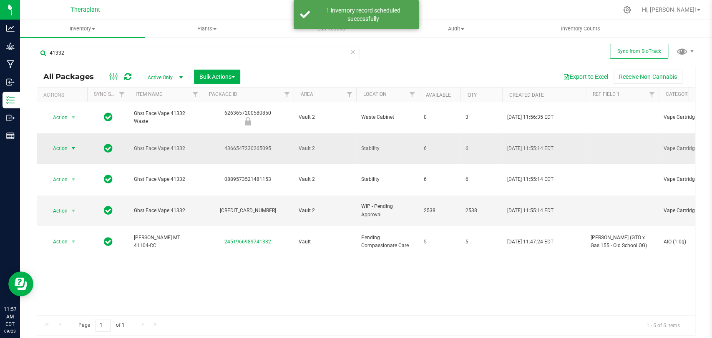
click at [75, 145] on span "select" at bounding box center [73, 148] width 7 height 7
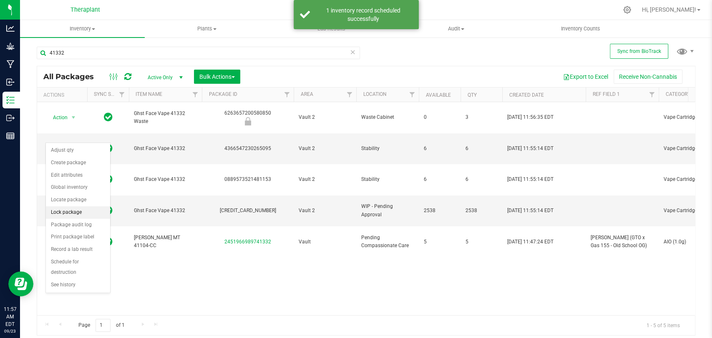
click at [68, 208] on li "Lock package" at bounding box center [78, 212] width 64 height 13
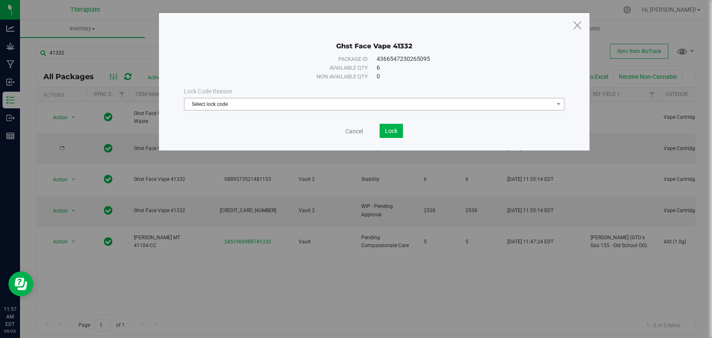
click at [255, 107] on span "Select lock code" at bounding box center [368, 104] width 368 height 12
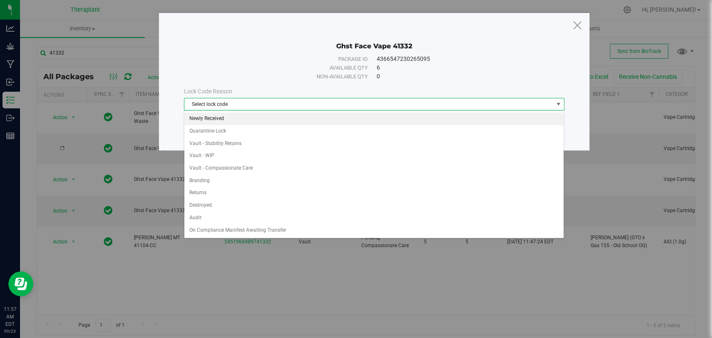
click at [211, 119] on li "Newly Received" at bounding box center [373, 119] width 379 height 13
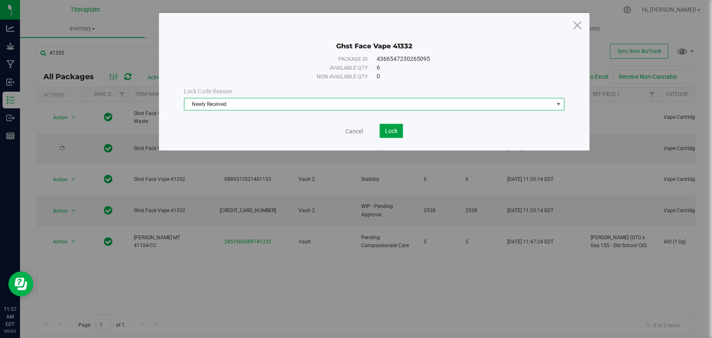
click at [400, 135] on button "Lock" at bounding box center [390, 131] width 23 height 14
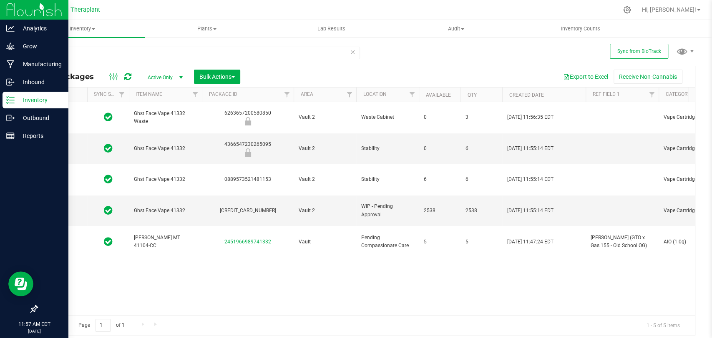
type input "2026-07-03"
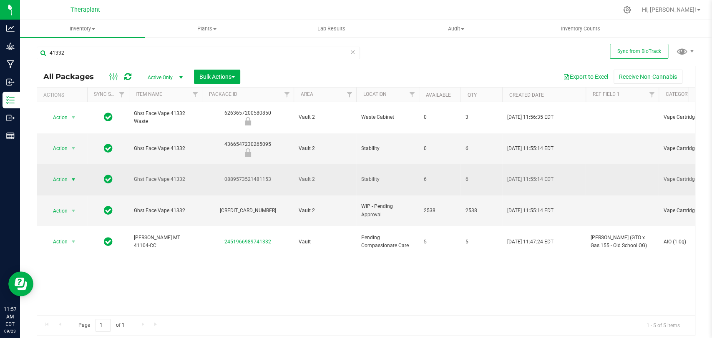
click at [73, 176] on span "select" at bounding box center [73, 179] width 7 height 7
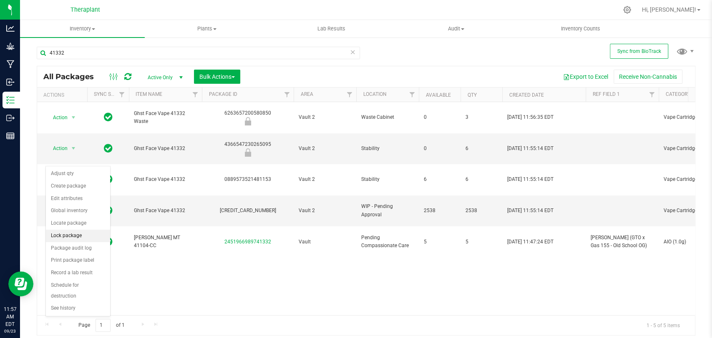
click at [65, 231] on li "Lock package" at bounding box center [78, 236] width 64 height 13
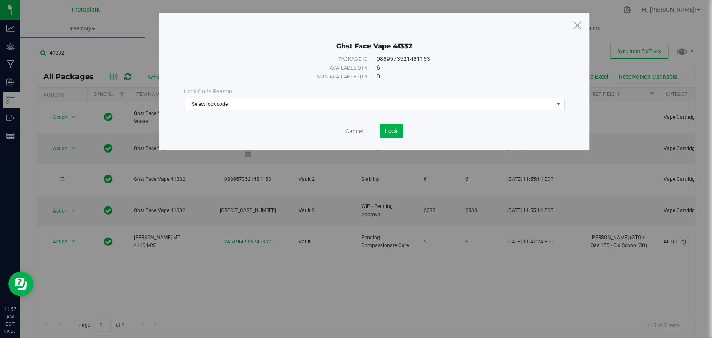
click at [229, 105] on span "Select lock code" at bounding box center [368, 104] width 368 height 12
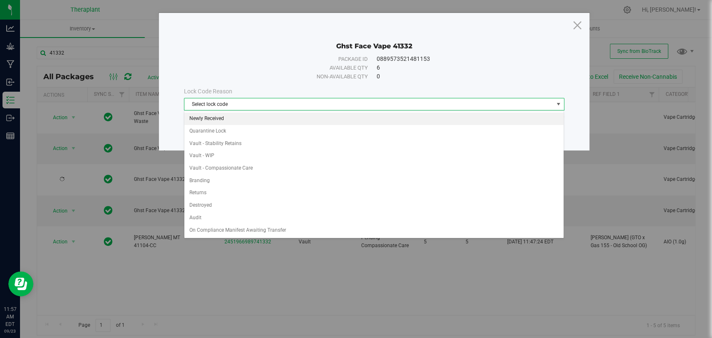
click at [227, 116] on li "Newly Received" at bounding box center [373, 119] width 379 height 13
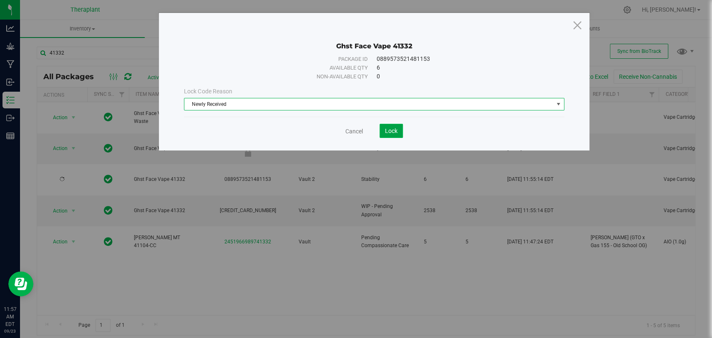
click at [396, 128] on span "Lock" at bounding box center [391, 131] width 13 height 7
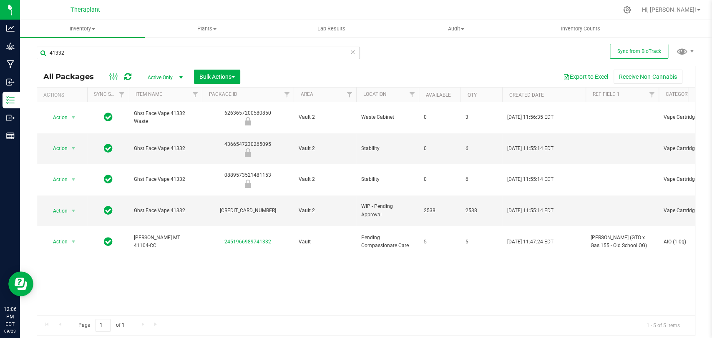
click at [119, 61] on div "41332" at bounding box center [198, 56] width 323 height 19
click at [119, 58] on input "41332" at bounding box center [198, 53] width 323 height 13
type input "4"
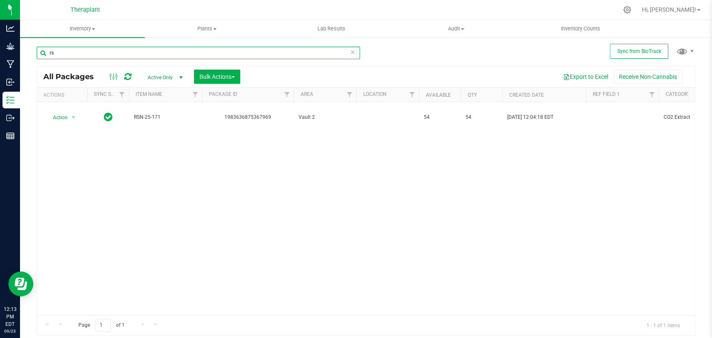
type input "r"
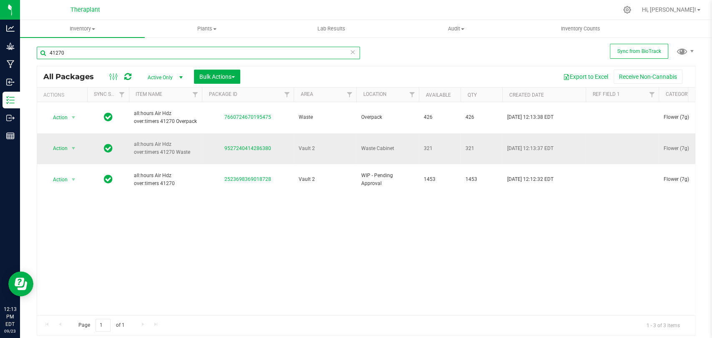
type input "41270"
click at [64, 143] on td "Action Action Adjust qty Create package Edit attributes Global inventory Locate…" at bounding box center [62, 148] width 50 height 31
click at [65, 143] on span "Action" at bounding box center [56, 149] width 23 height 12
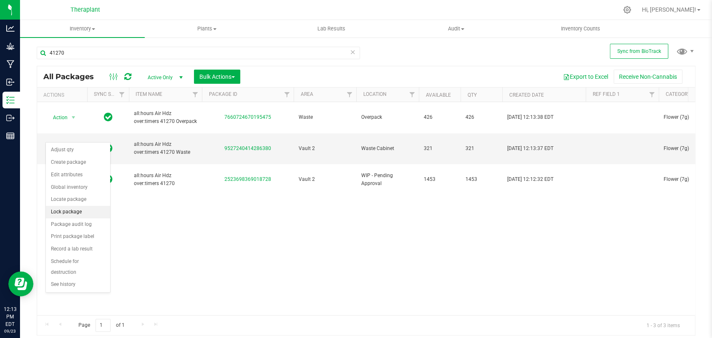
click at [70, 210] on li "Lock package" at bounding box center [78, 212] width 64 height 13
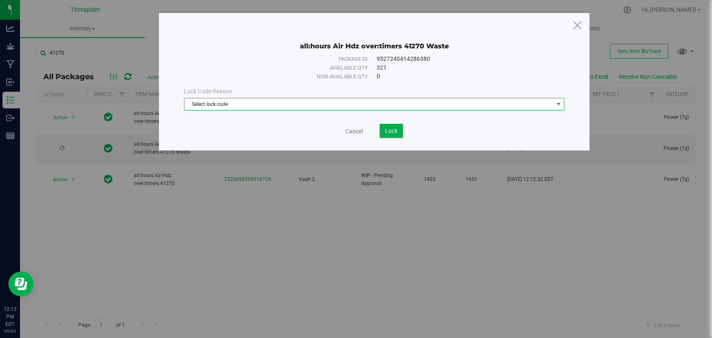
click at [267, 105] on span "Select lock code" at bounding box center [368, 104] width 368 height 12
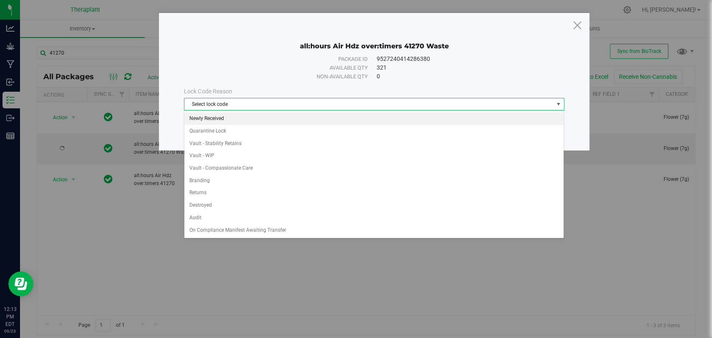
click at [211, 116] on li "Newly Received" at bounding box center [373, 119] width 379 height 13
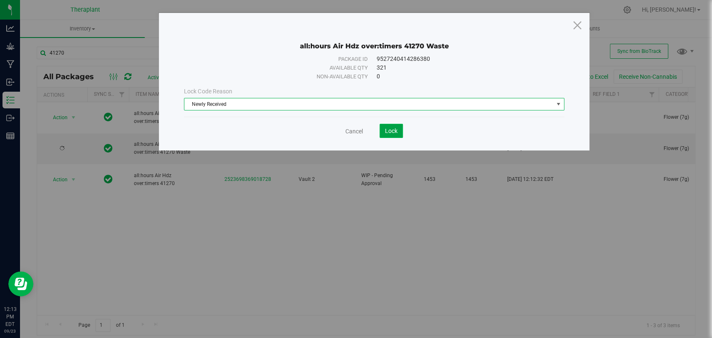
click at [392, 128] on span "Lock" at bounding box center [391, 131] width 13 height 7
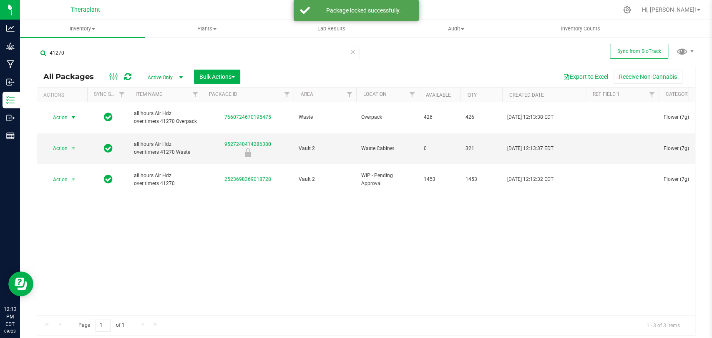
click at [63, 112] on span "Action" at bounding box center [56, 118] width 23 height 12
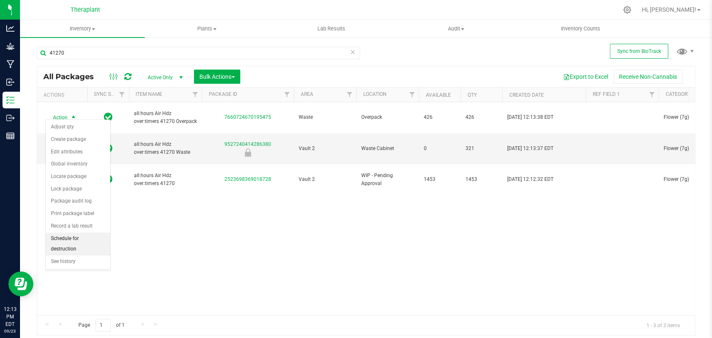
click at [69, 241] on li "Schedule for destruction" at bounding box center [78, 244] width 64 height 23
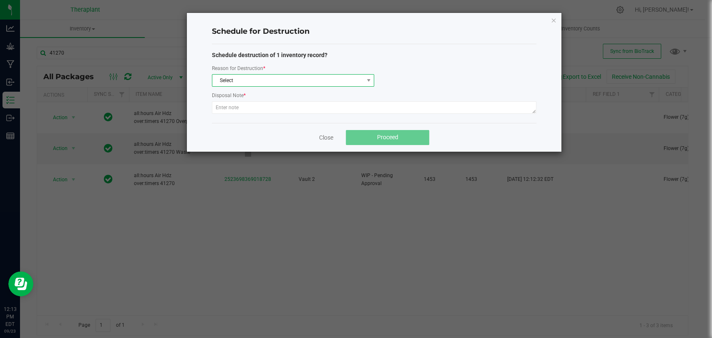
click at [225, 78] on span "Select" at bounding box center [287, 81] width 151 height 12
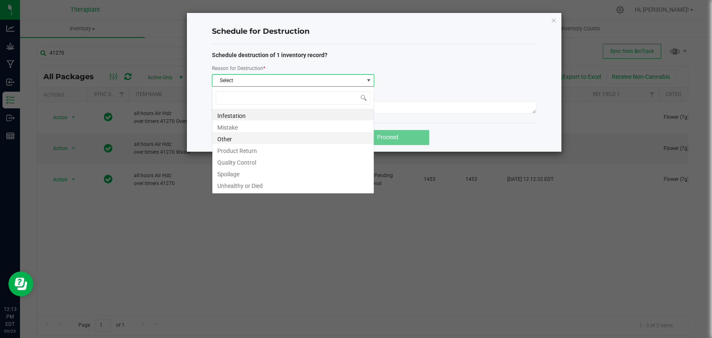
scroll to position [12, 162]
click at [241, 138] on li "Other" at bounding box center [292, 138] width 161 height 12
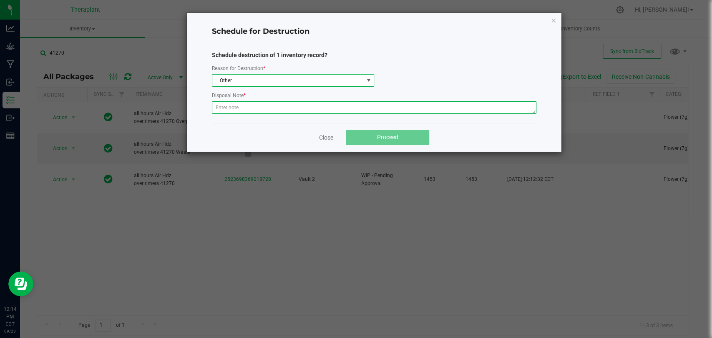
drag, startPoint x: 238, startPoint y: 110, endPoint x: 234, endPoint y: 108, distance: 4.5
click at [237, 110] on textarea at bounding box center [374, 107] width 324 height 13
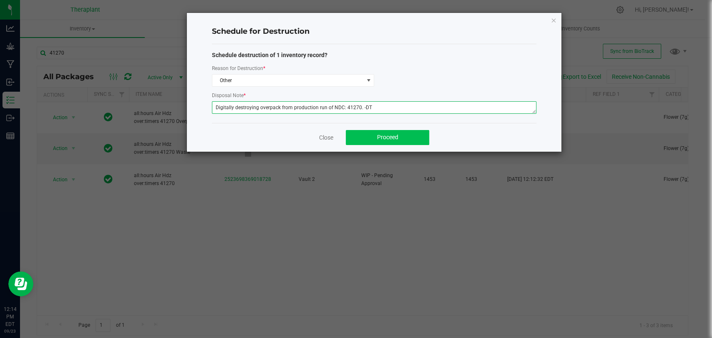
type textarea "Digitally destroying overpack from production run of NDC: 41270. -DT"
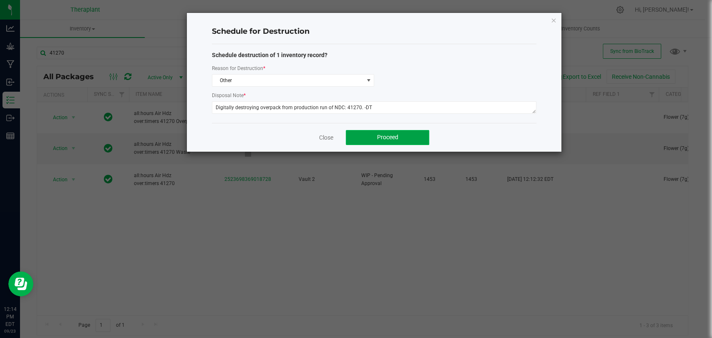
click at [370, 133] on button "Proceed" at bounding box center [387, 137] width 83 height 15
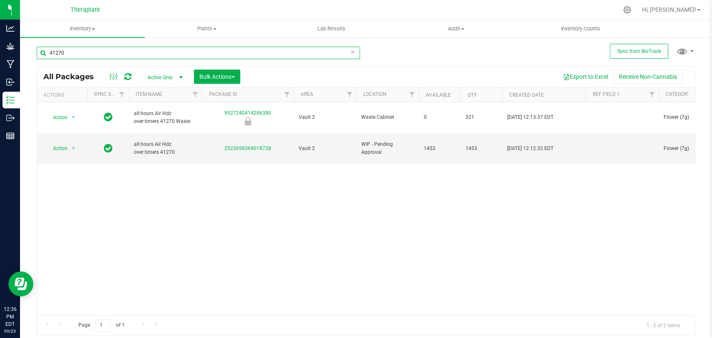
click at [108, 54] on input "41270" at bounding box center [198, 53] width 323 height 13
type input "4"
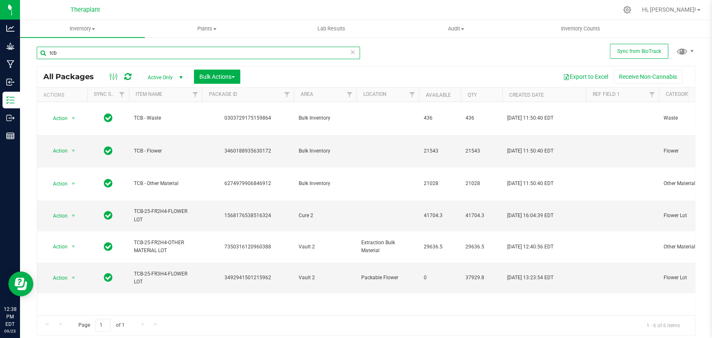
type input "tcb"
click at [126, 74] on icon at bounding box center [127, 77] width 7 height 8
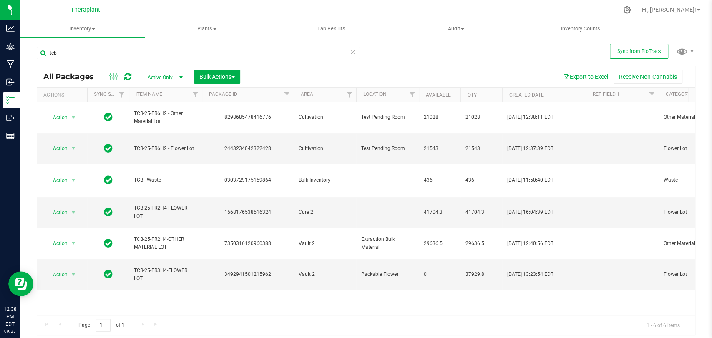
click at [126, 78] on icon at bounding box center [127, 77] width 7 height 8
